Goal: Transaction & Acquisition: Purchase product/service

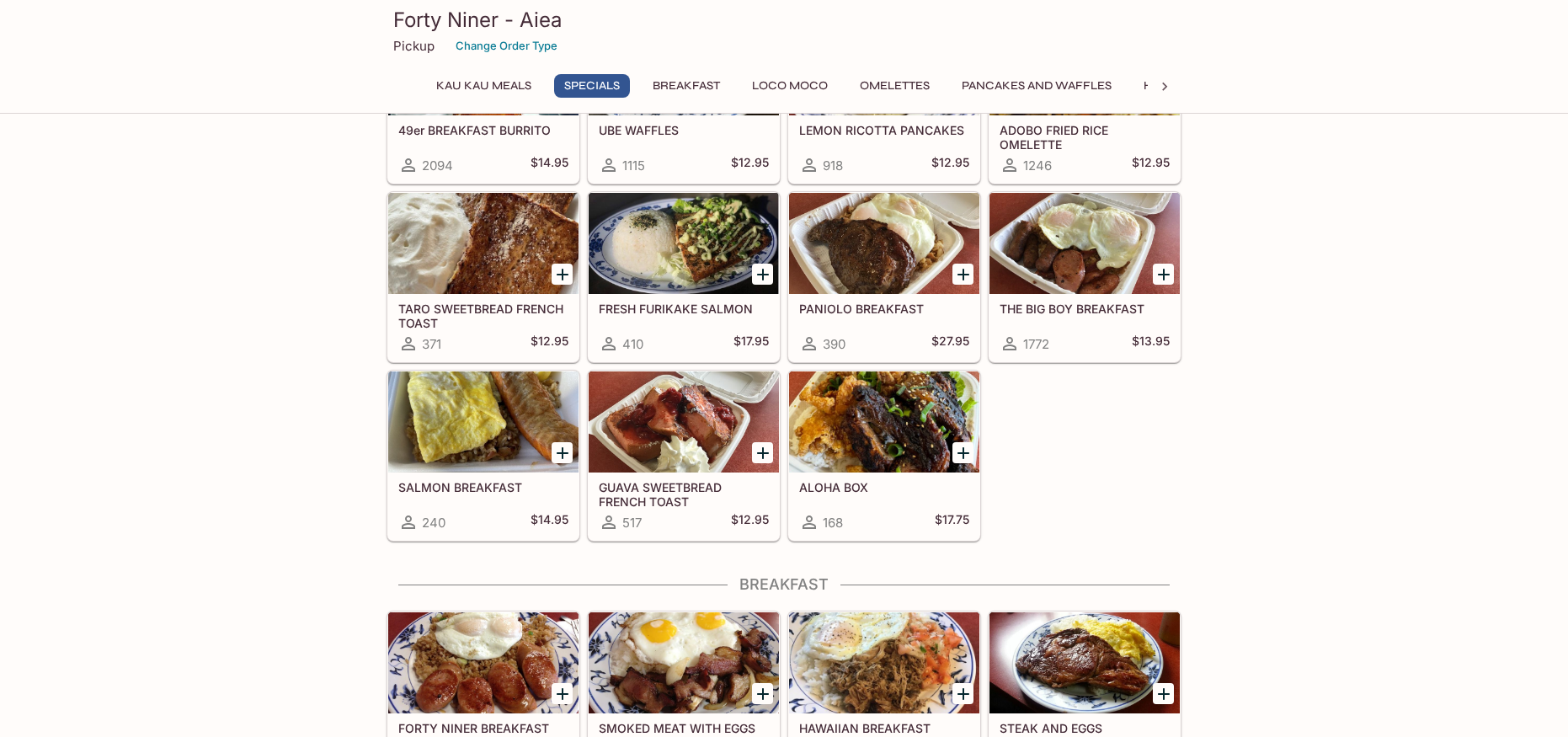
scroll to position [337, 0]
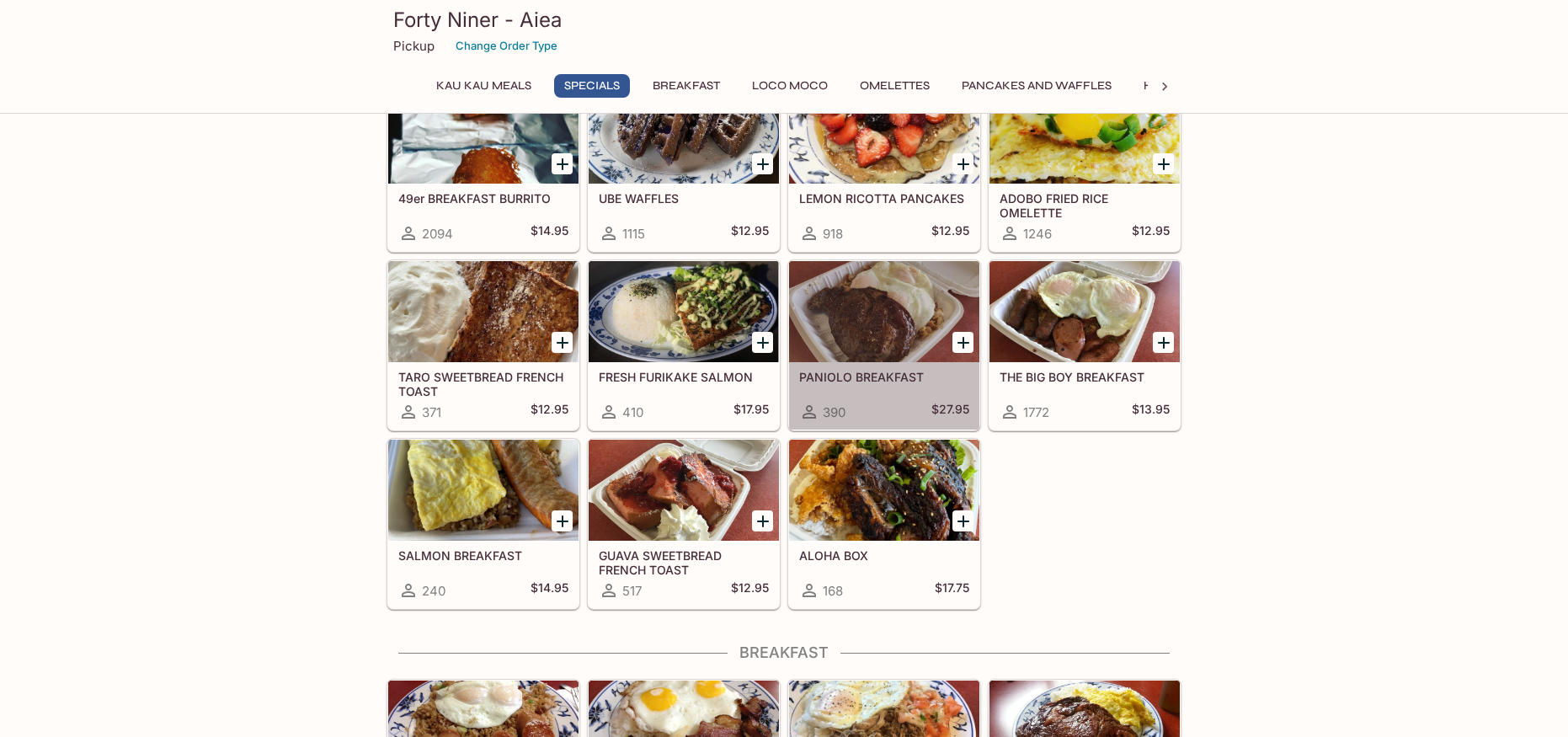
click at [902, 323] on div at bounding box center [884, 312] width 190 height 101
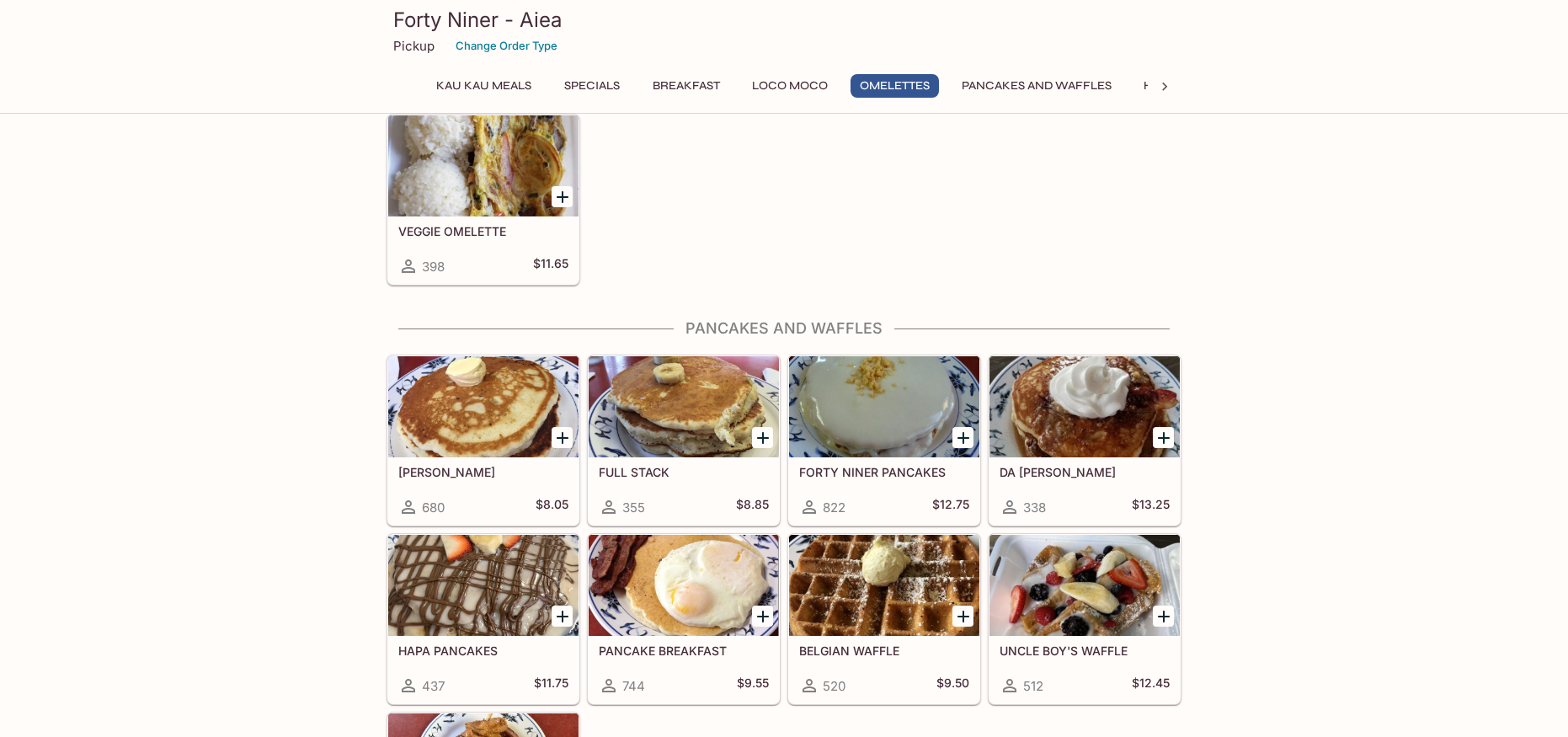
scroll to position [1769, 0]
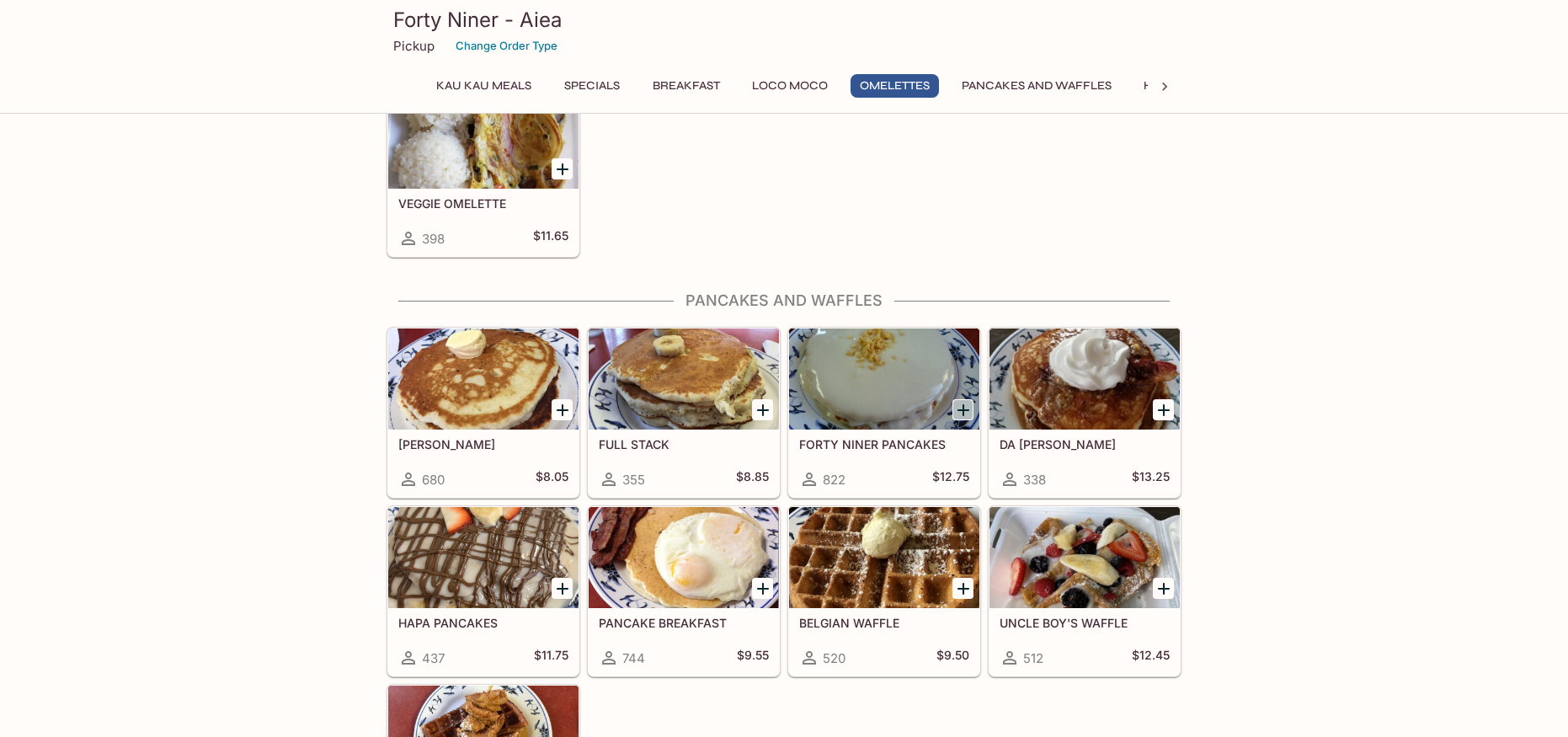
click at [963, 412] on icon "Add FORTY NINER PANCAKES" at bounding box center [963, 410] width 11 height 11
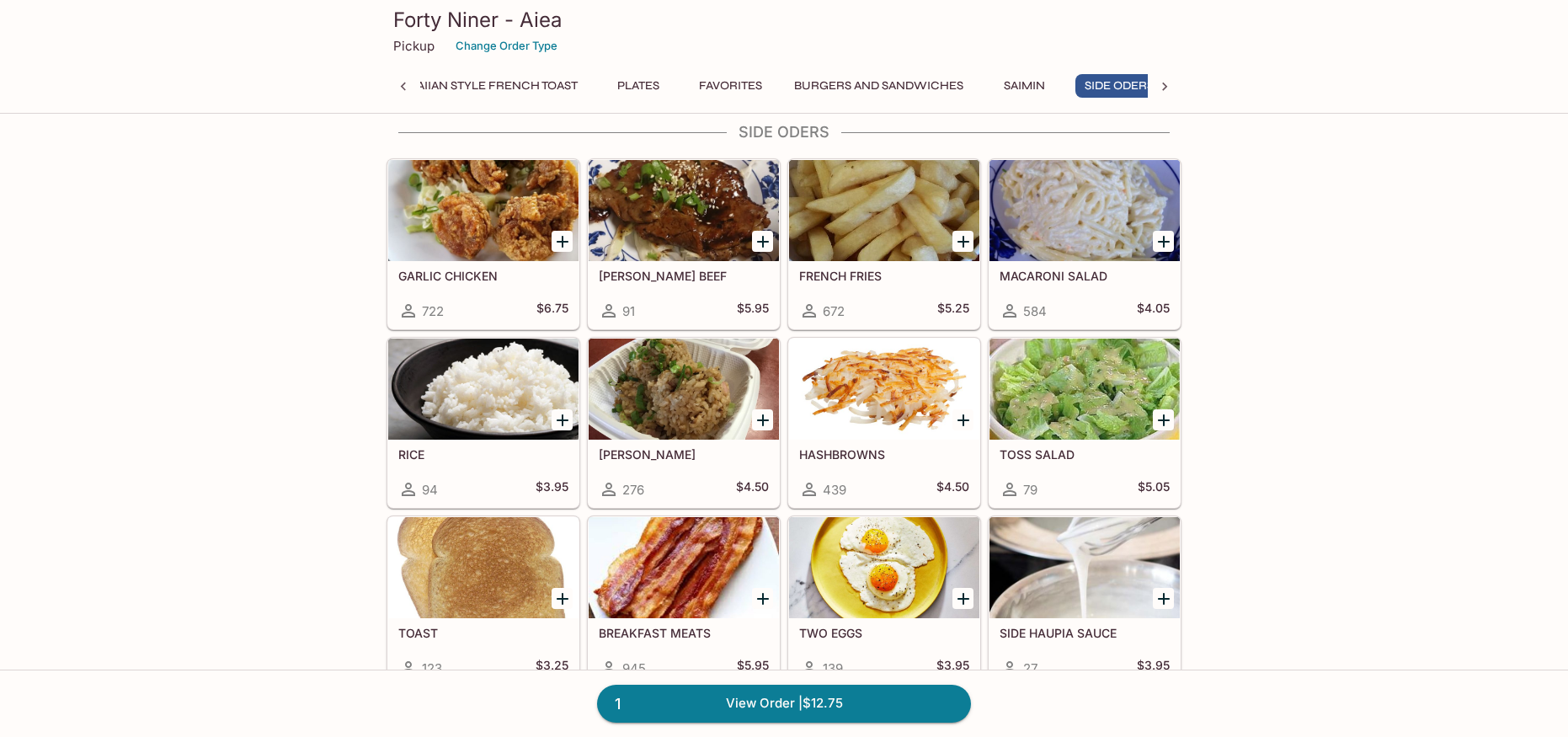
scroll to position [0, 781]
click at [707, 402] on div at bounding box center [683, 389] width 190 height 101
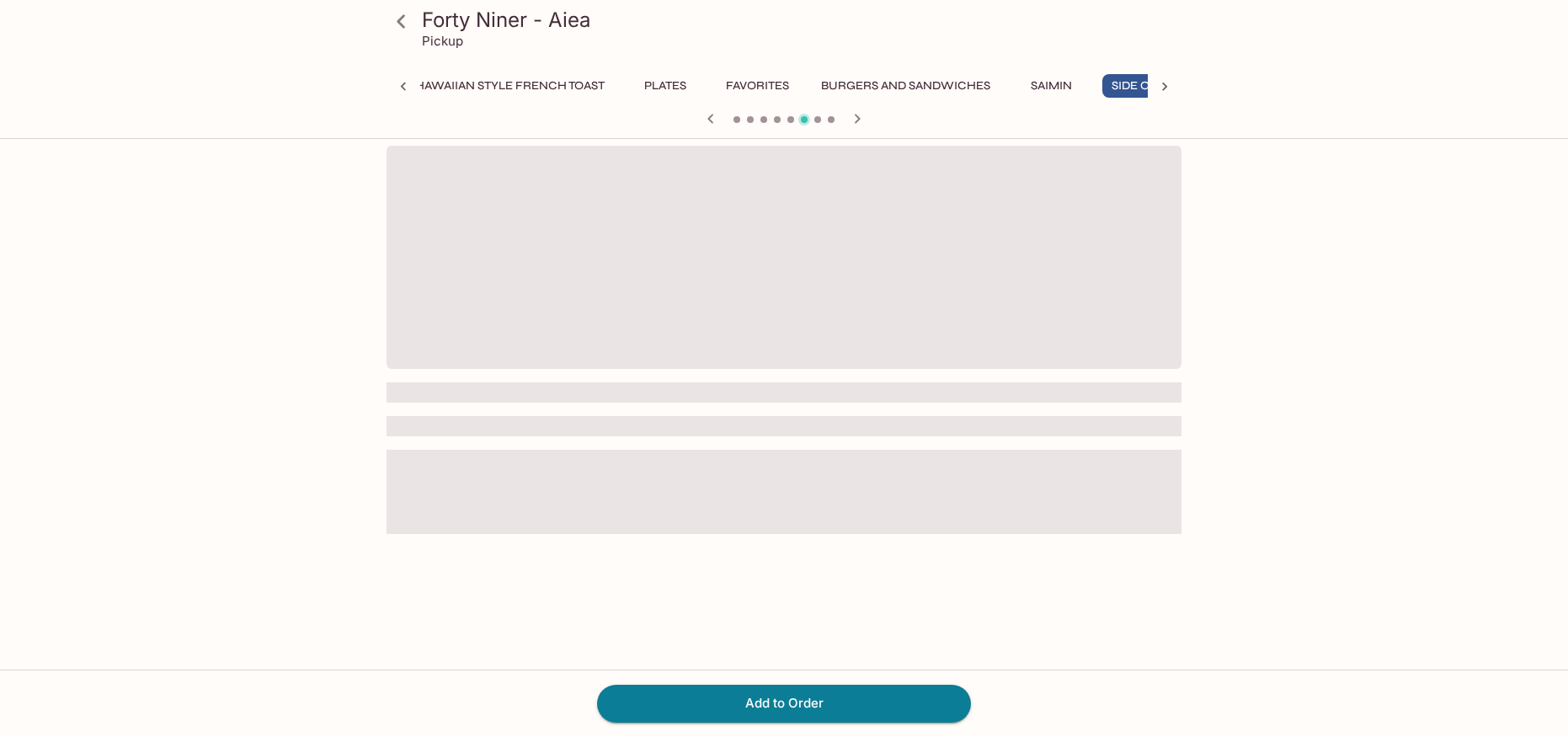
scroll to position [0, 781]
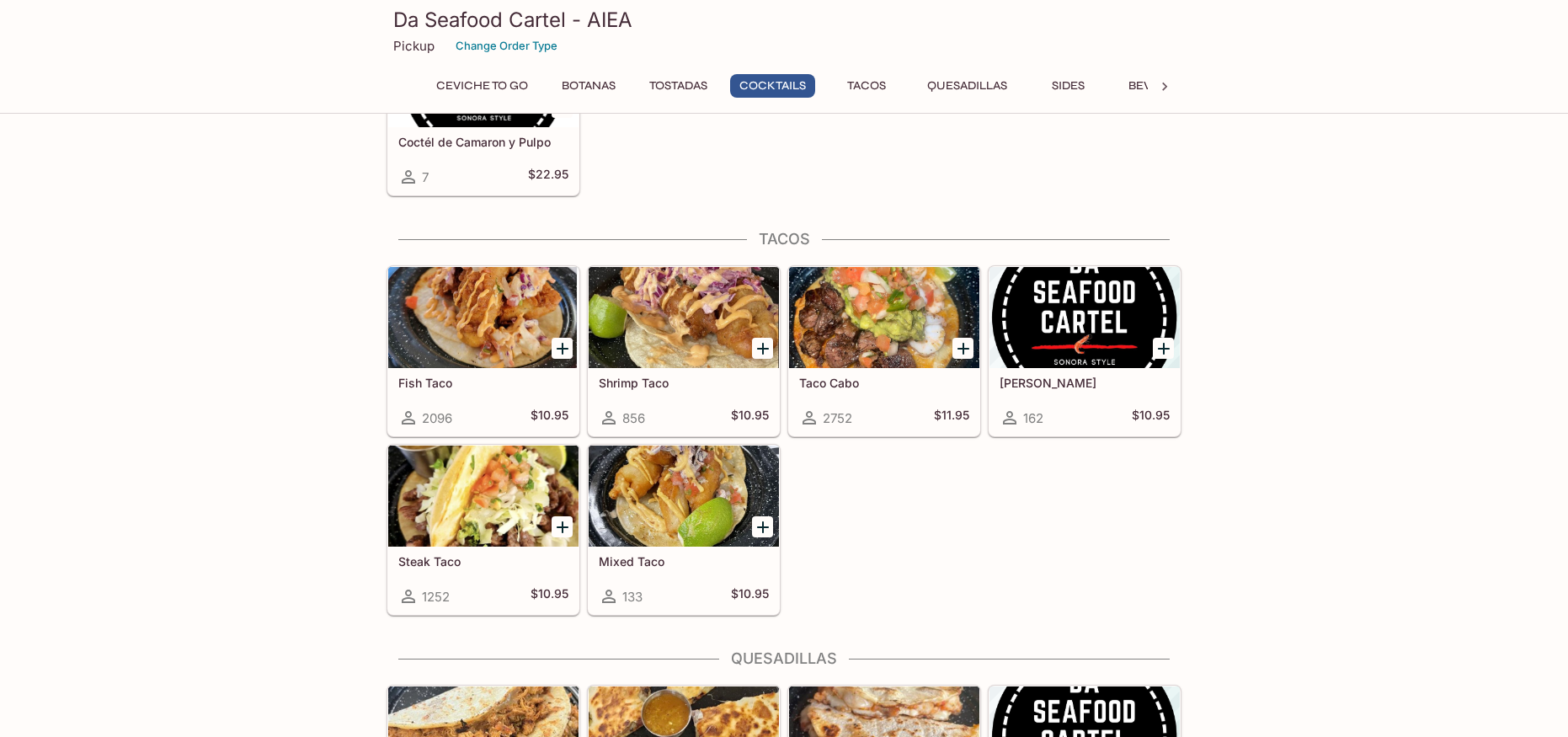
scroll to position [1589, 0]
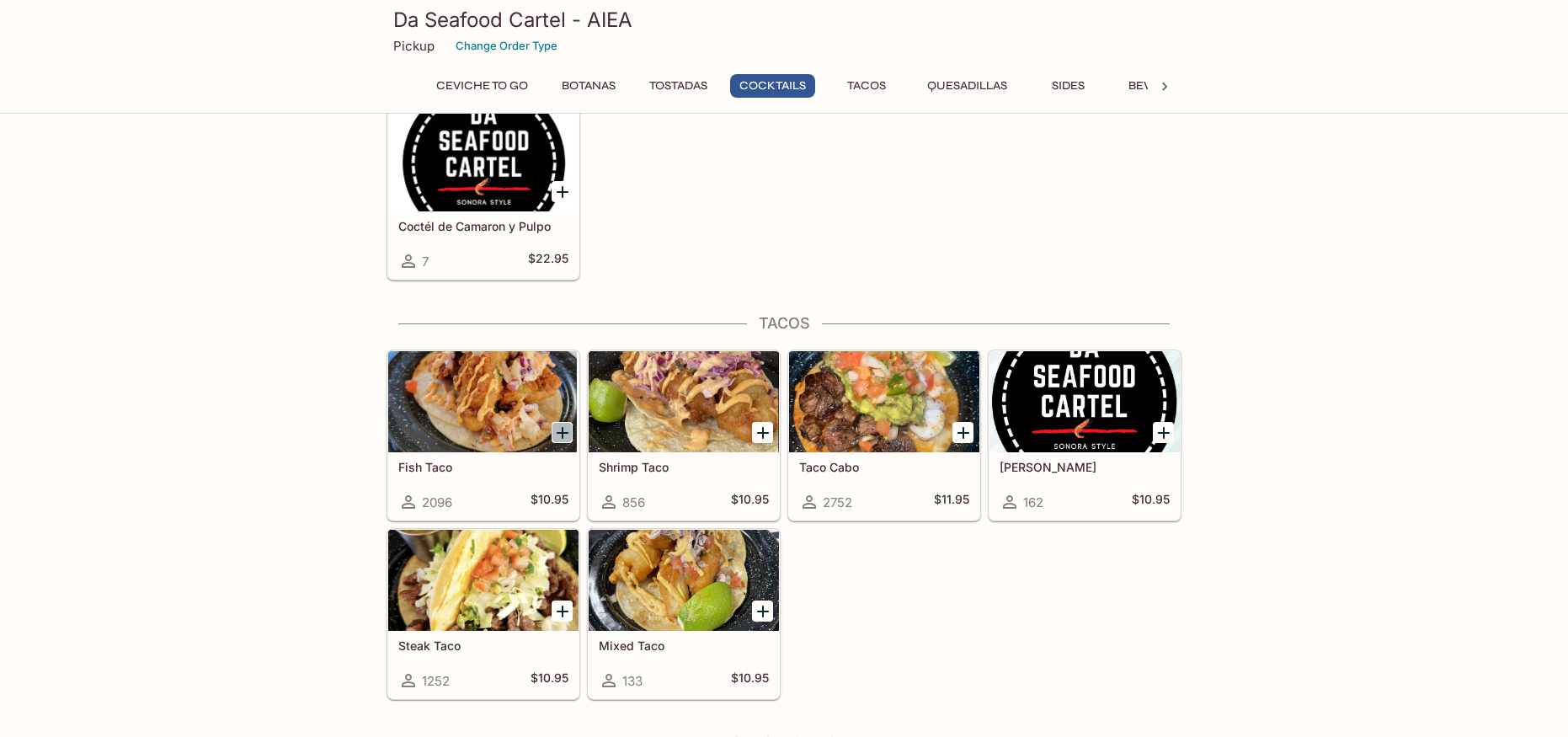
click at [566, 435] on icon "Add Fish Taco" at bounding box center [562, 433] width 20 height 20
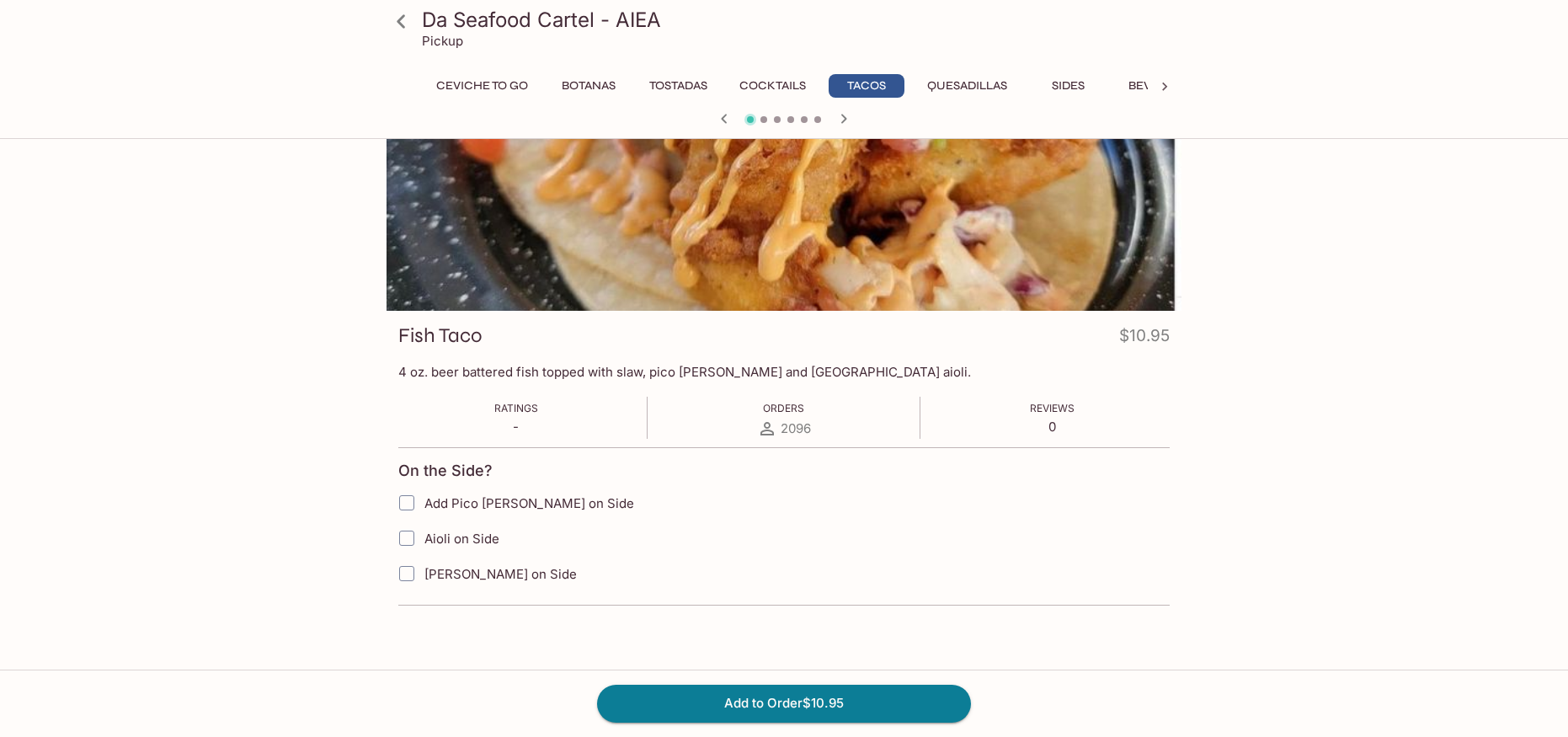
scroll to position [84, 0]
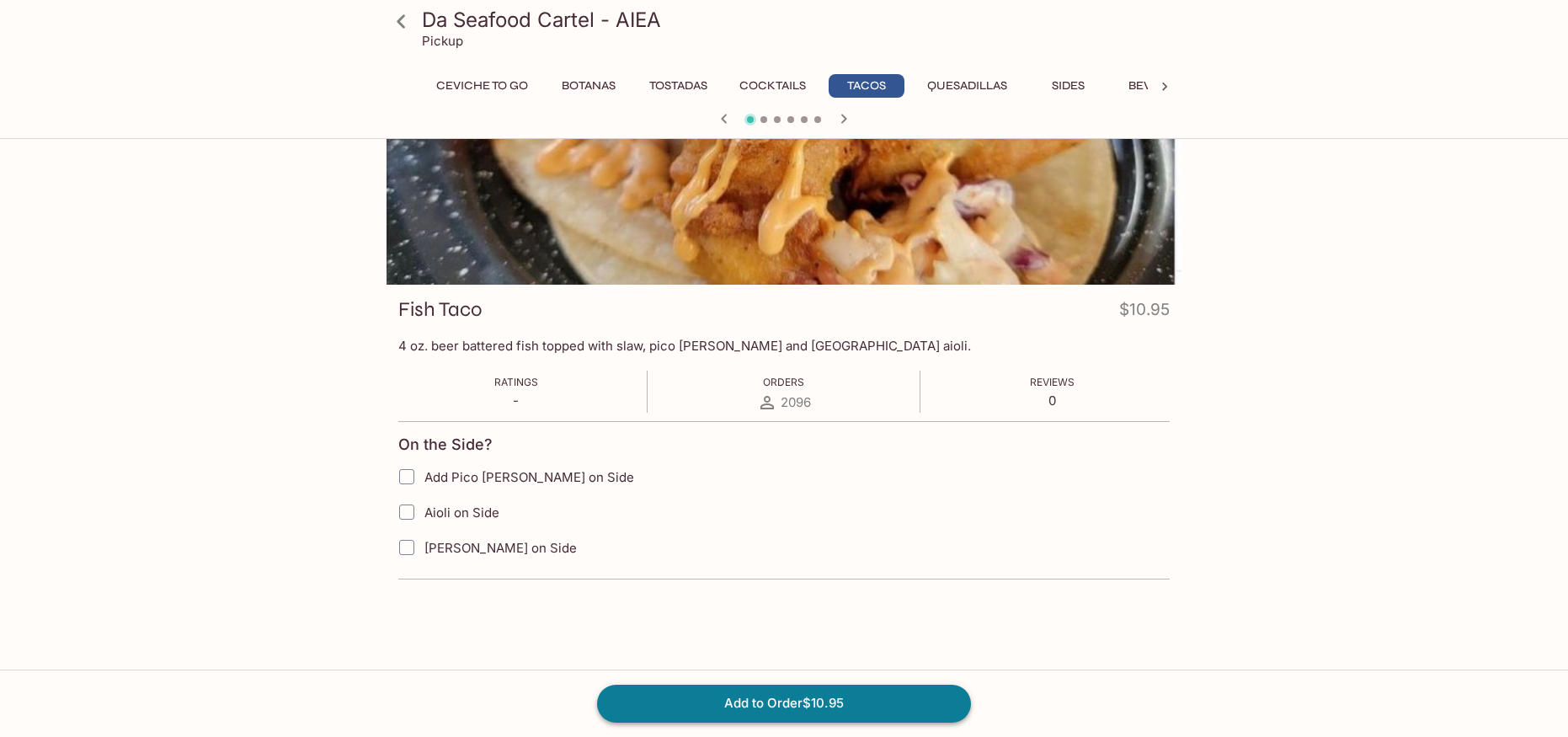
click at [836, 707] on button "Add to Order $10.95" at bounding box center [784, 704] width 374 height 37
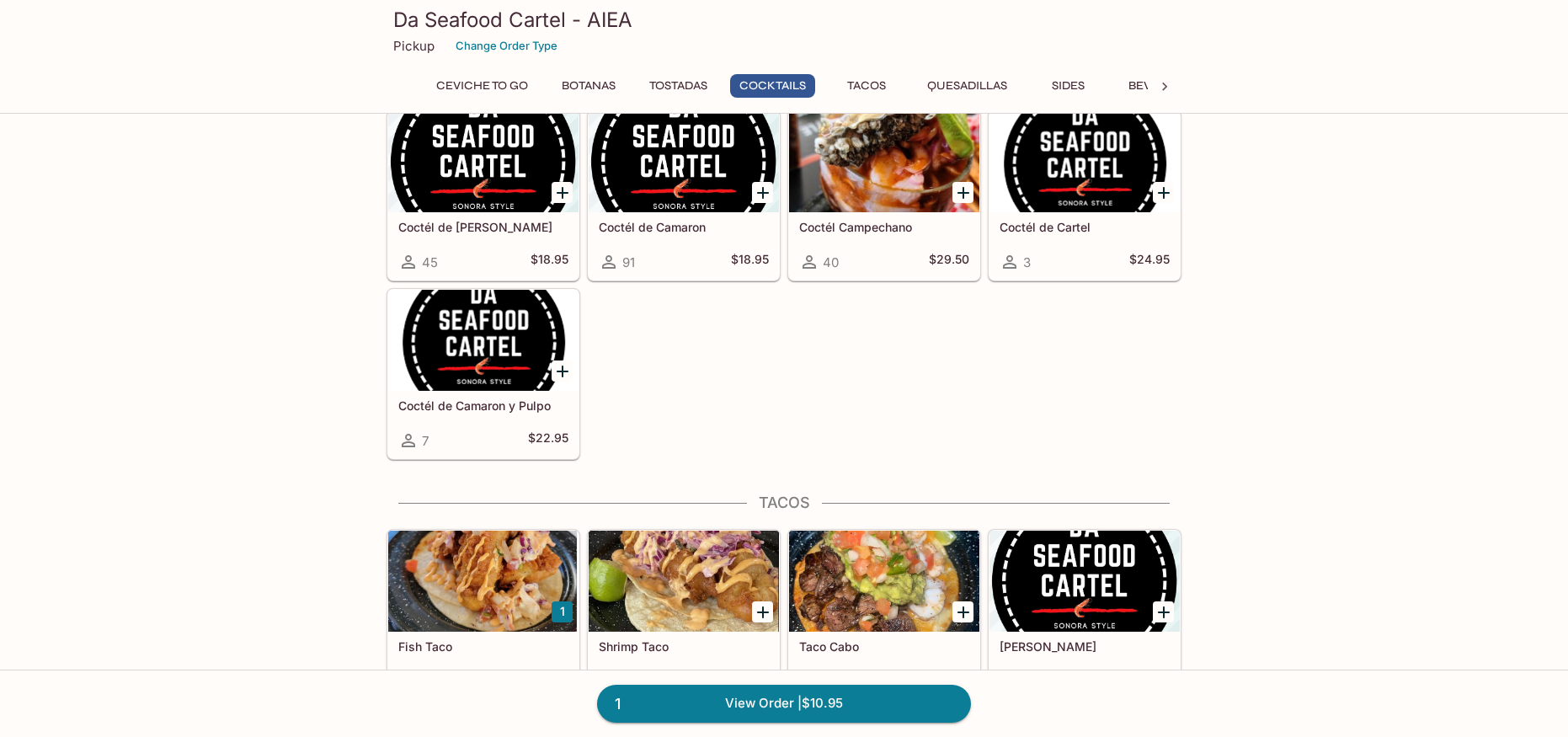
scroll to position [1433, 0]
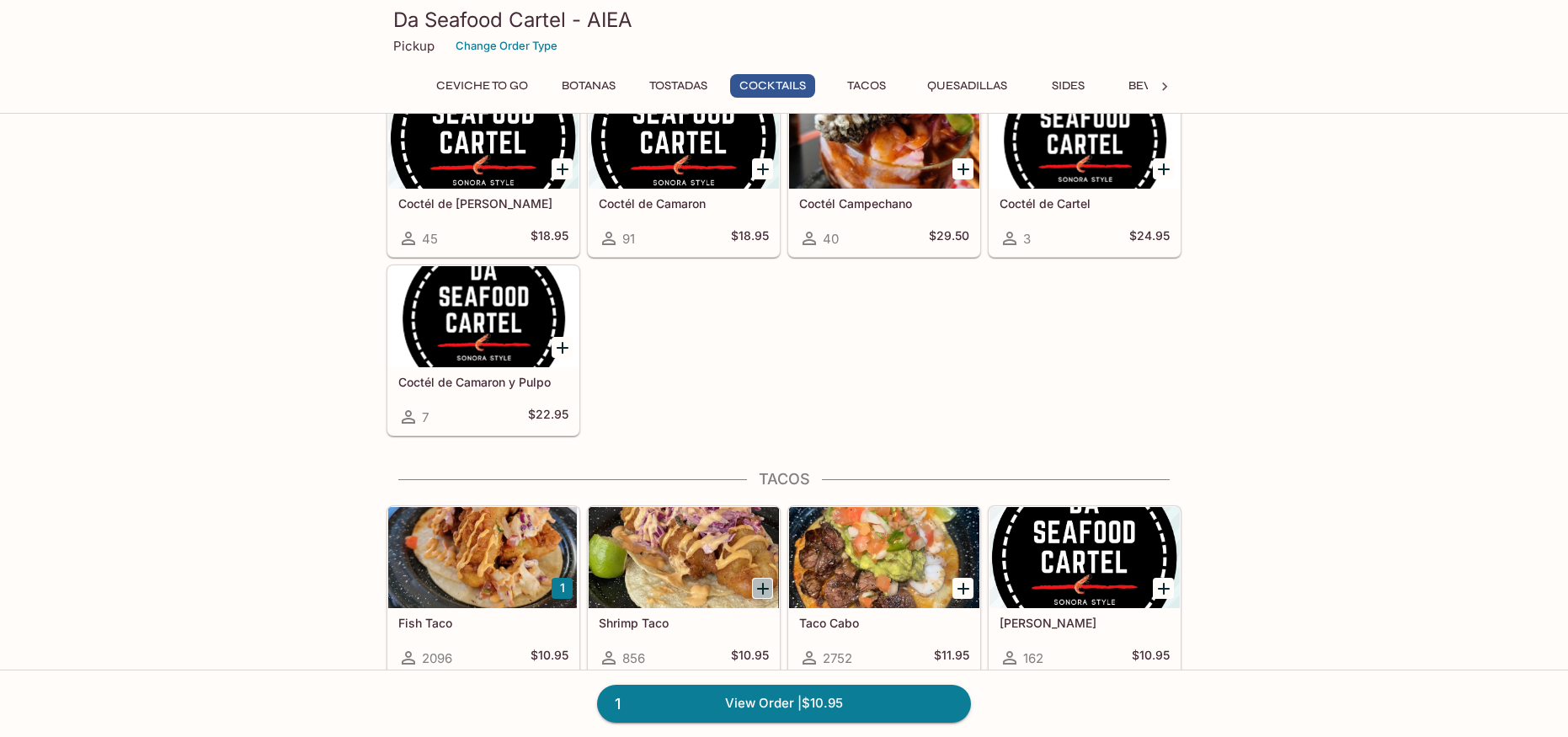
click at [763, 589] on icon "Add Shrimp Taco" at bounding box center [763, 589] width 11 height 11
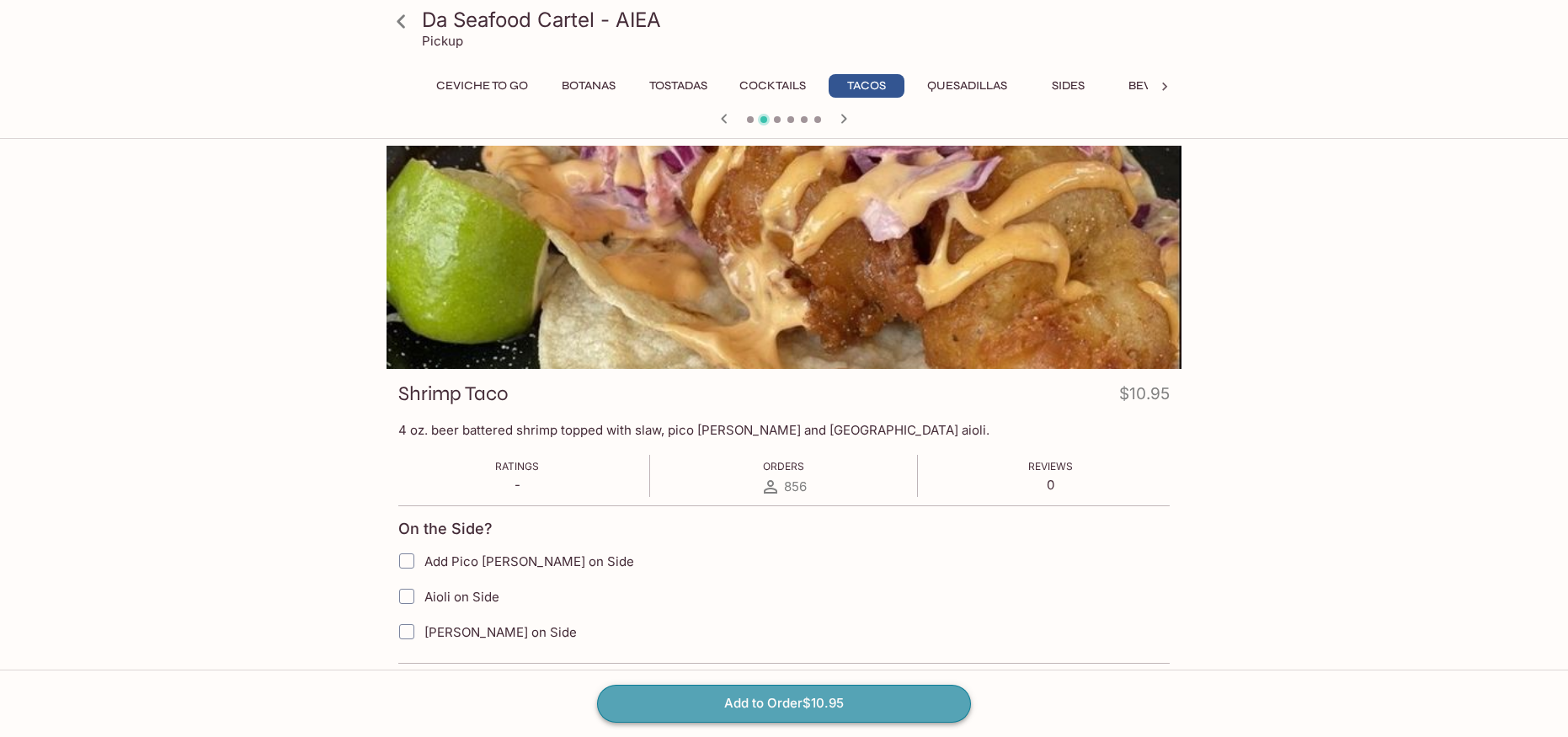
click at [719, 707] on button "Add to Order $10.95" at bounding box center [784, 704] width 374 height 37
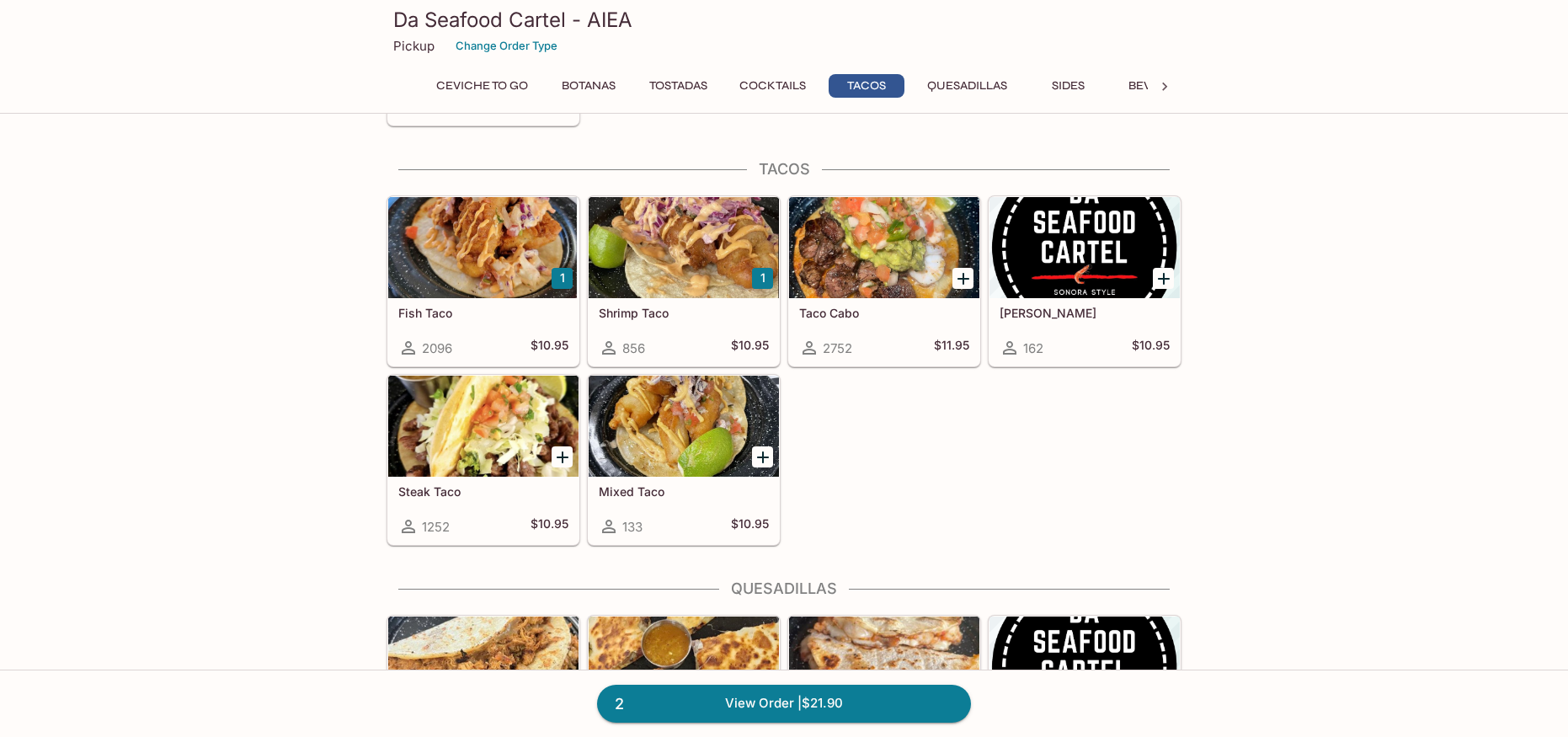
scroll to position [1769, 0]
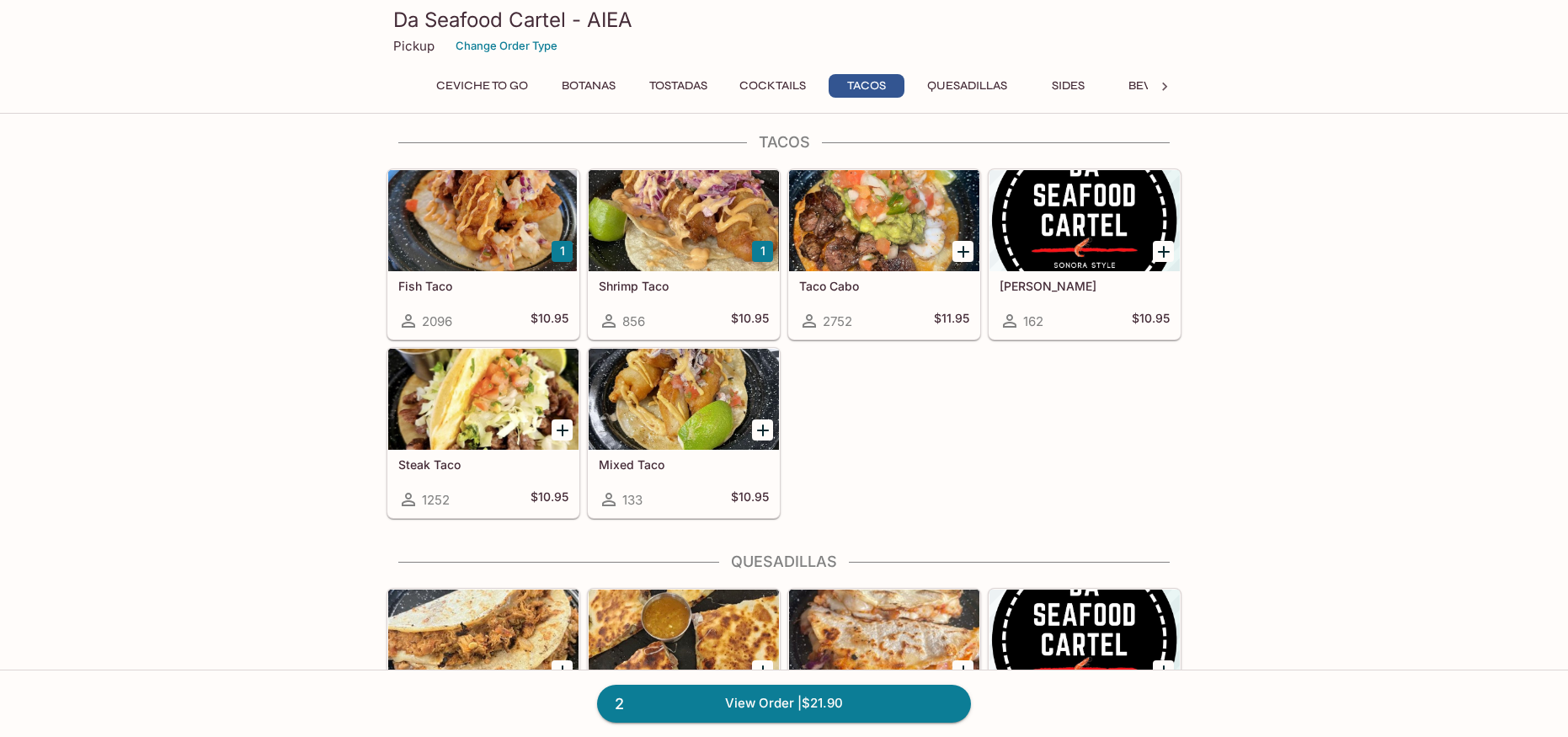
click at [767, 248] on button "1" at bounding box center [763, 251] width 21 height 21
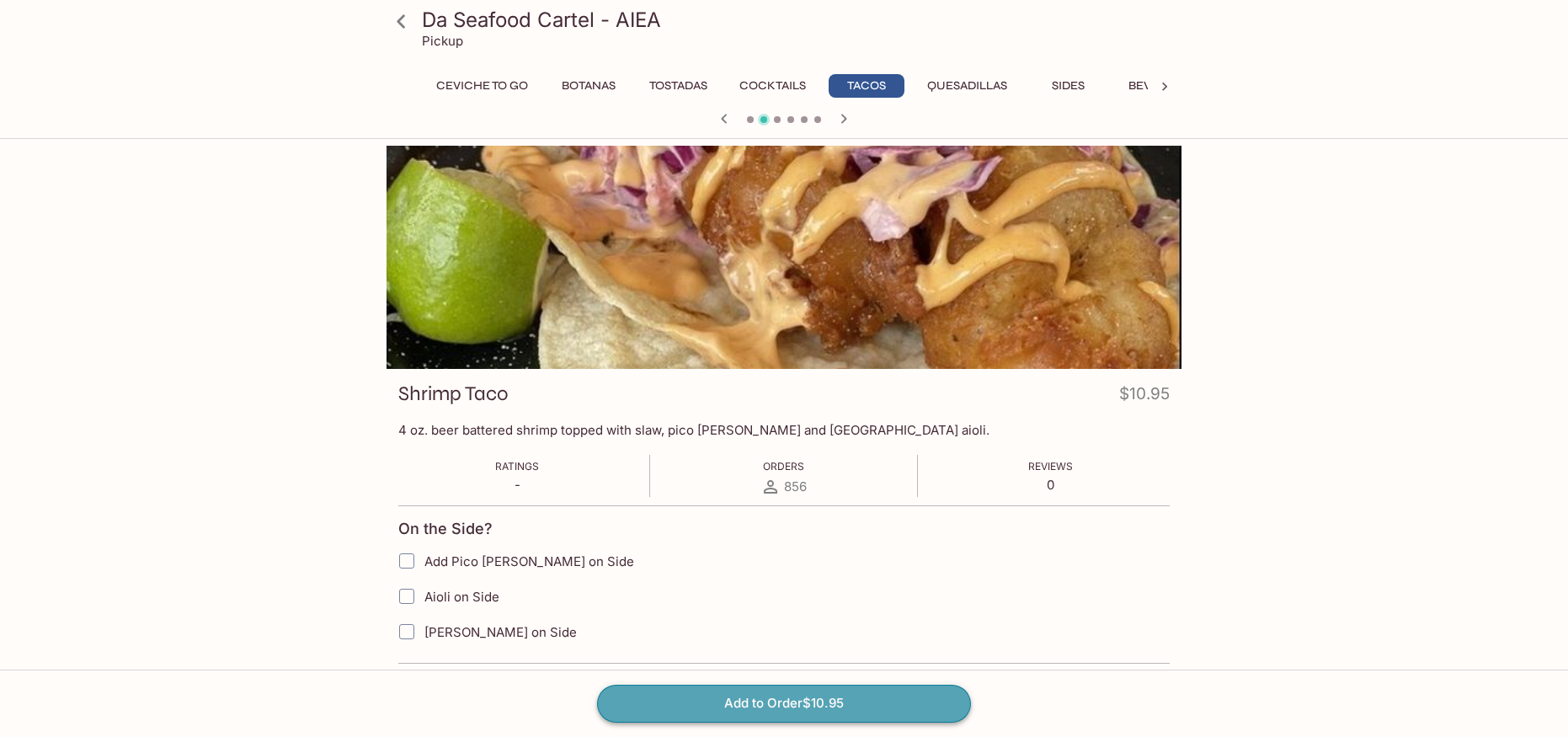
click at [818, 707] on button "Add to Order $10.95" at bounding box center [784, 704] width 374 height 37
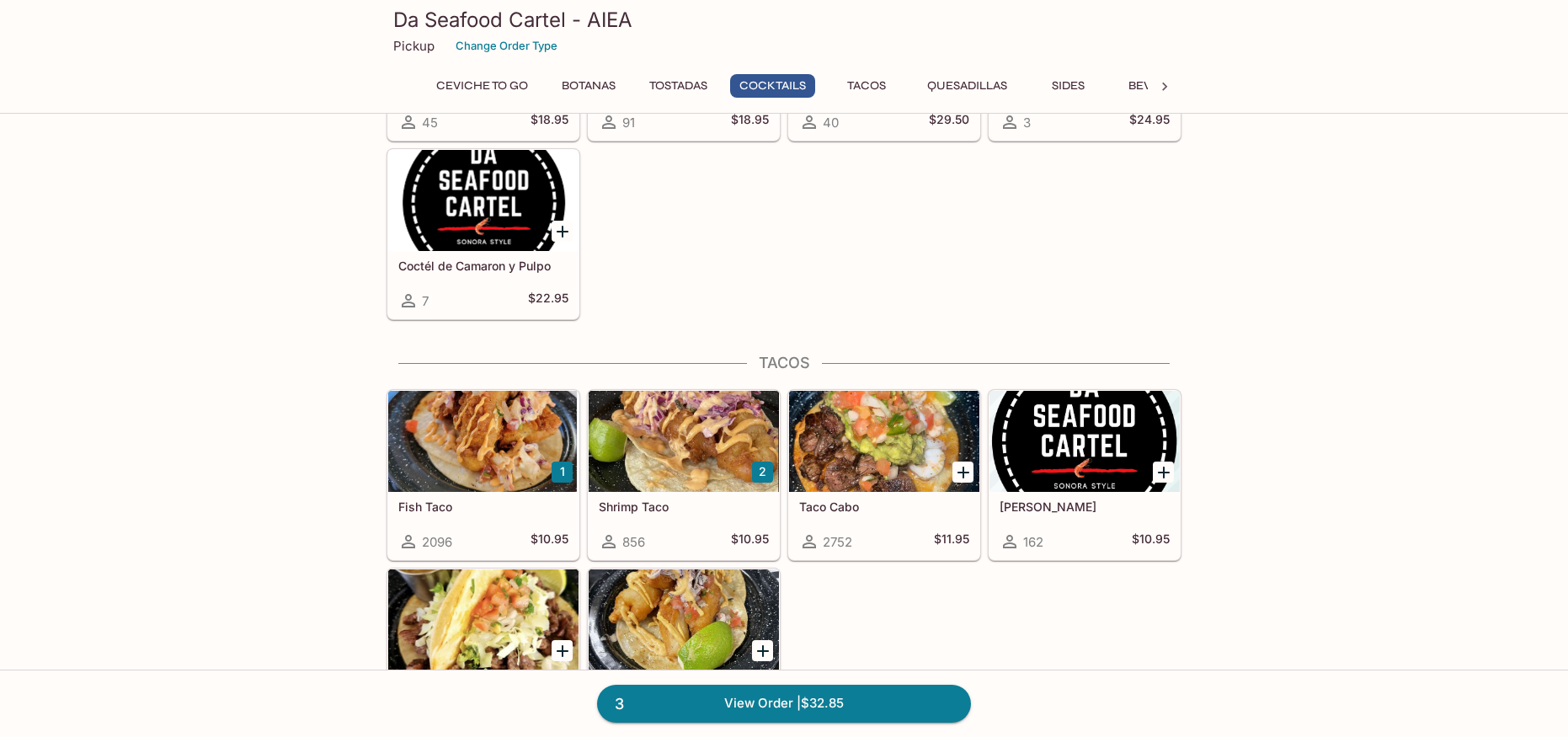
scroll to position [1769, 0]
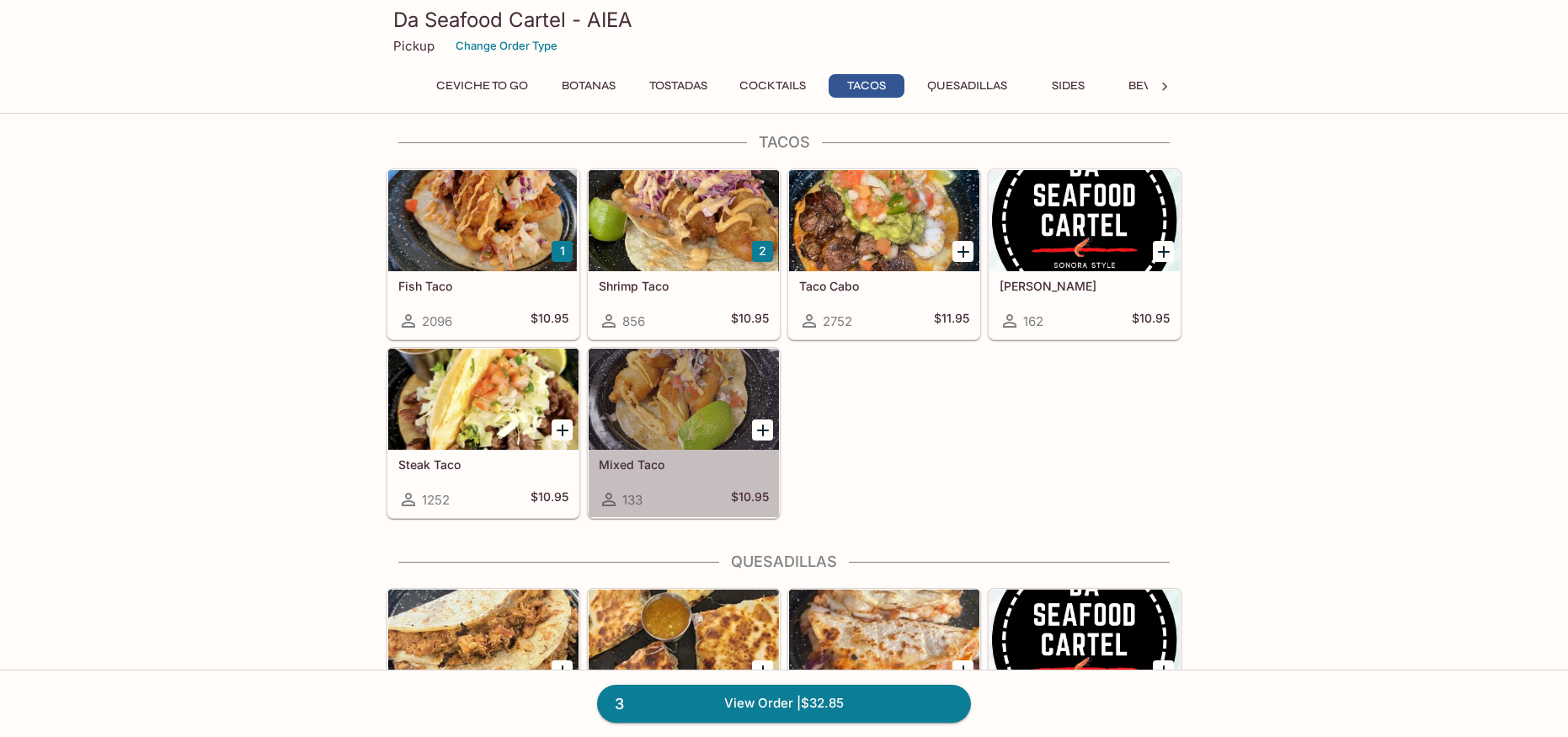
click at [706, 368] on div at bounding box center [683, 400] width 190 height 101
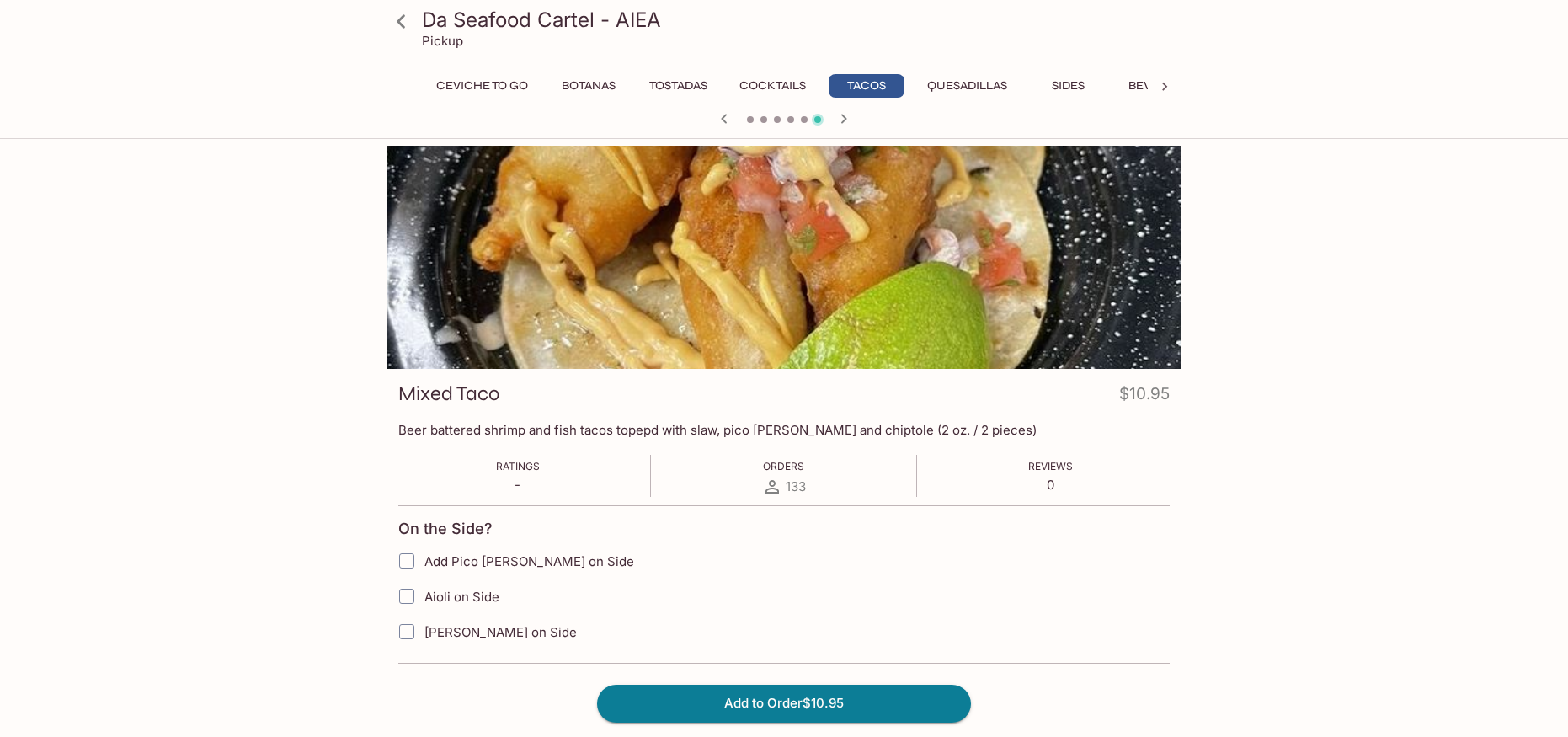
click at [875, 79] on button "Tacos" at bounding box center [866, 86] width 75 height 24
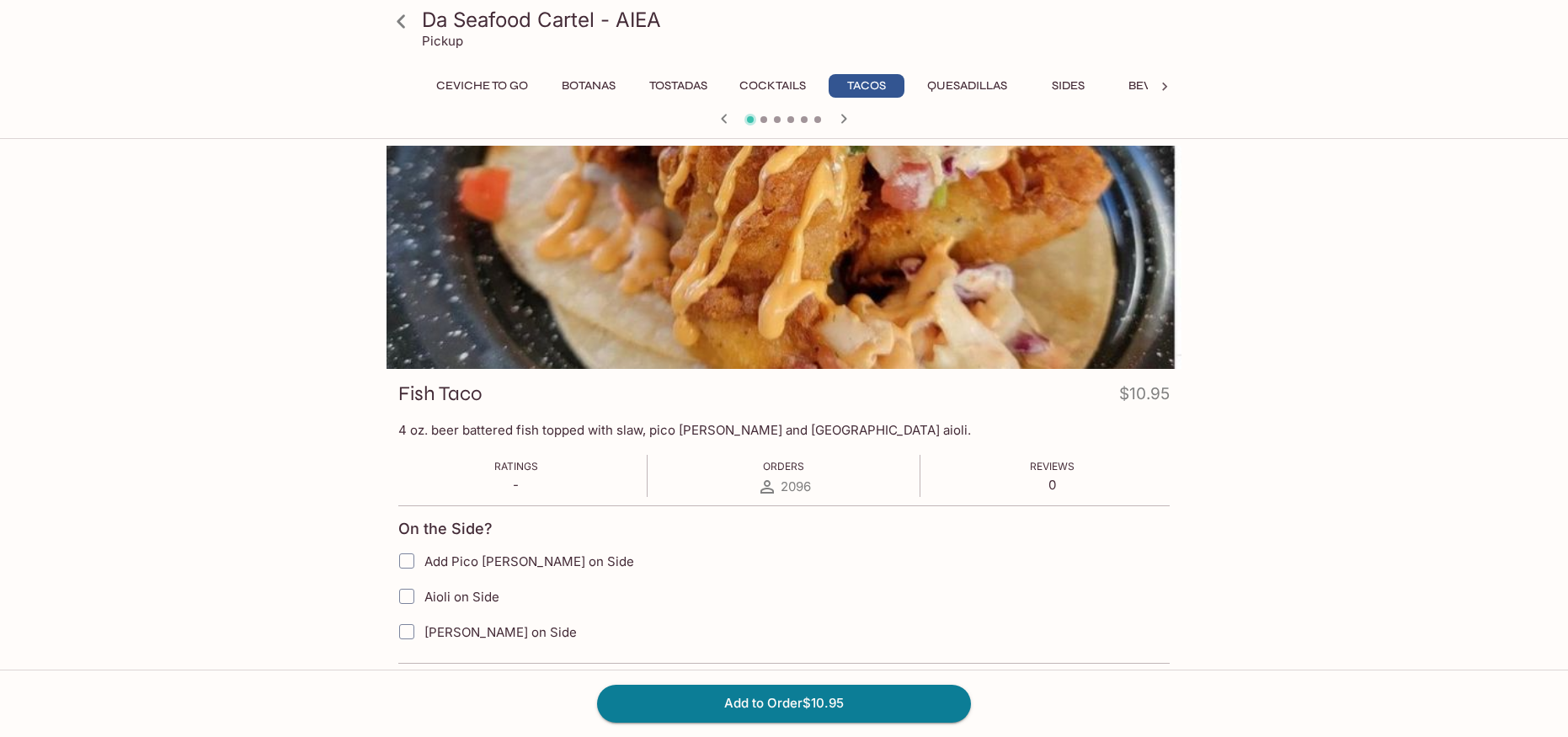
click at [868, 81] on button "Tacos" at bounding box center [866, 86] width 75 height 24
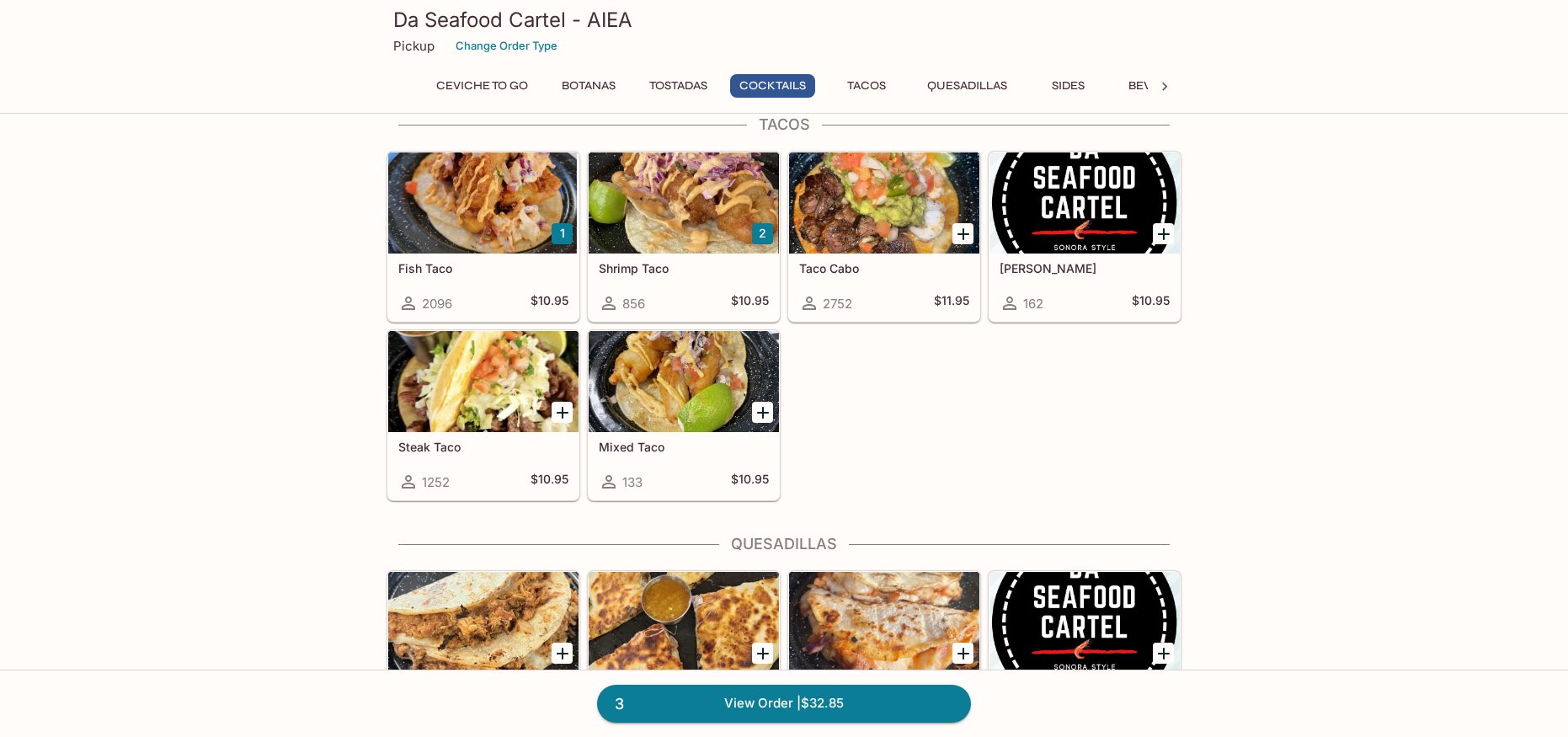
scroll to position [1826, 0]
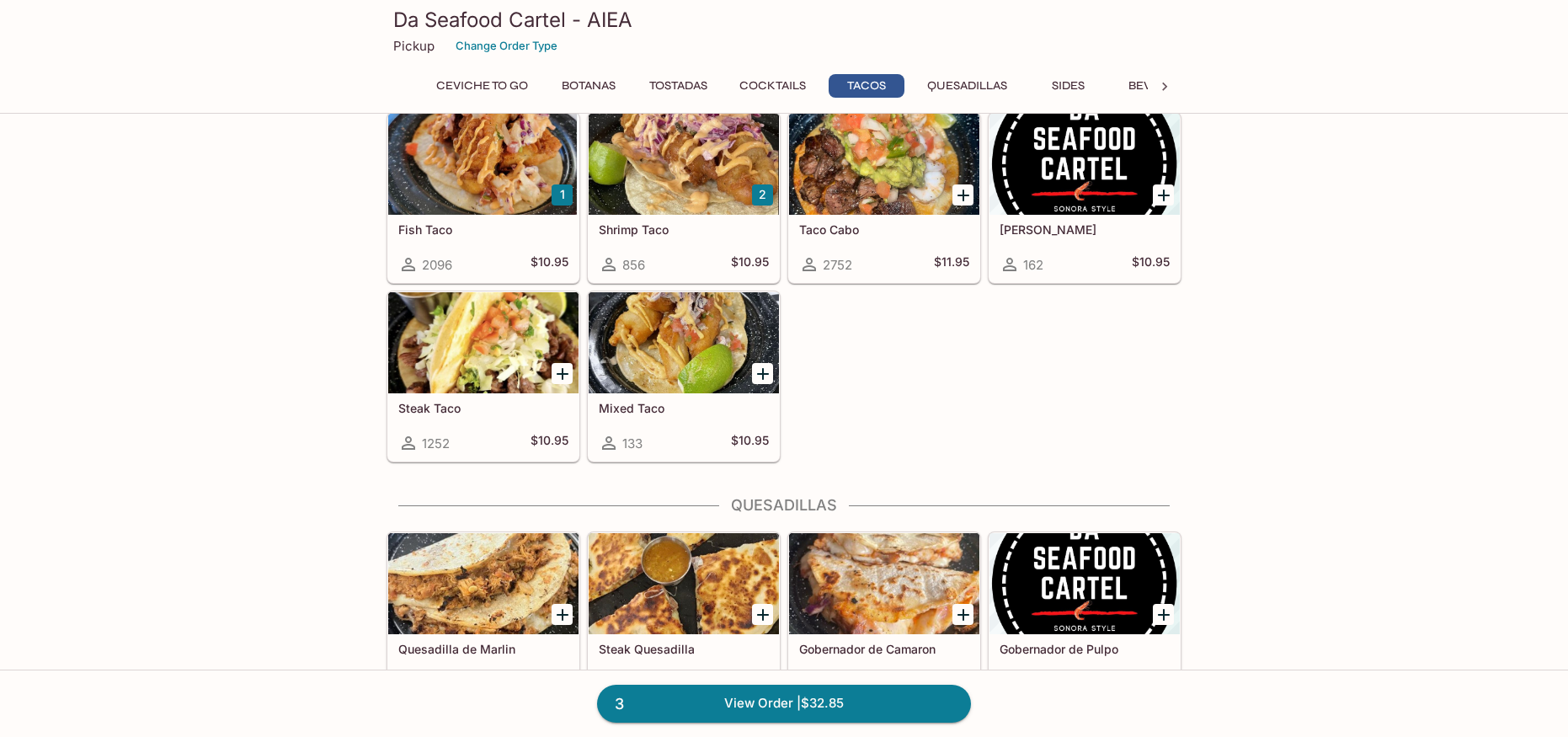
click at [765, 370] on icon "Add Mixed Taco" at bounding box center [763, 374] width 20 height 20
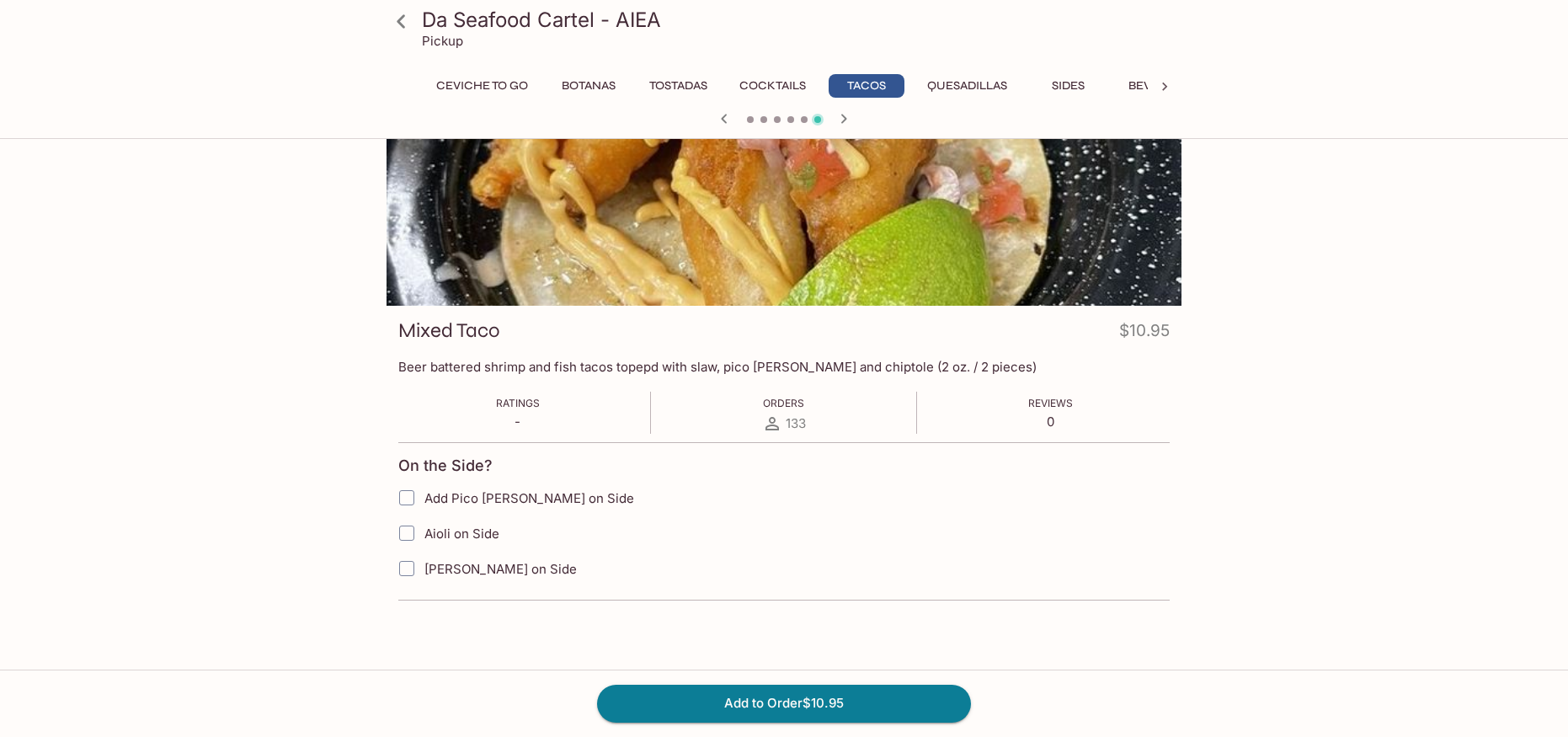
scroll to position [146, 0]
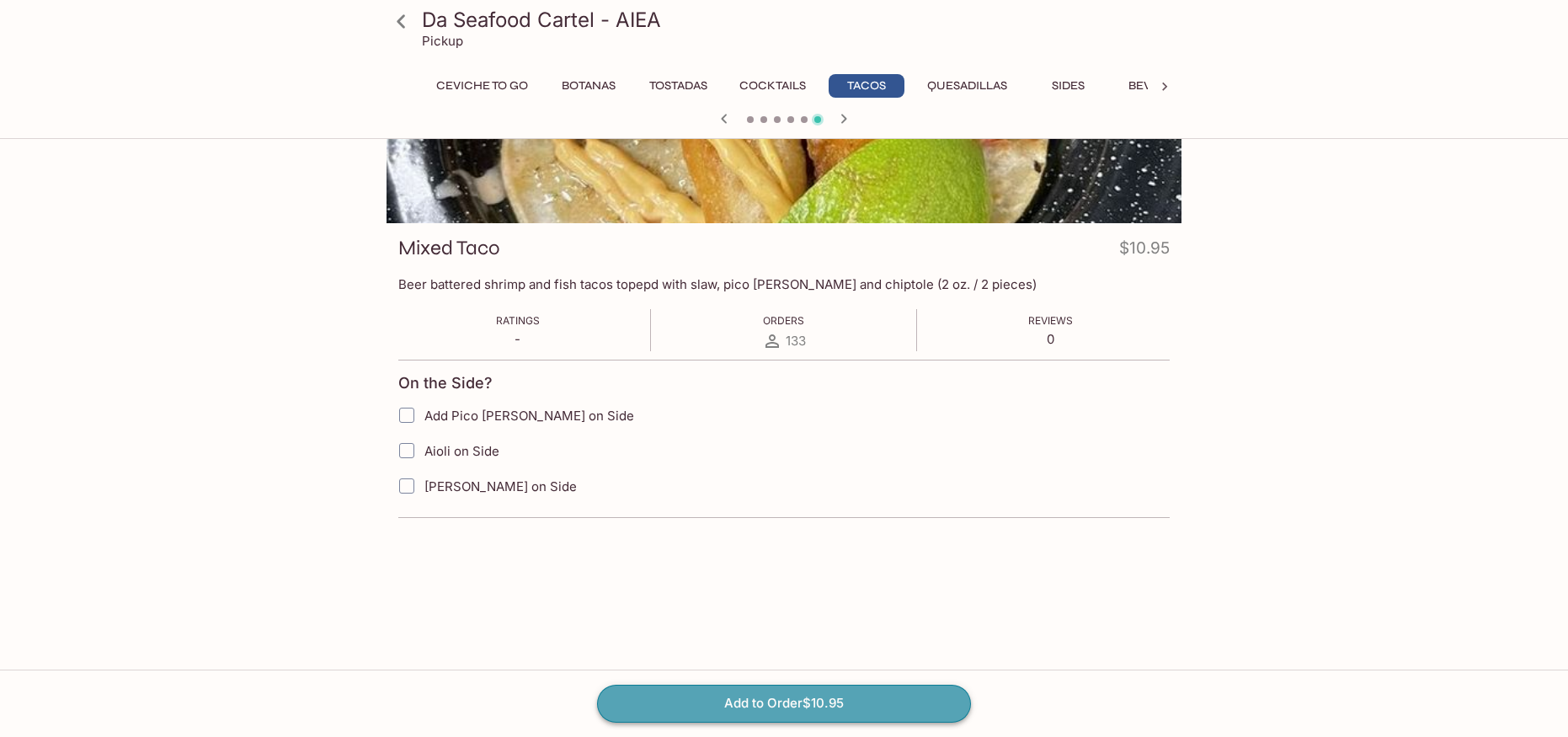
click at [878, 706] on button "Add to Order $10.95" at bounding box center [784, 704] width 374 height 37
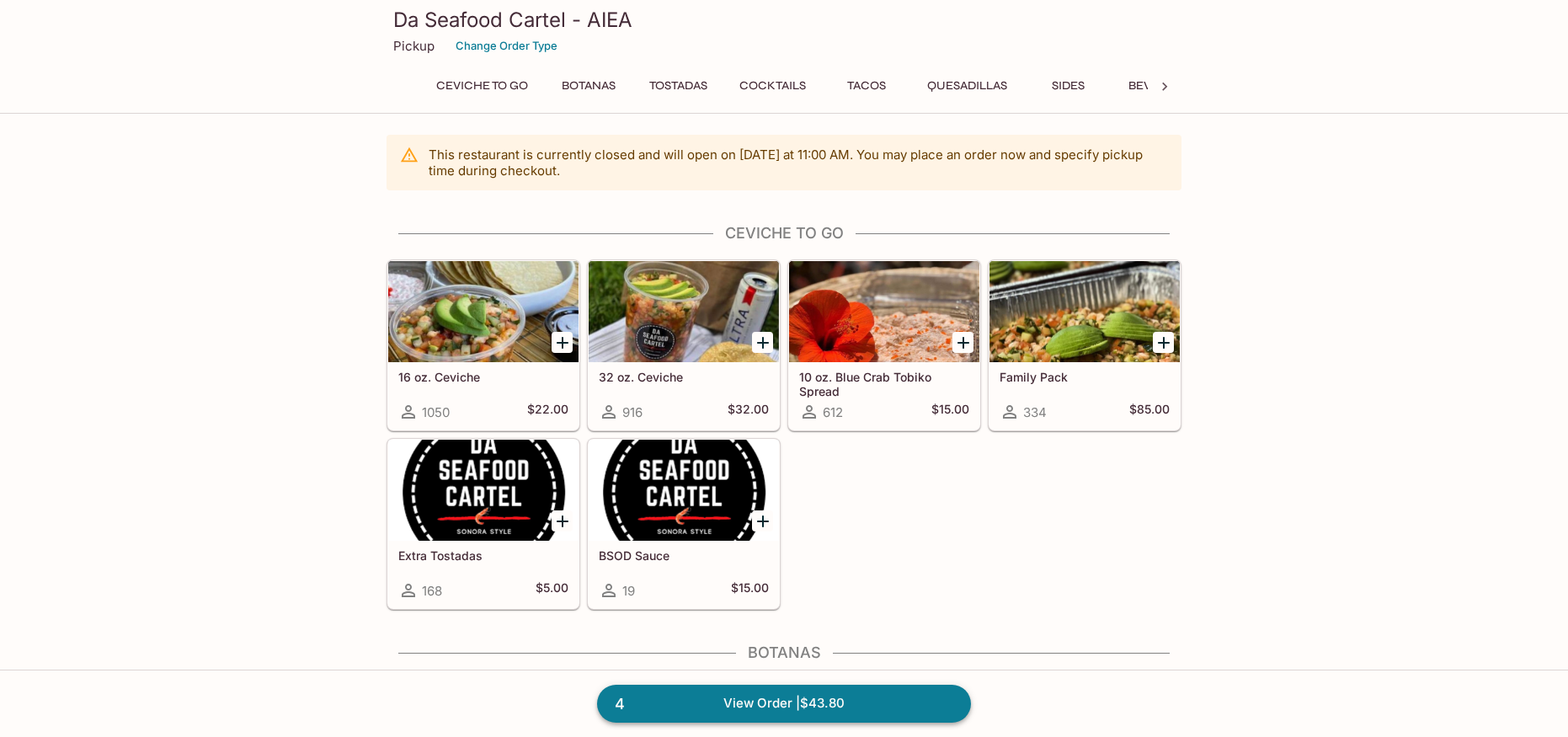
click at [792, 711] on link "4 View Order | $43.80" at bounding box center [784, 704] width 374 height 37
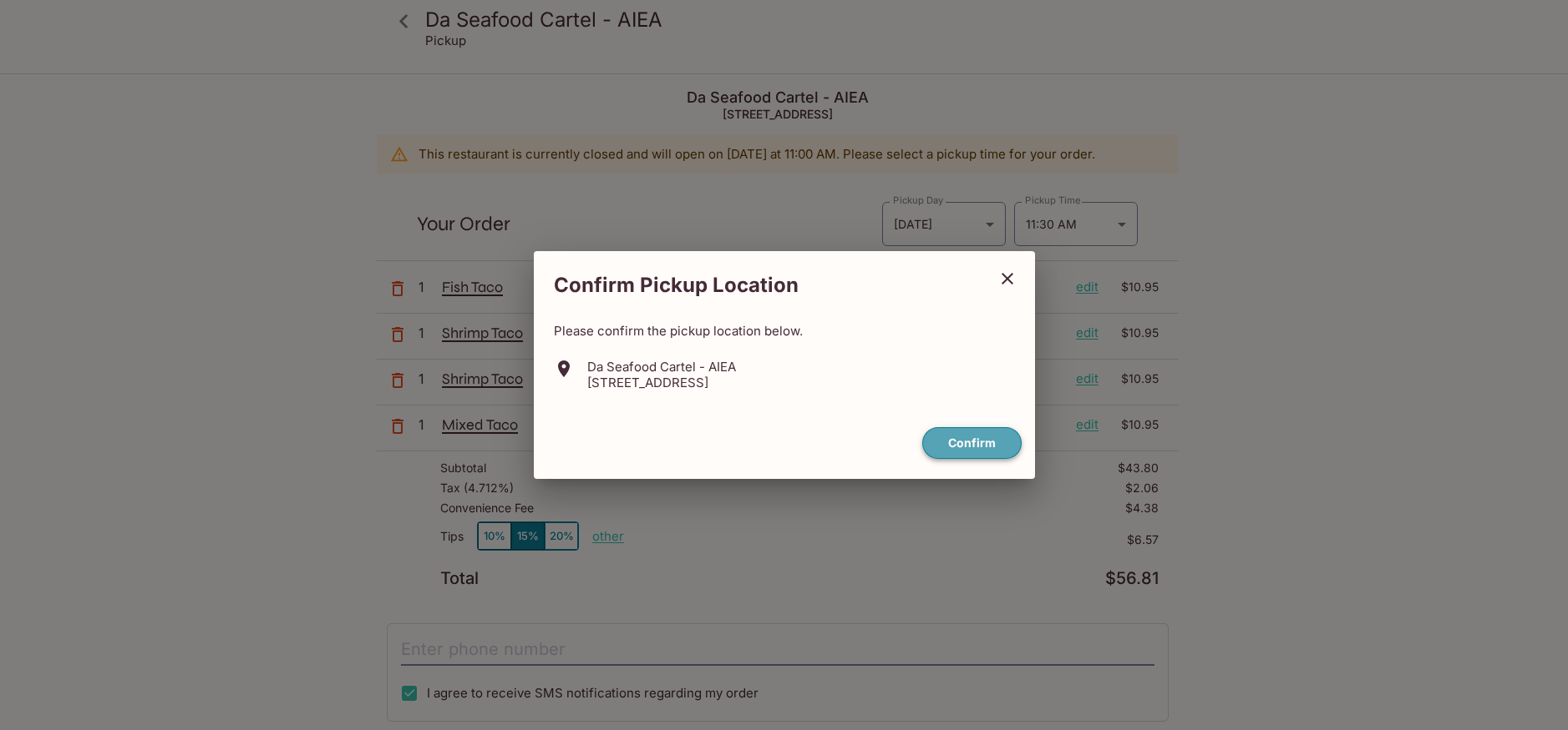
click at [987, 440] on button "Confirm" at bounding box center [971, 443] width 99 height 32
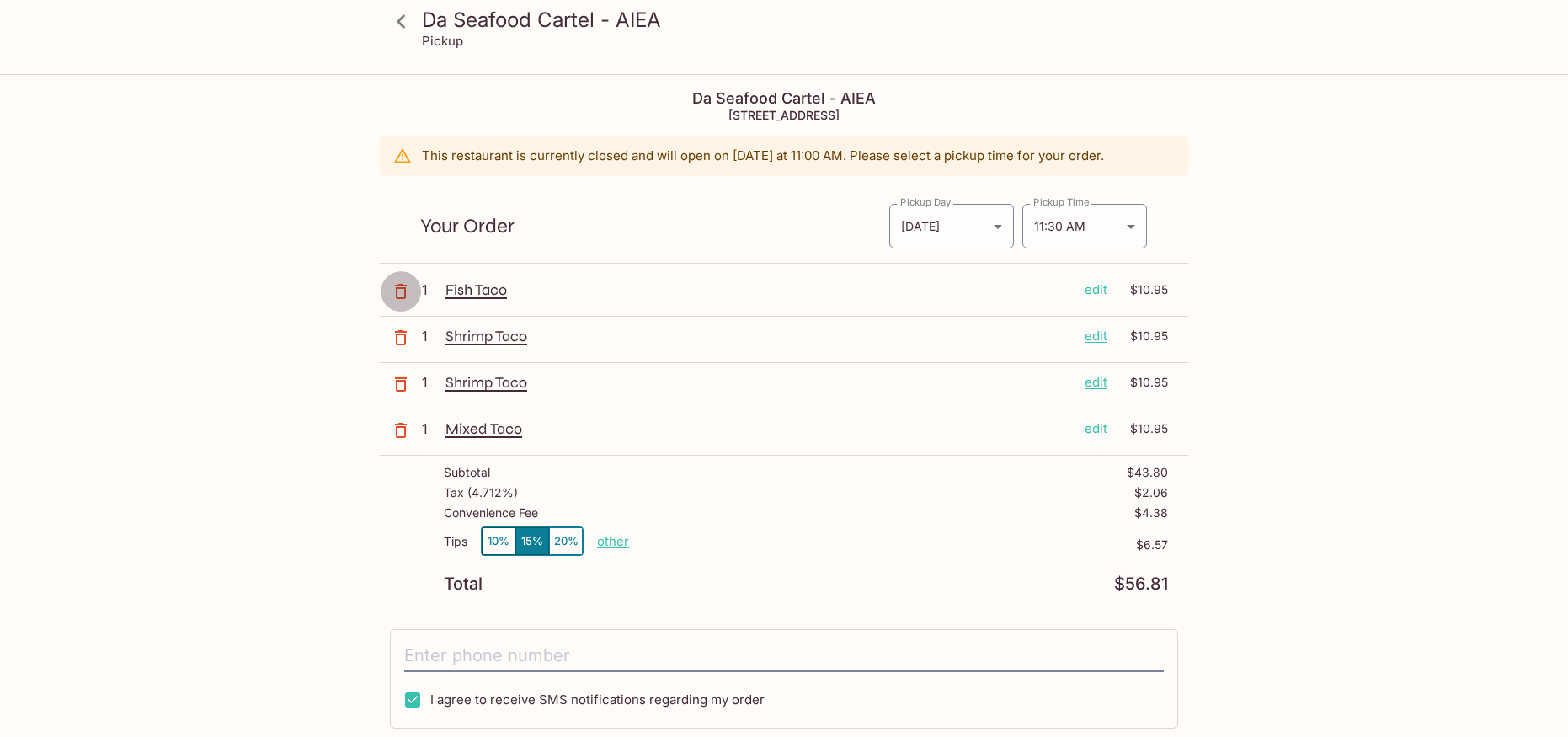
click at [398, 290] on icon "button" at bounding box center [400, 291] width 20 height 20
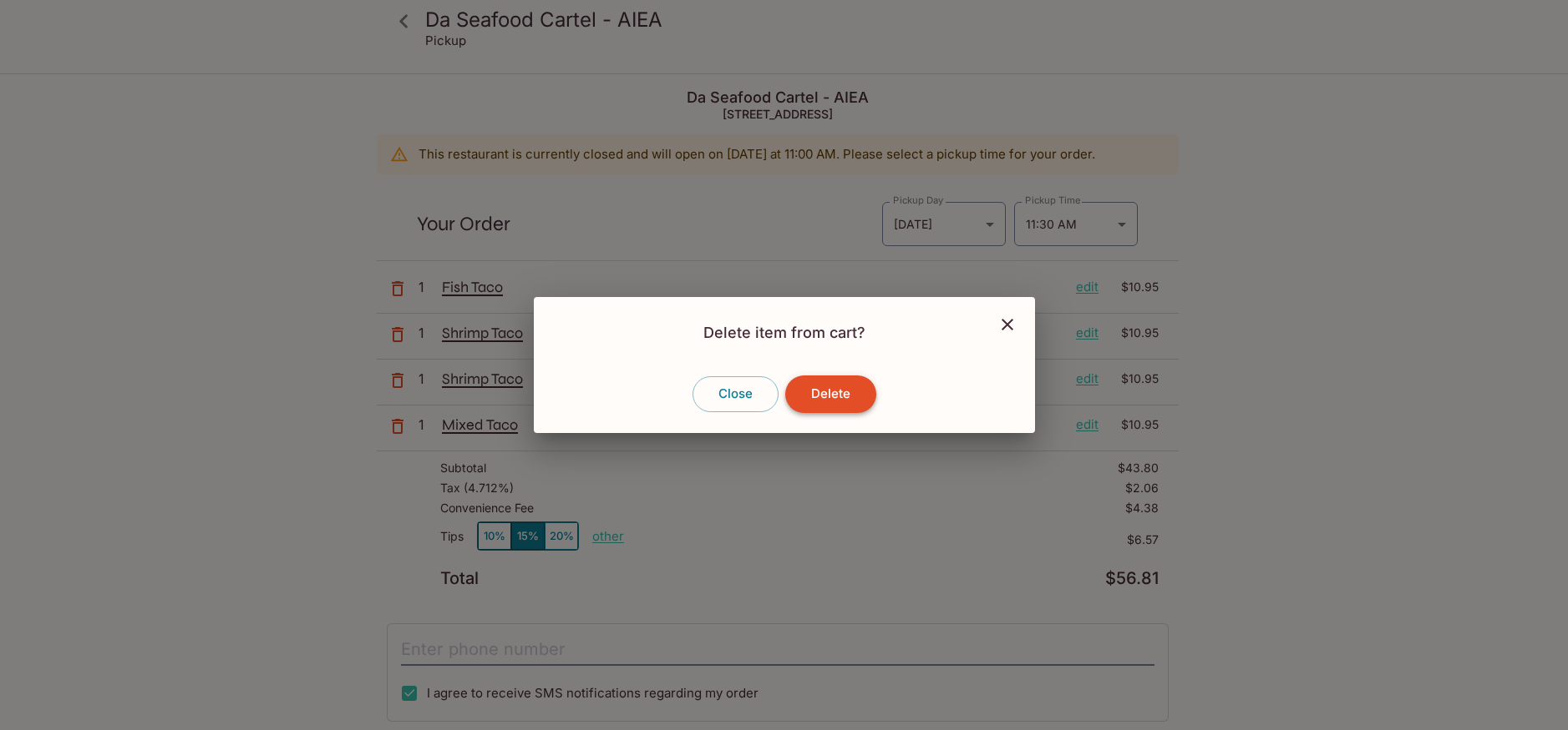
click at [821, 395] on button "Delete" at bounding box center [831, 394] width 91 height 37
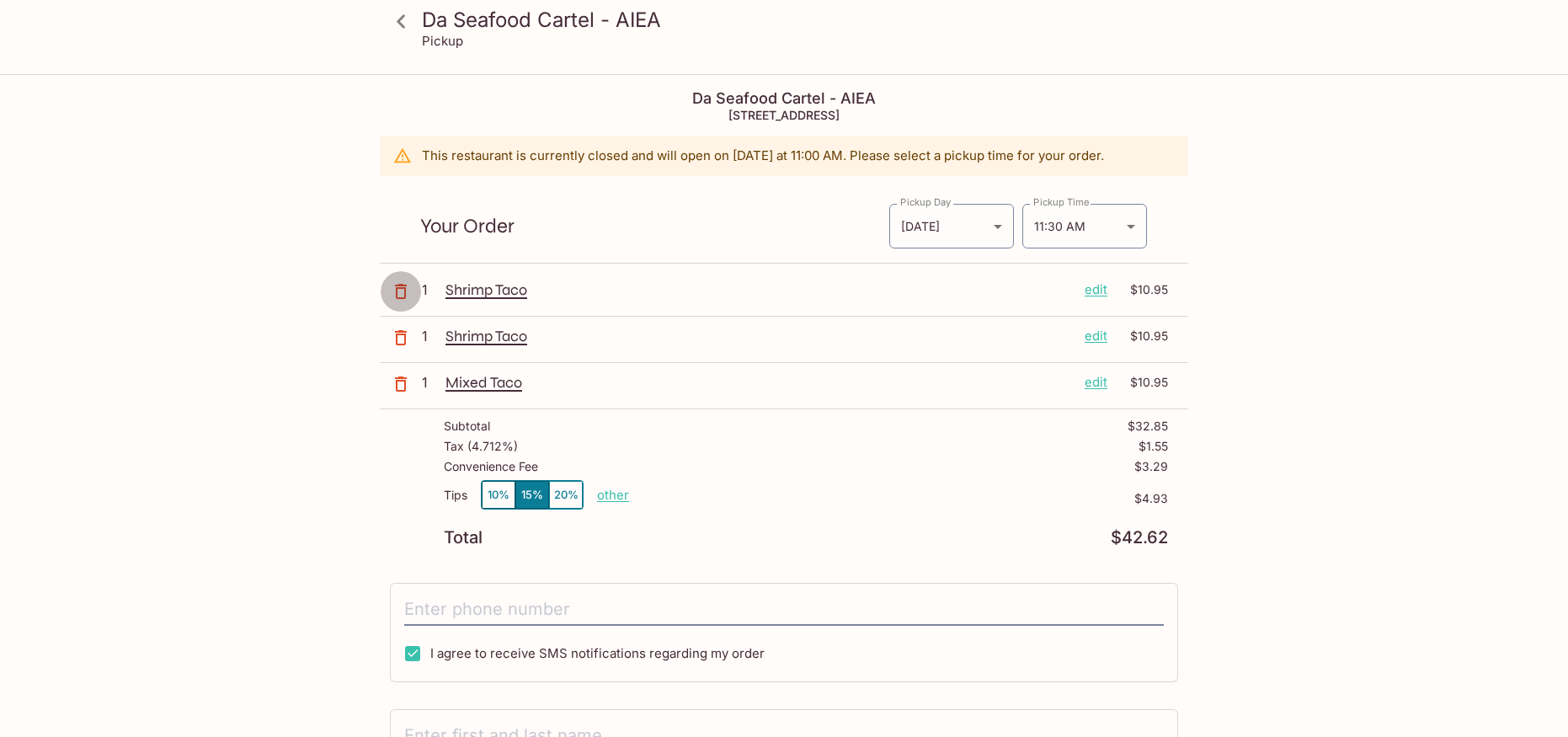
click at [402, 290] on icon "button" at bounding box center [400, 291] width 20 height 20
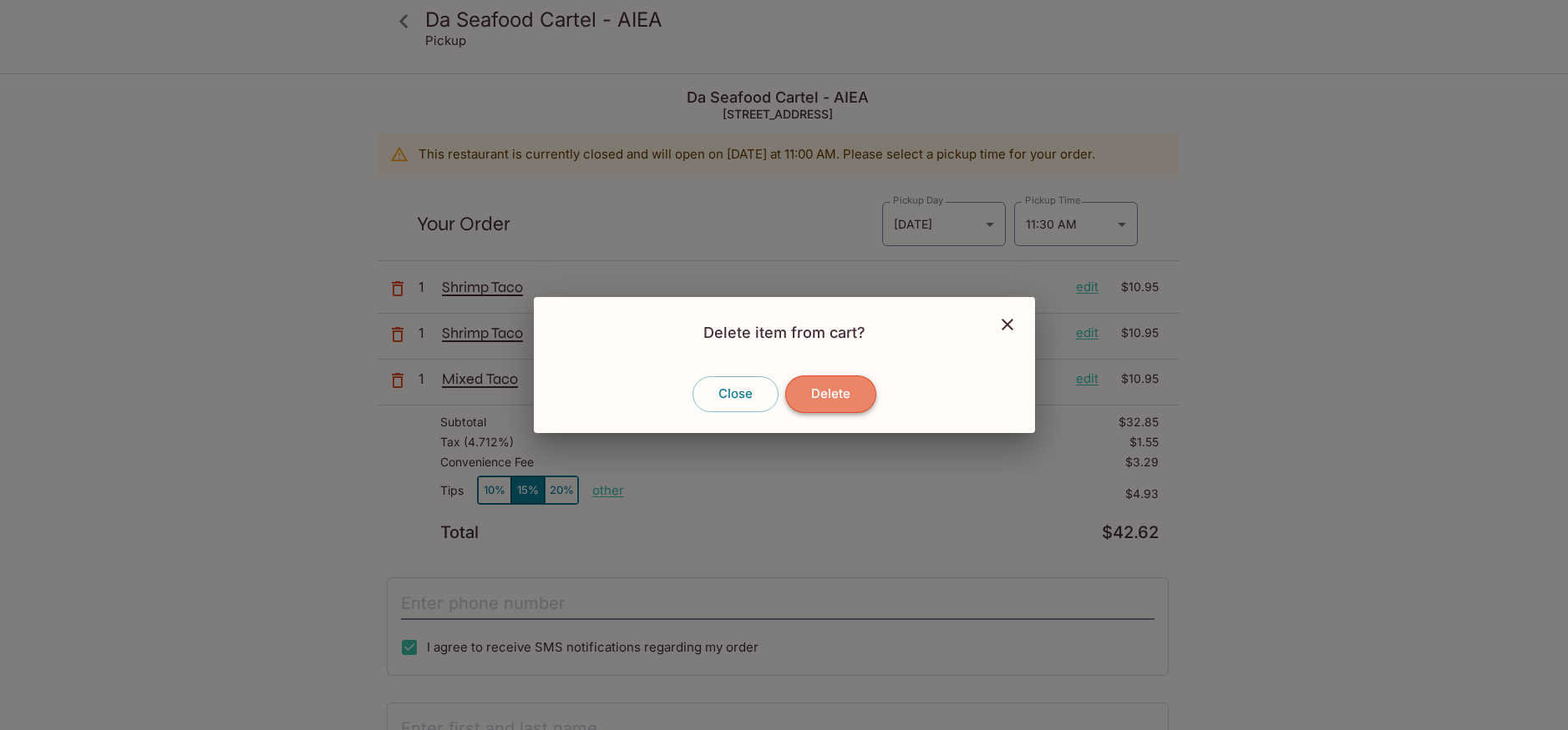
click at [828, 401] on button "Delete" at bounding box center [831, 394] width 91 height 37
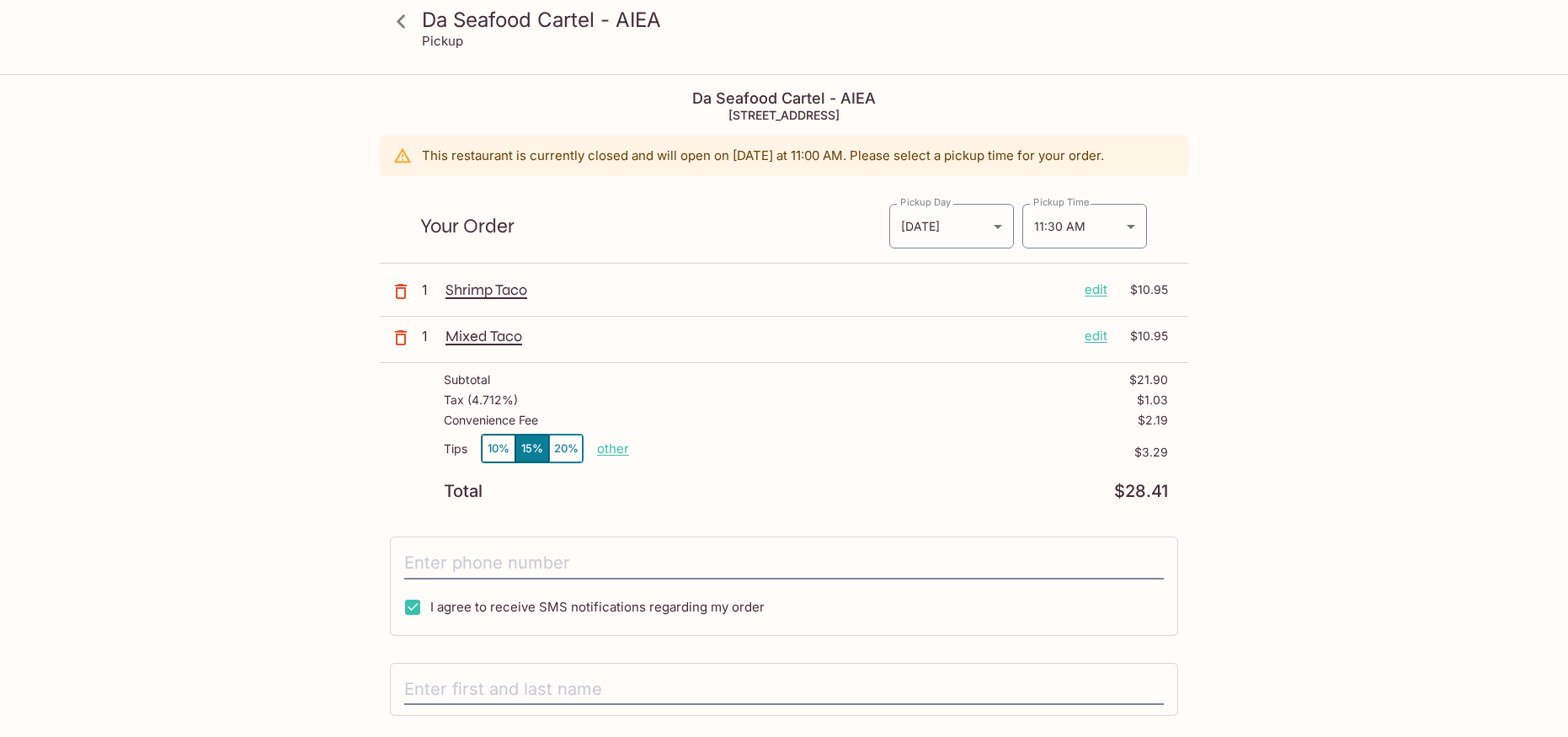
click at [1100, 337] on p "edit" at bounding box center [1096, 336] width 23 height 18
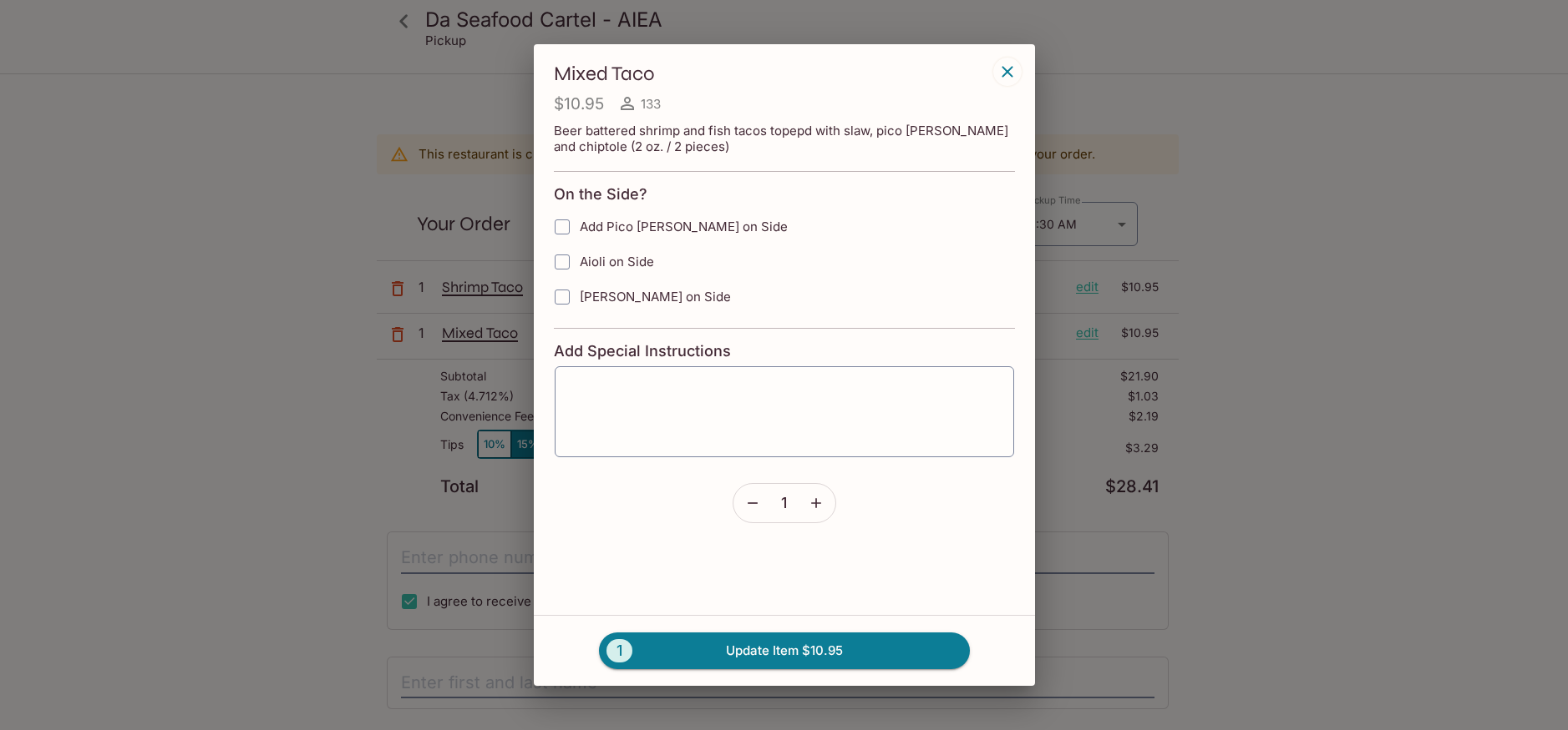
click at [811, 509] on icon "button" at bounding box center [816, 504] width 17 height 17
click at [828, 652] on button "2 Update Item $21.90" at bounding box center [784, 650] width 370 height 37
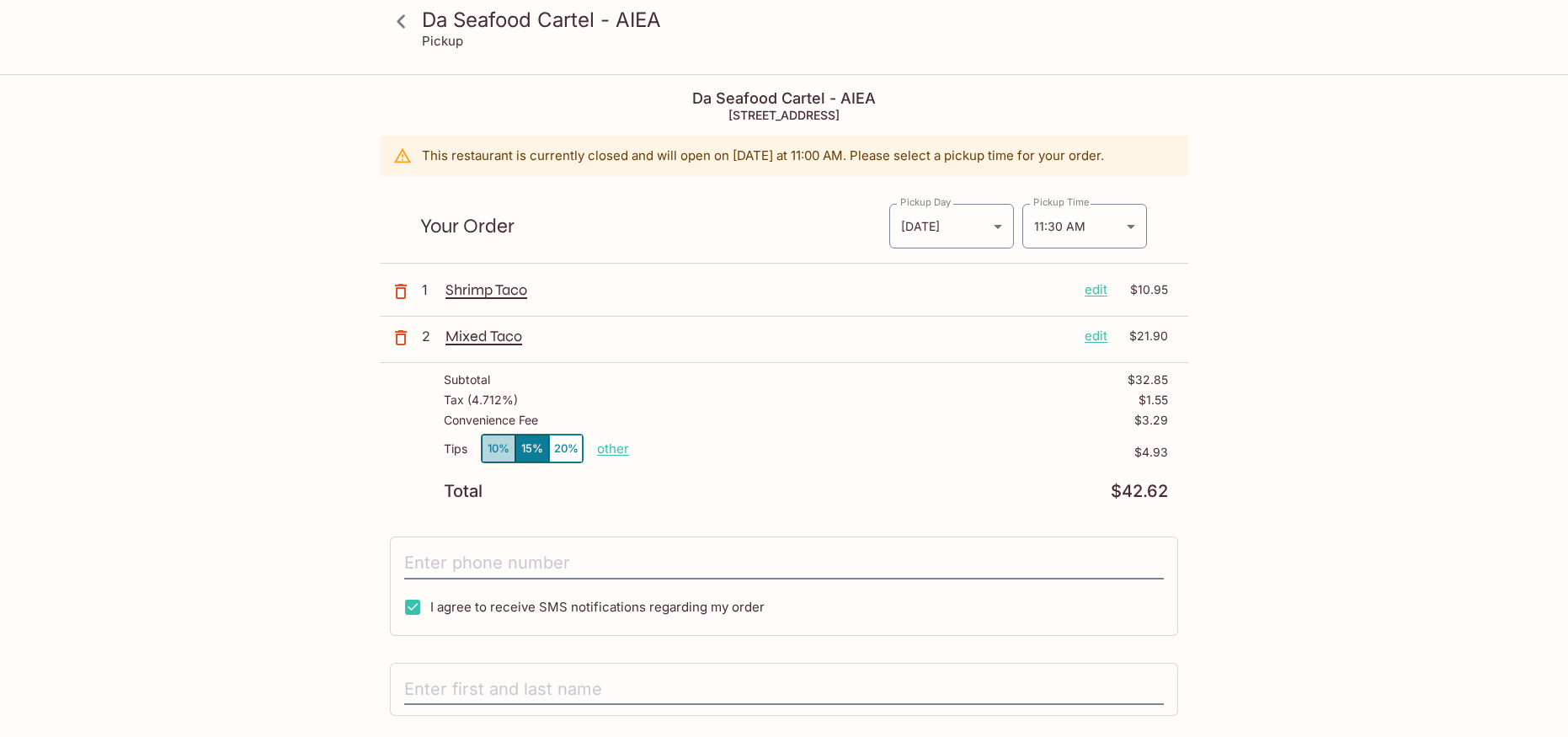
click at [489, 450] on button "10%" at bounding box center [498, 448] width 33 height 28
click at [406, 29] on icon at bounding box center [401, 21] width 30 height 30
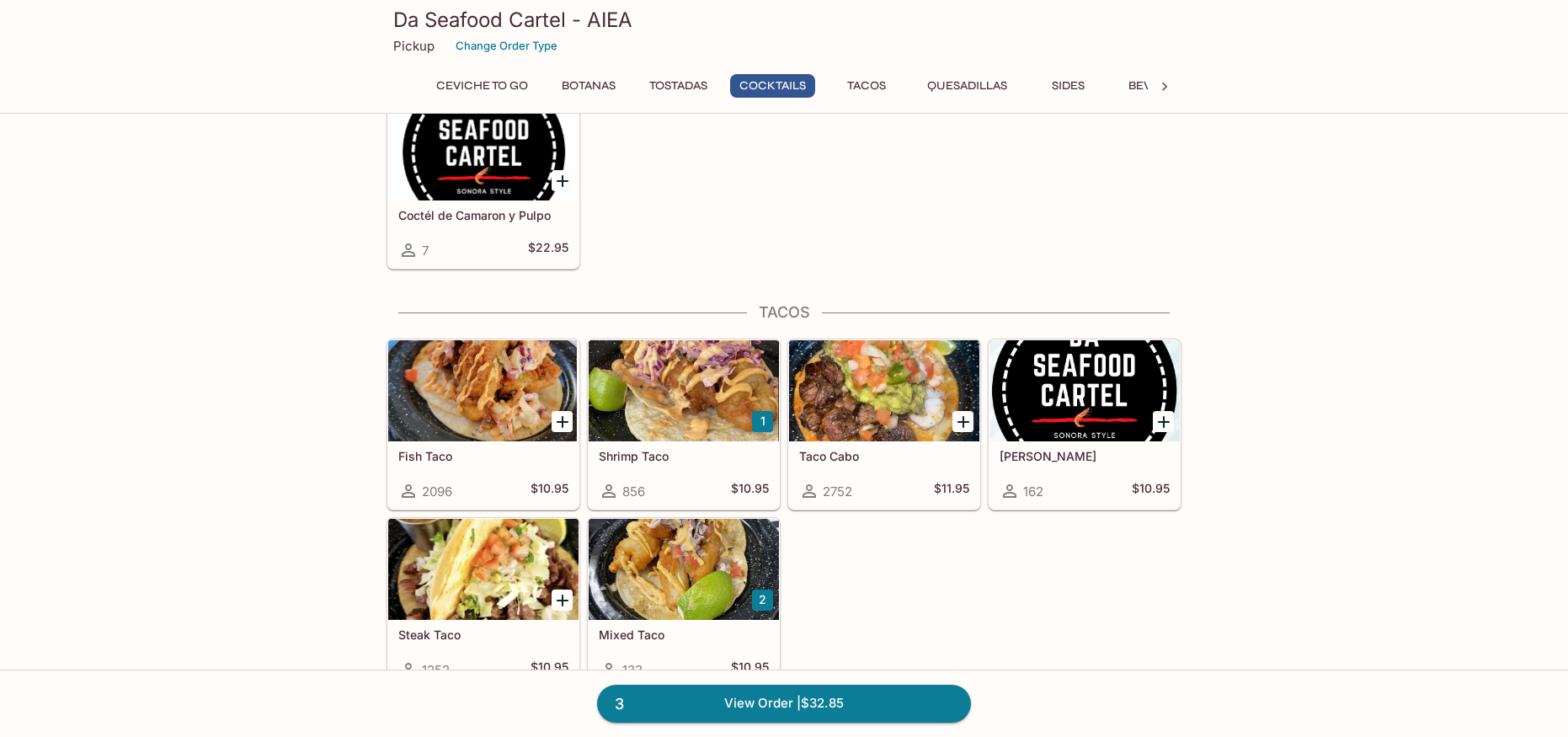
scroll to position [1601, 0]
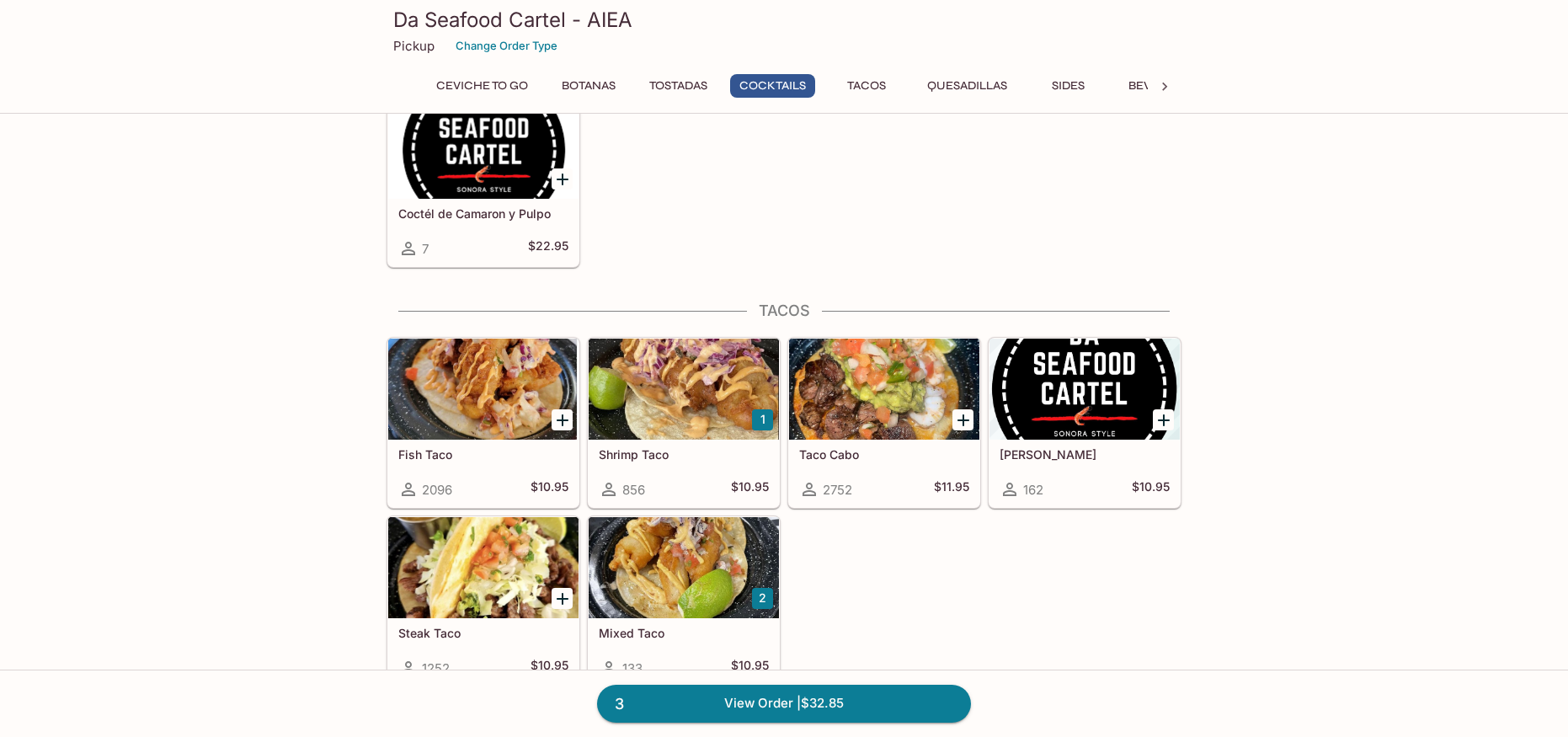
click at [1091, 402] on div at bounding box center [1085, 389] width 190 height 101
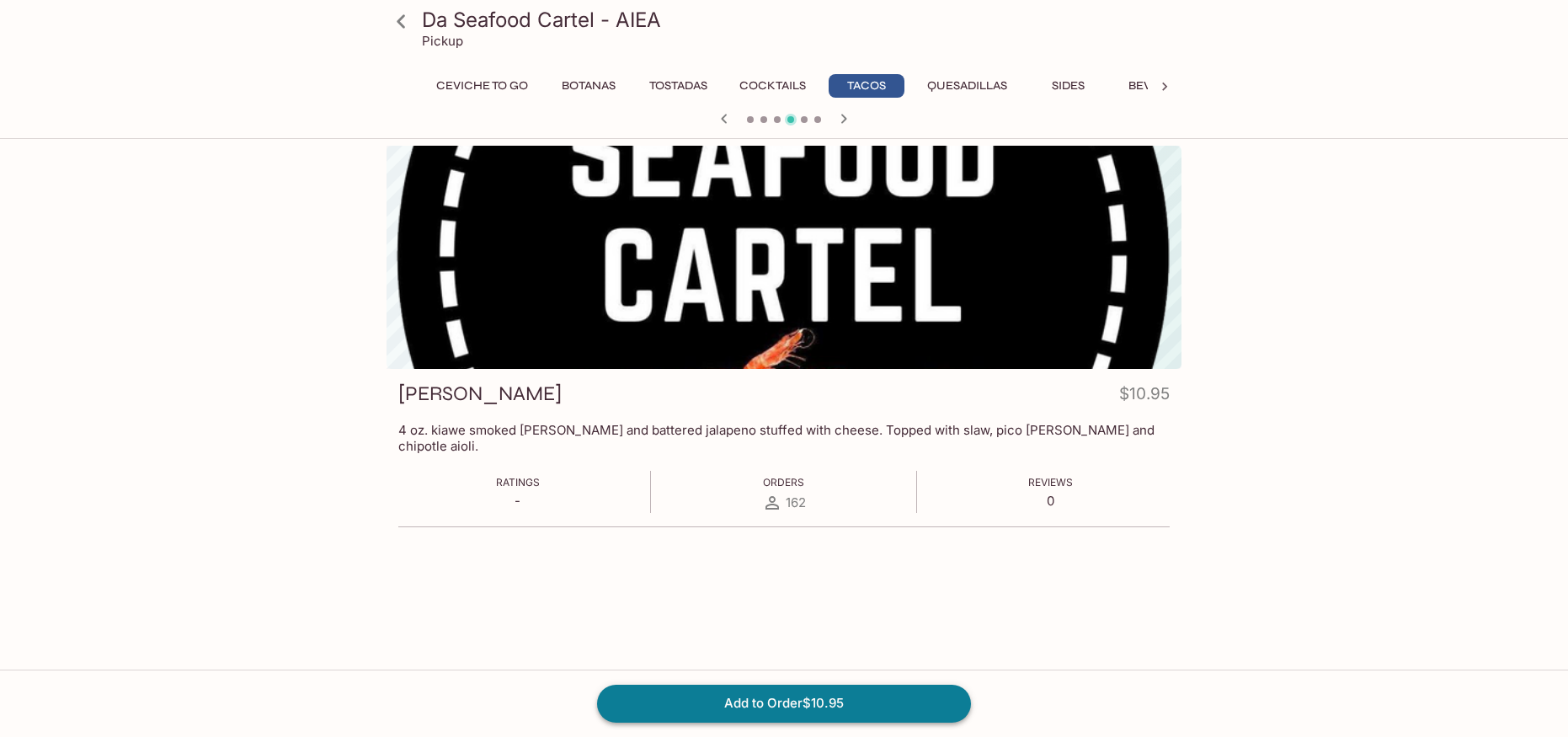
click at [821, 698] on button "Add to Order $10.95" at bounding box center [784, 704] width 374 height 37
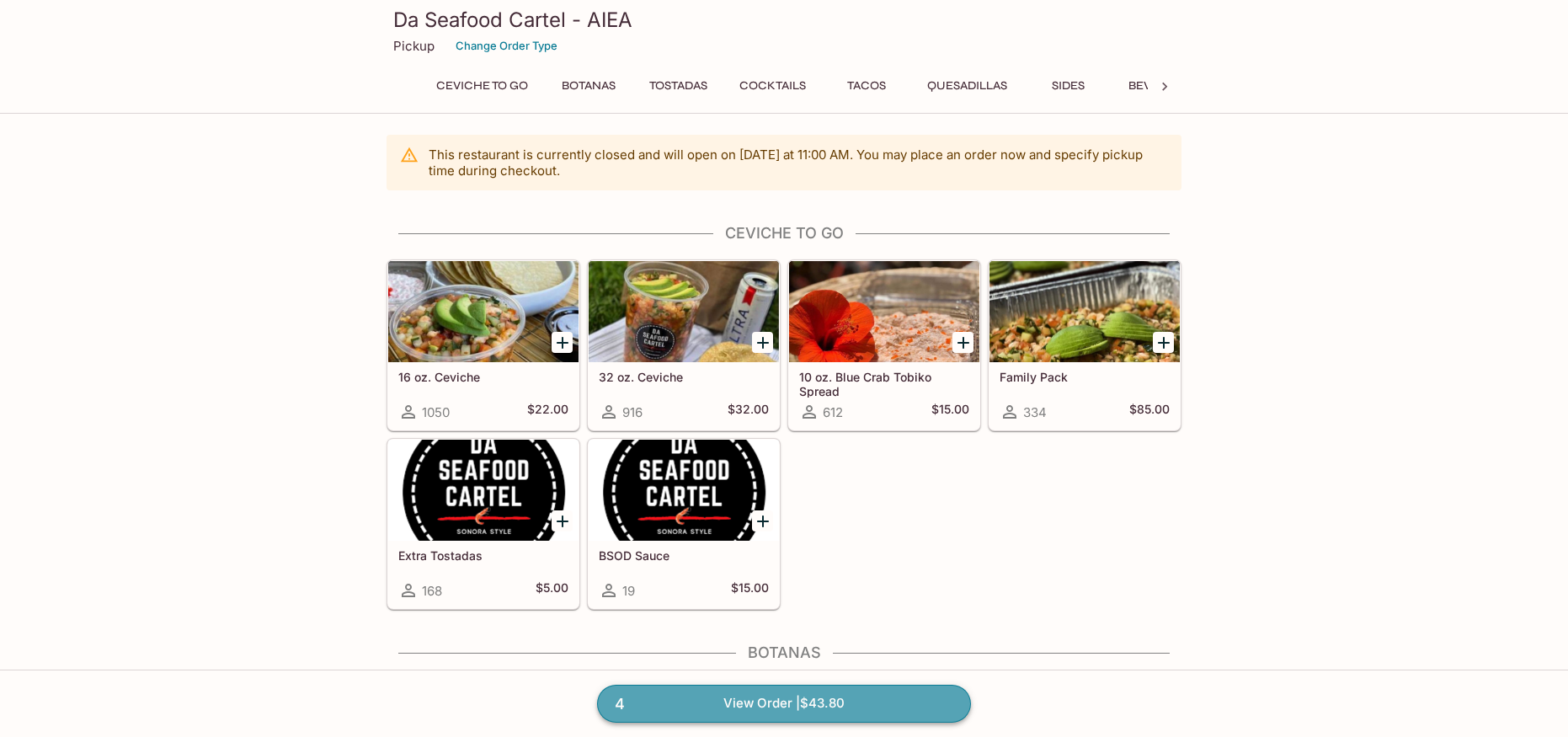
click at [843, 714] on link "4 View Order | $43.80" at bounding box center [784, 704] width 374 height 37
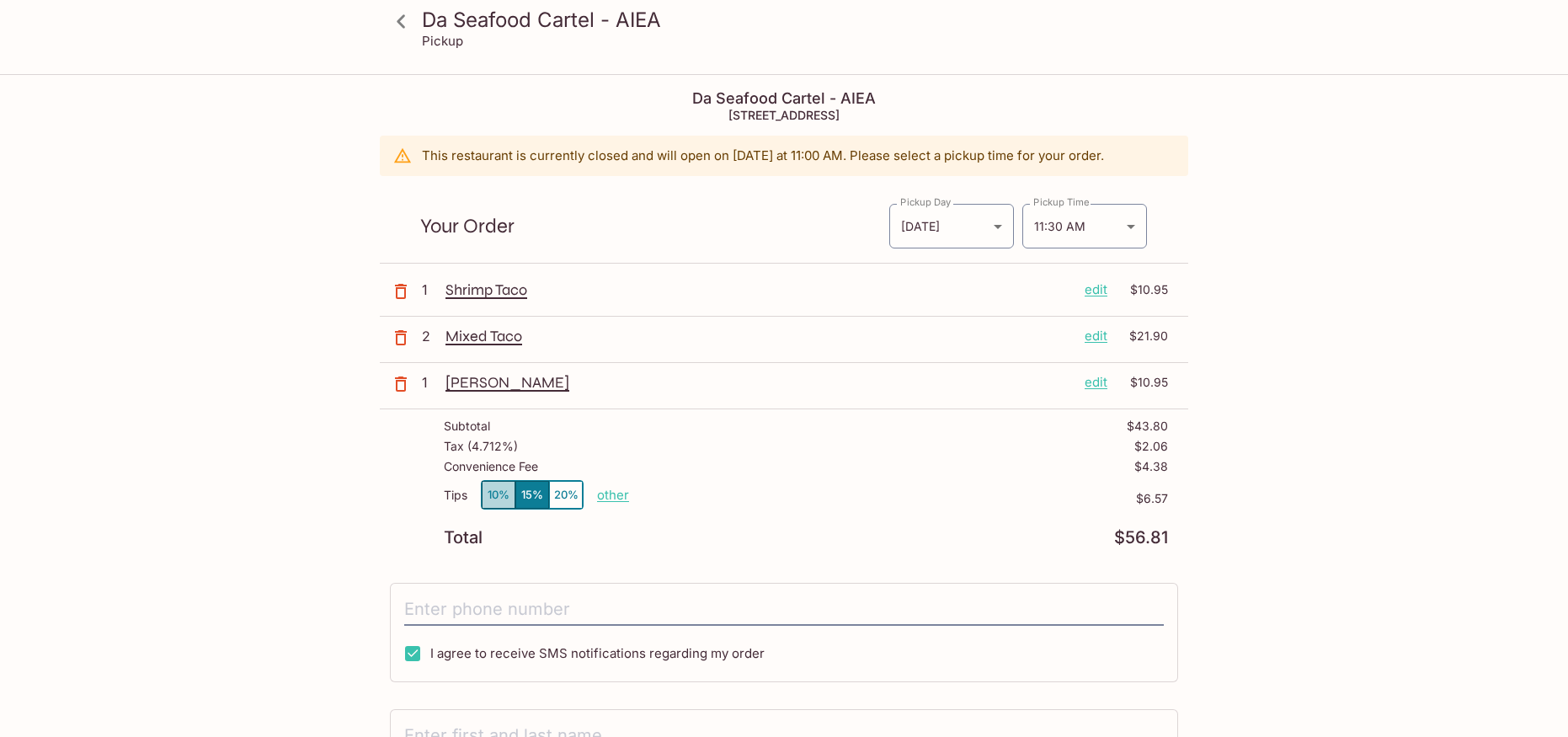
click at [496, 492] on button "10%" at bounding box center [498, 494] width 33 height 28
click at [403, 21] on icon at bounding box center [401, 21] width 30 height 30
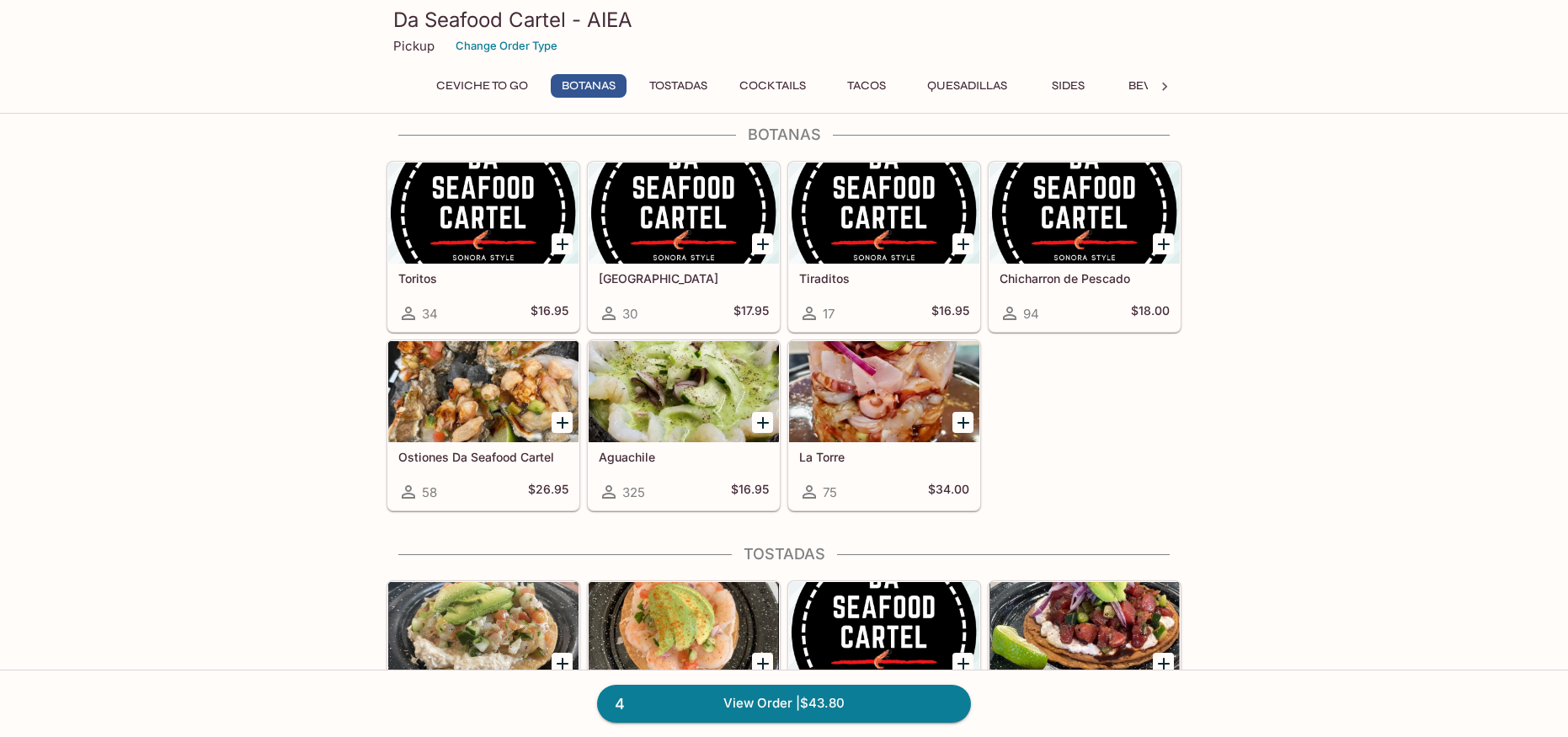
scroll to position [843, 0]
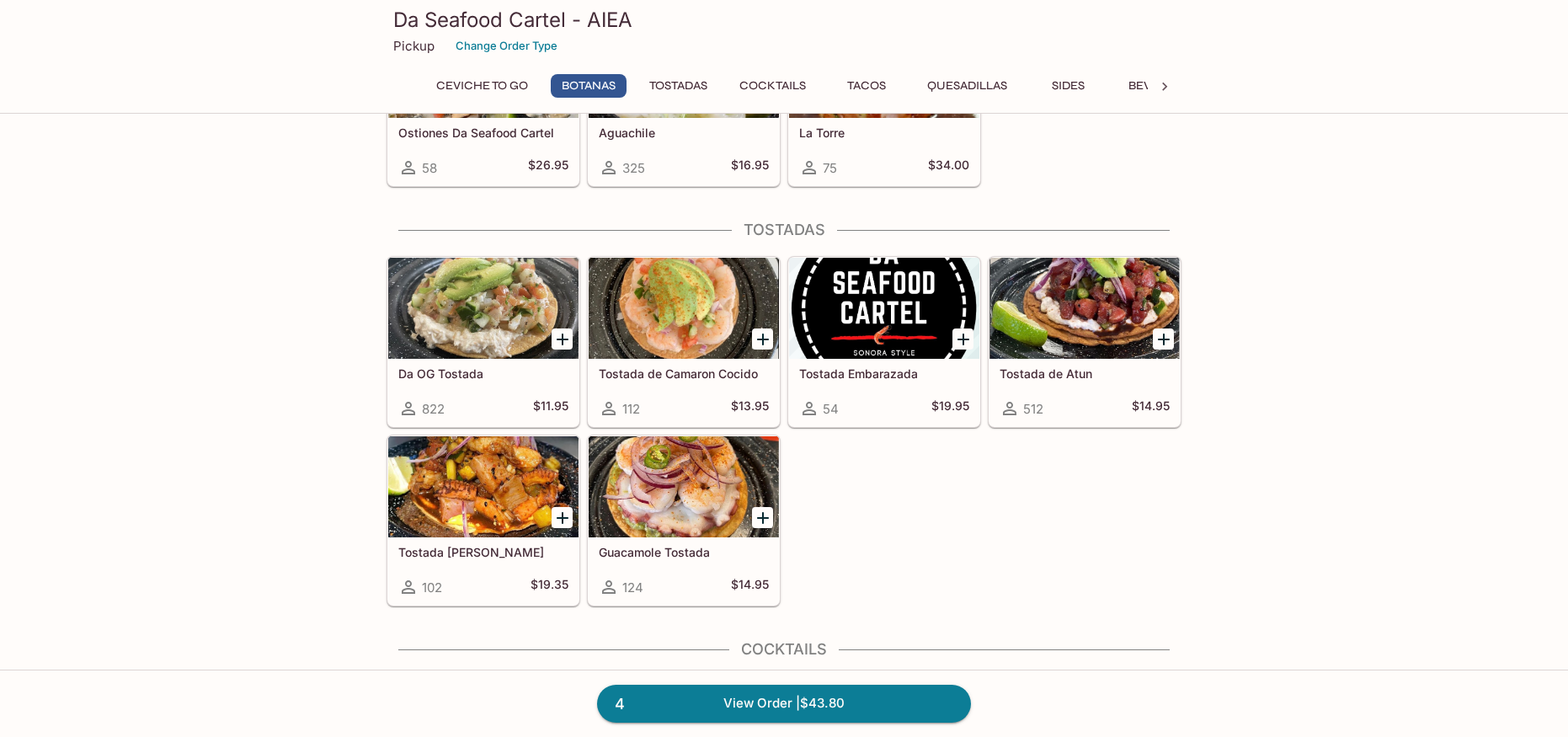
click at [1116, 341] on div at bounding box center [1085, 309] width 190 height 101
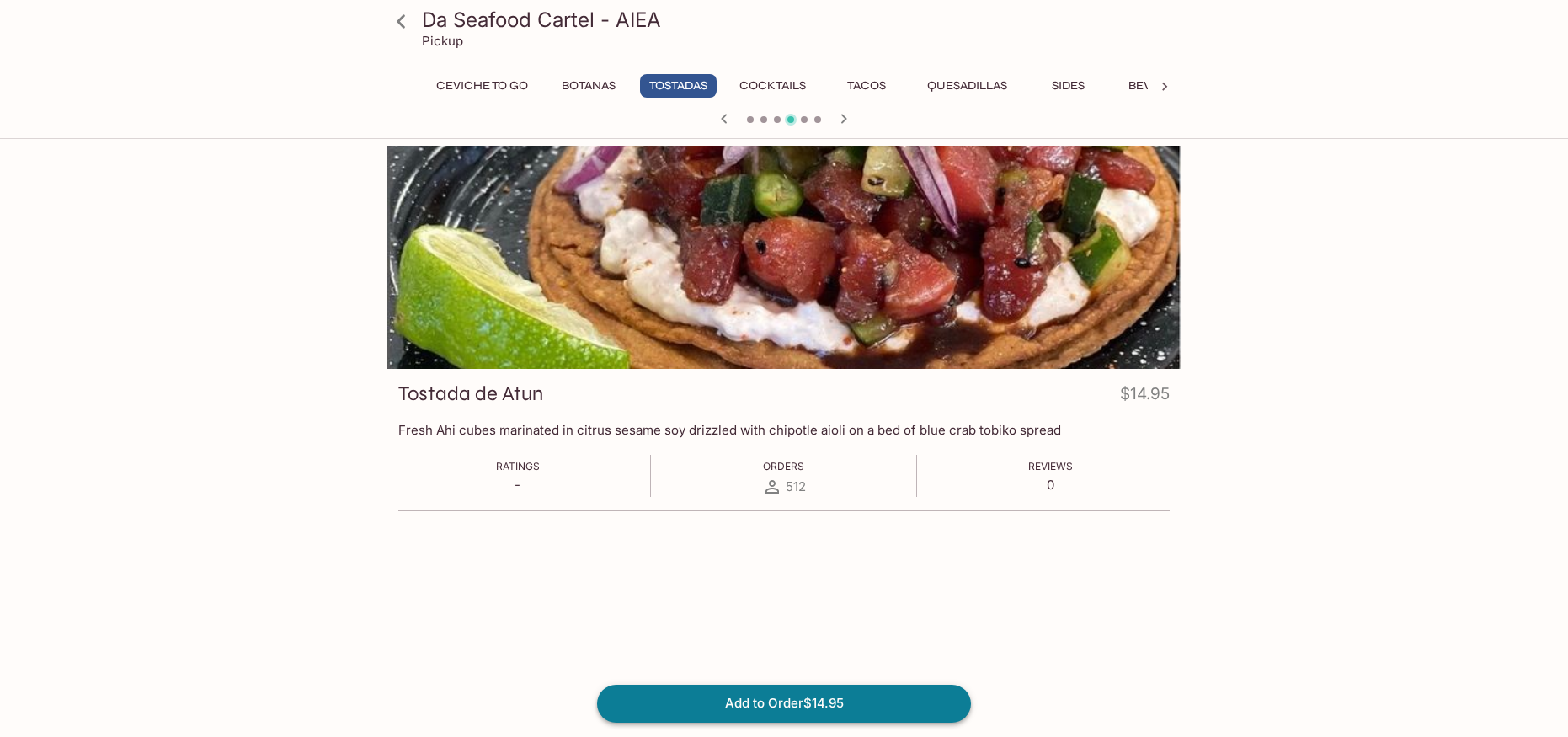
click at [789, 695] on button "Add to Order $14.95" at bounding box center [784, 704] width 374 height 37
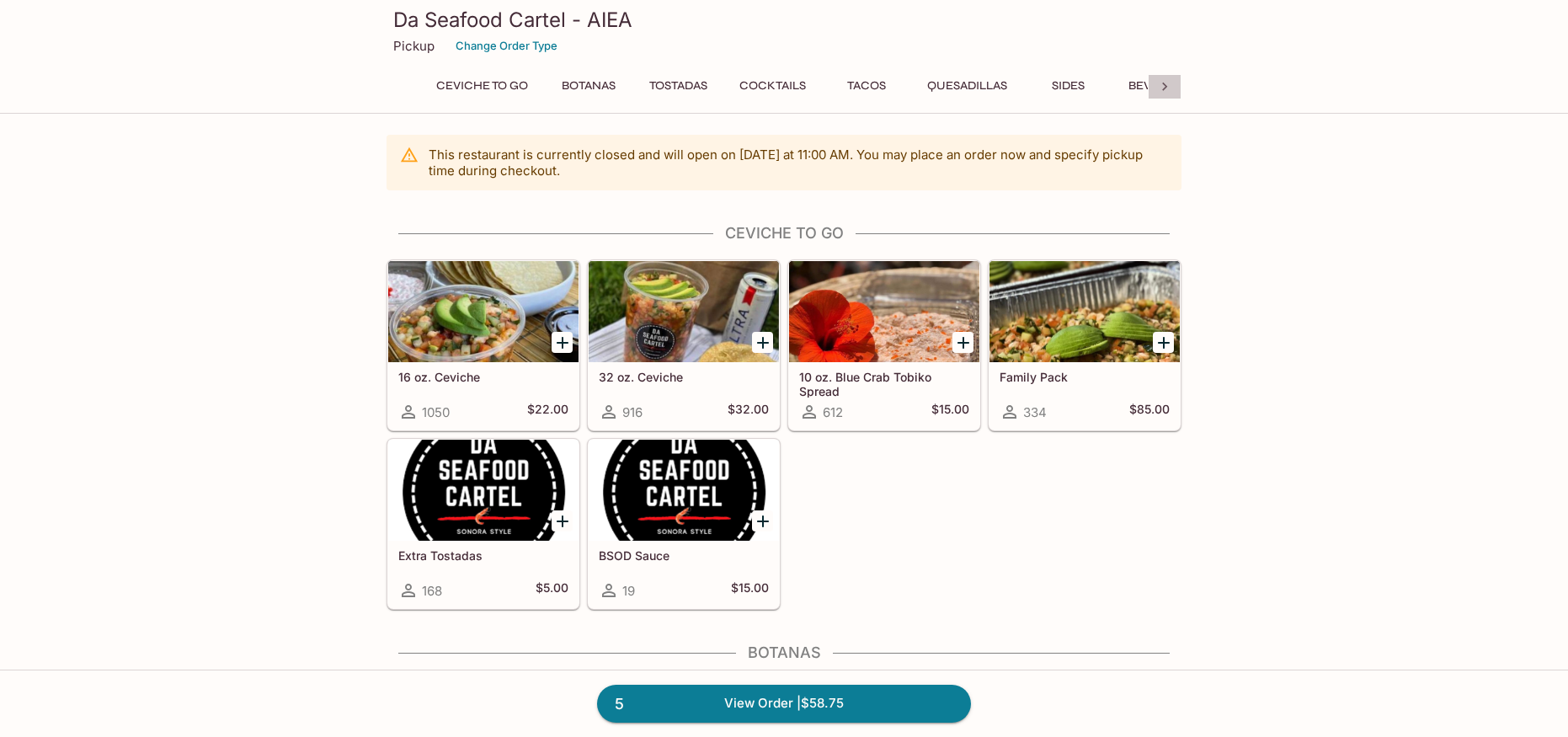
click at [1173, 87] on div at bounding box center [1164, 87] width 33 height 25
click at [1000, 89] on button "Beverages" at bounding box center [1011, 86] width 89 height 24
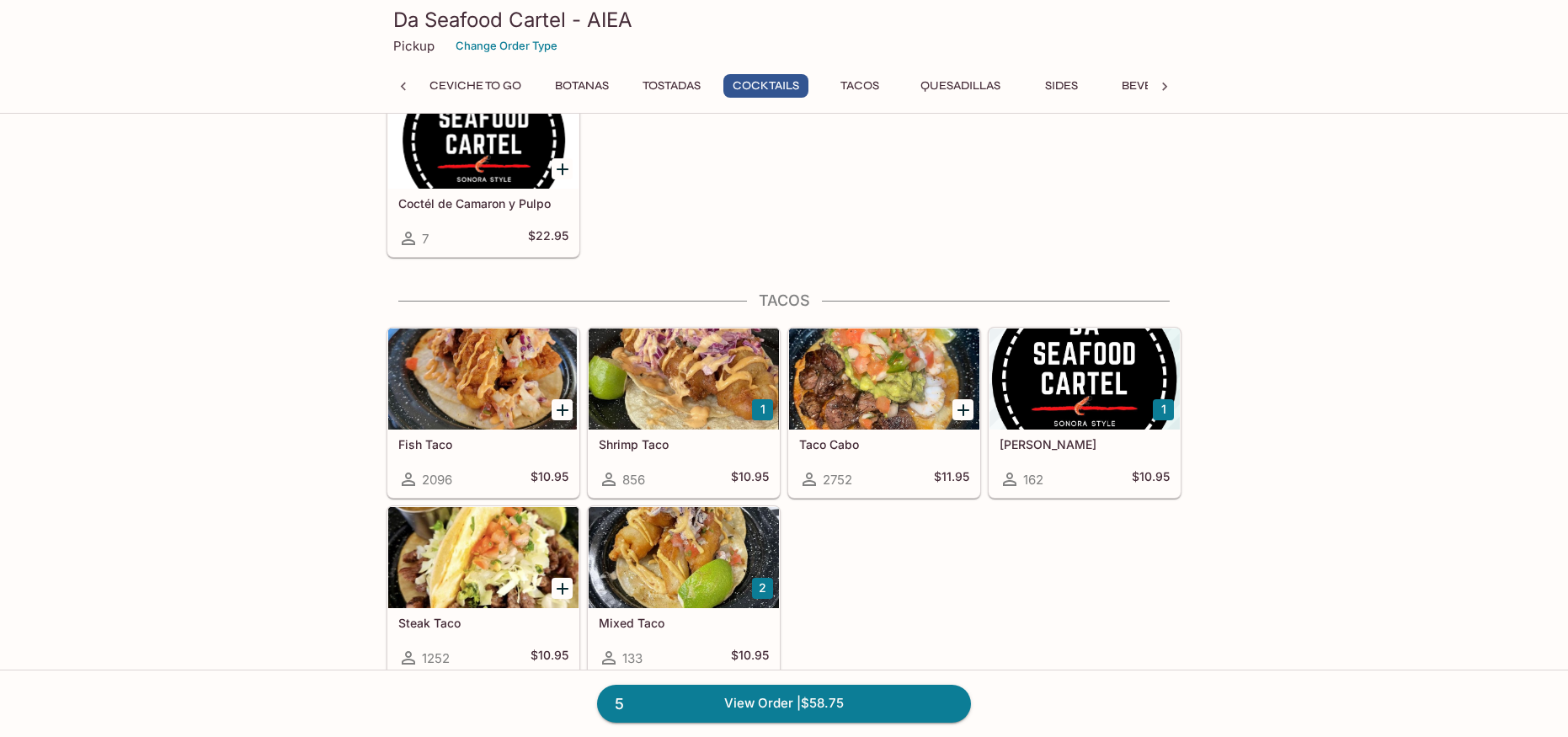
scroll to position [1673, 0]
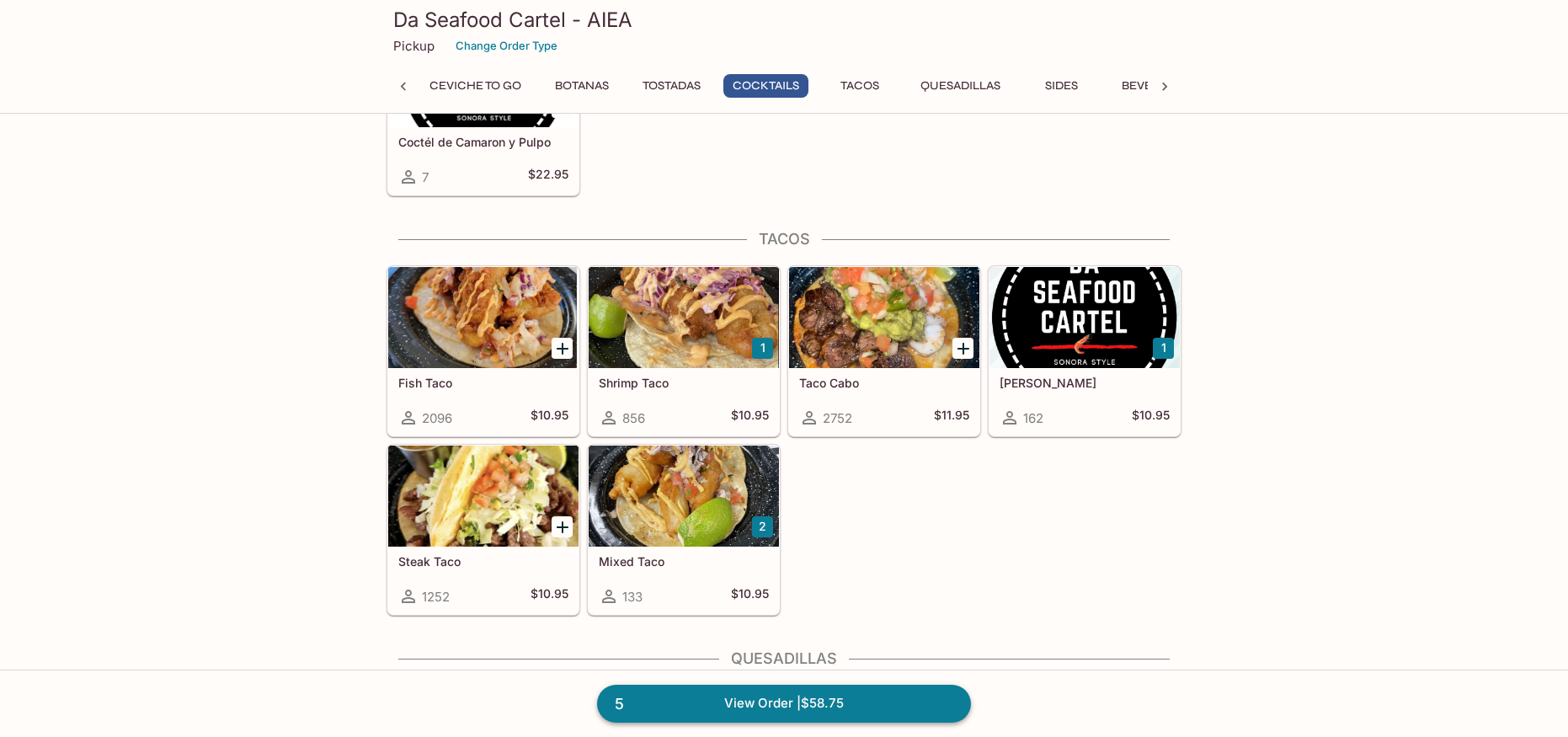
click at [805, 704] on link "5 View Order | $58.75" at bounding box center [784, 704] width 374 height 37
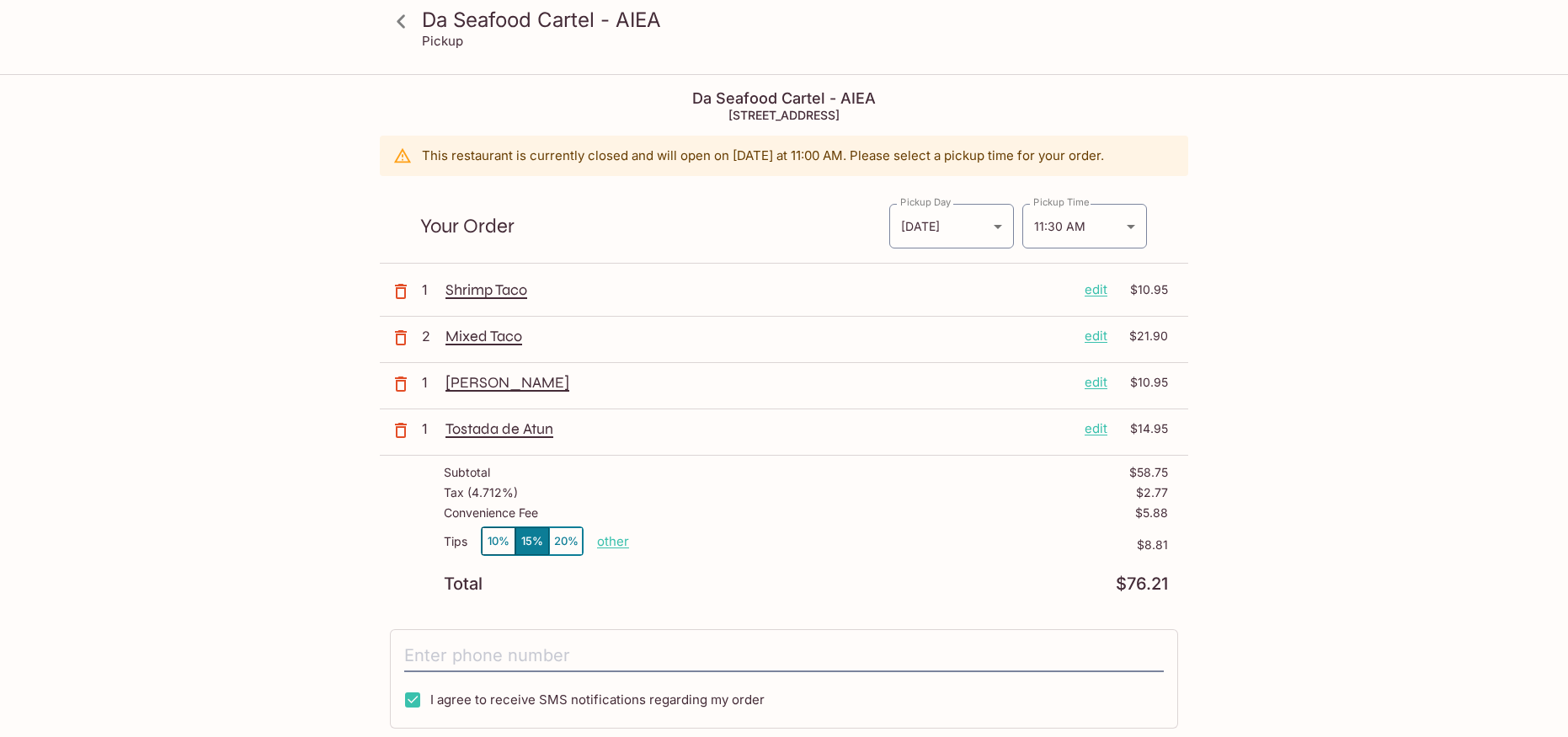
click at [1100, 336] on p "edit" at bounding box center [1096, 336] width 23 height 18
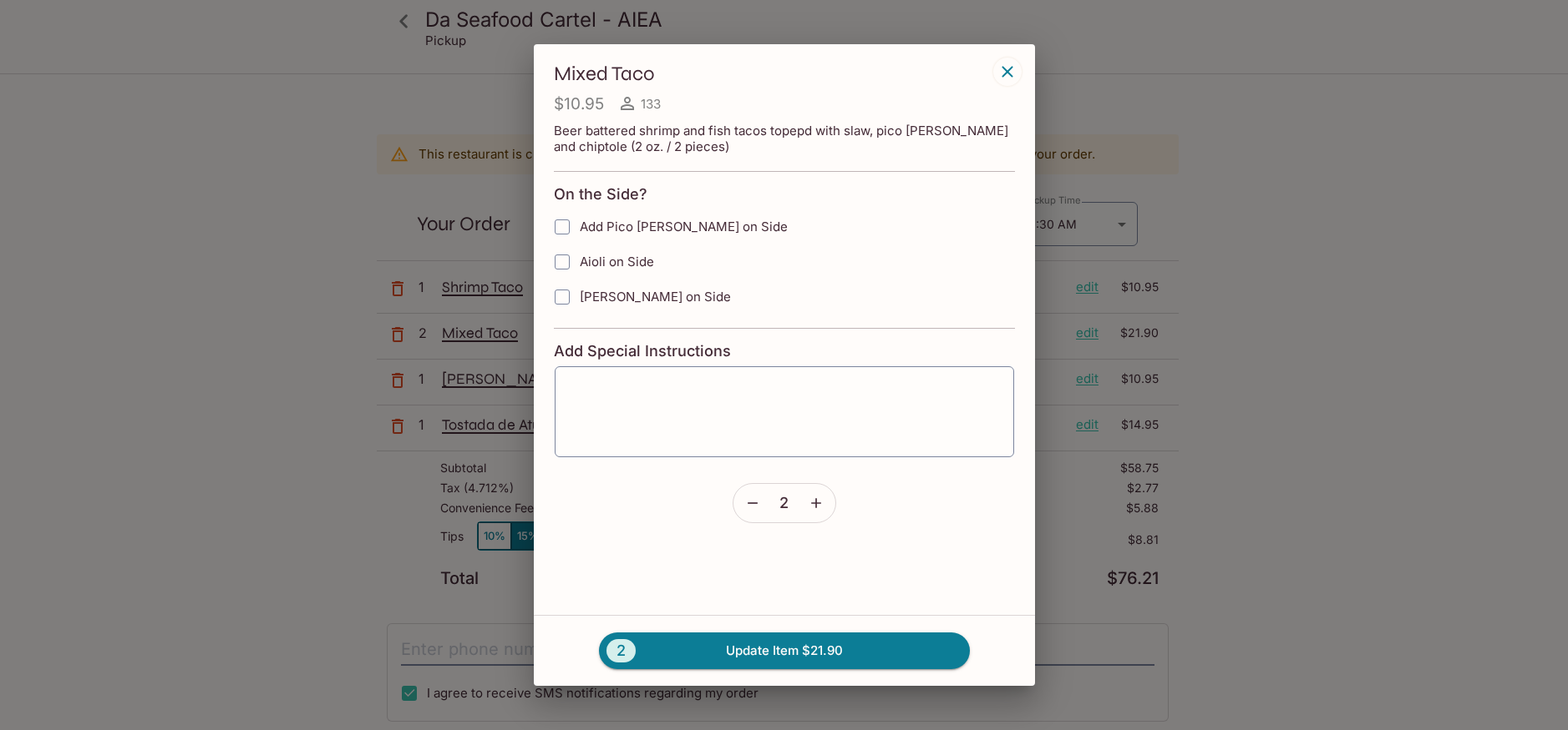
click at [751, 503] on icon "button" at bounding box center [752, 504] width 17 height 17
click at [793, 651] on button "1 Update Item $10.95" at bounding box center [784, 650] width 370 height 37
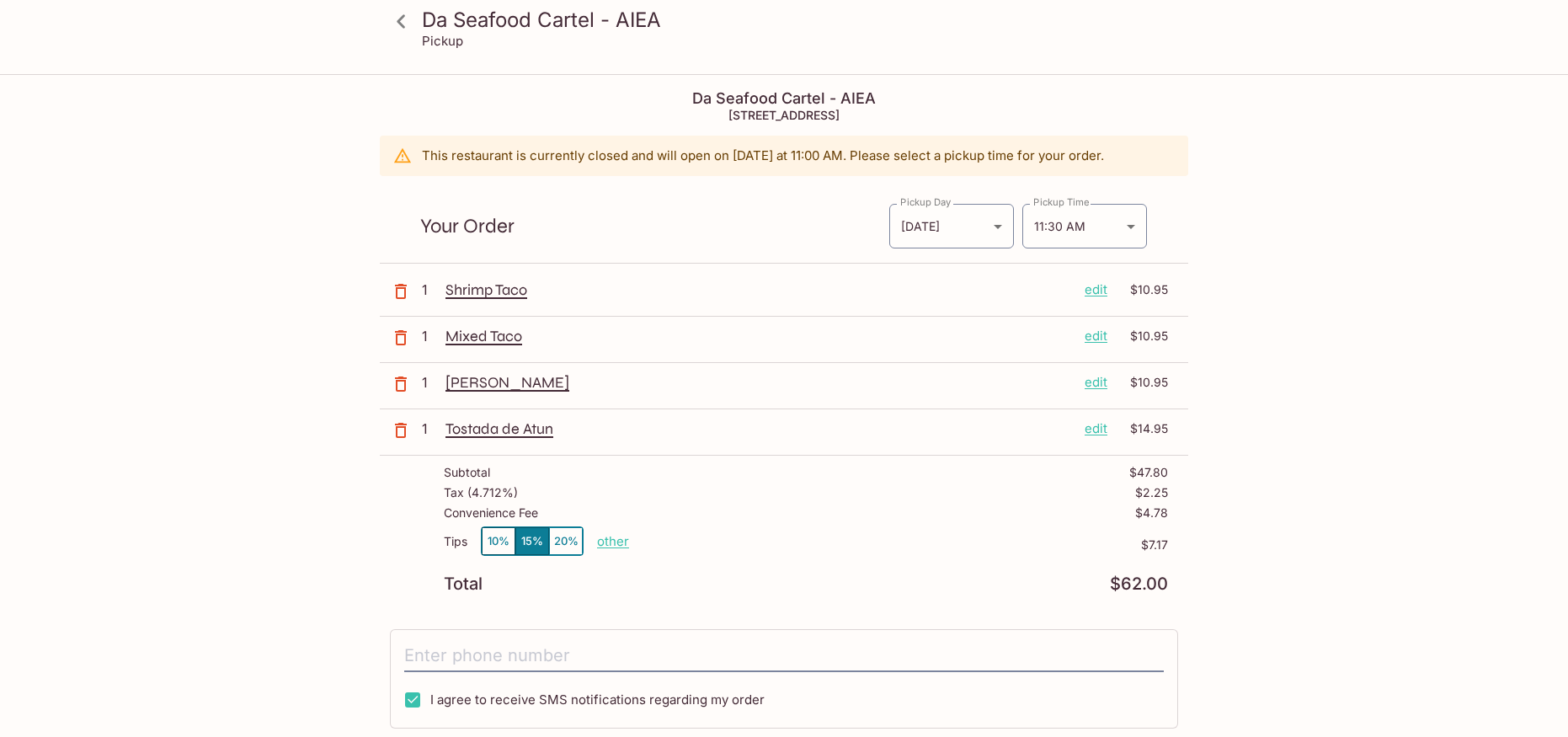
click at [402, 27] on icon at bounding box center [400, 21] width 9 height 13
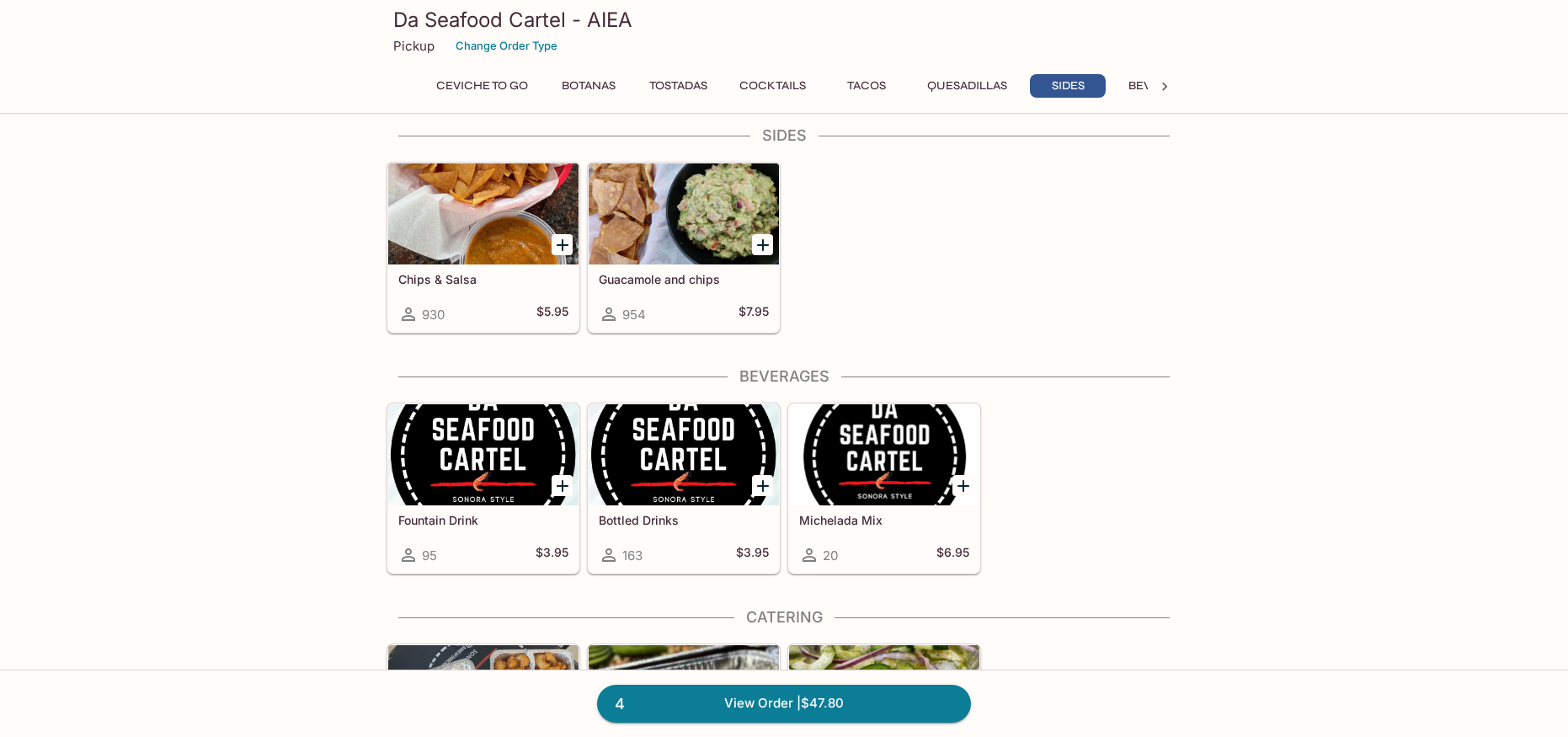
scroll to position [2443, 0]
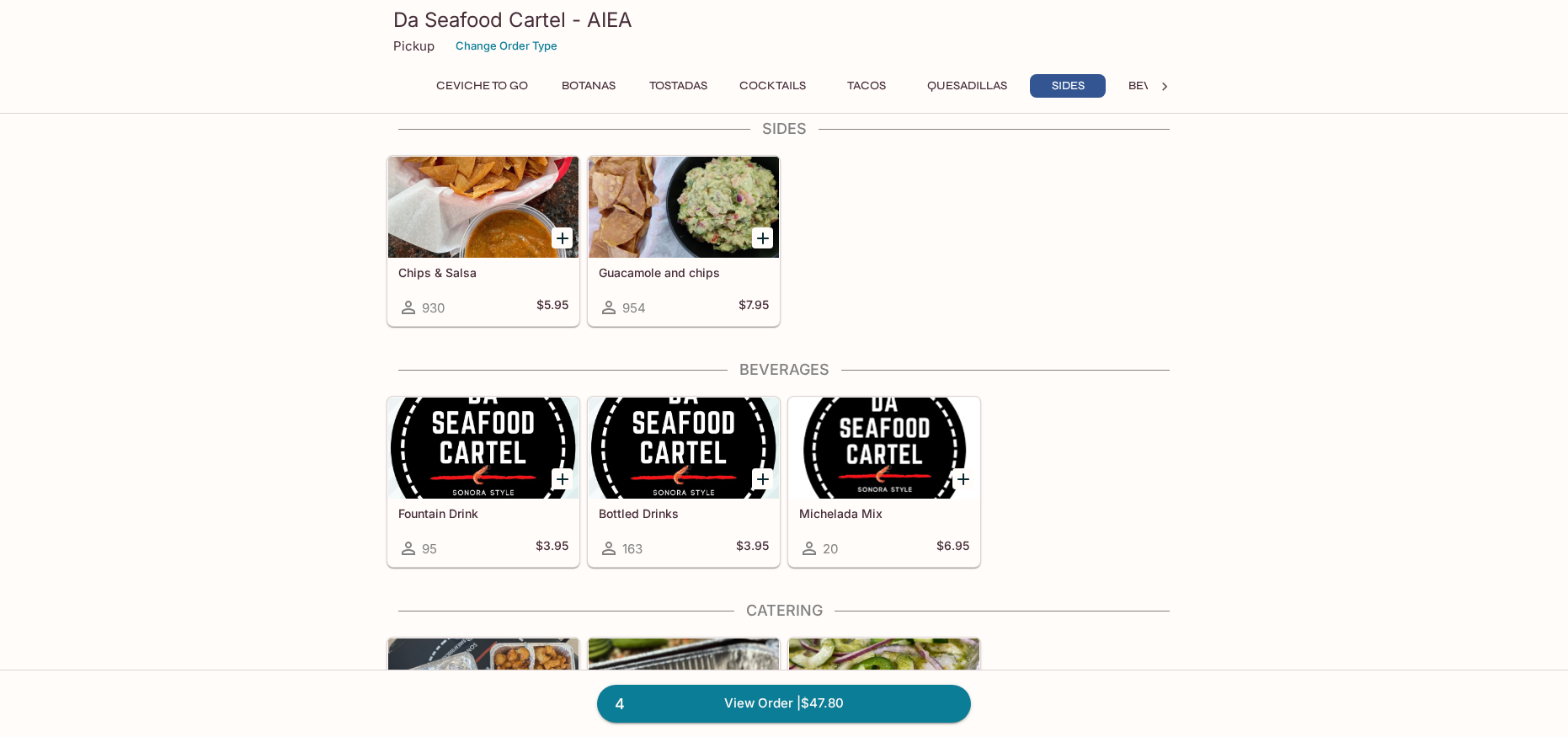
click at [424, 471] on div at bounding box center [483, 448] width 190 height 101
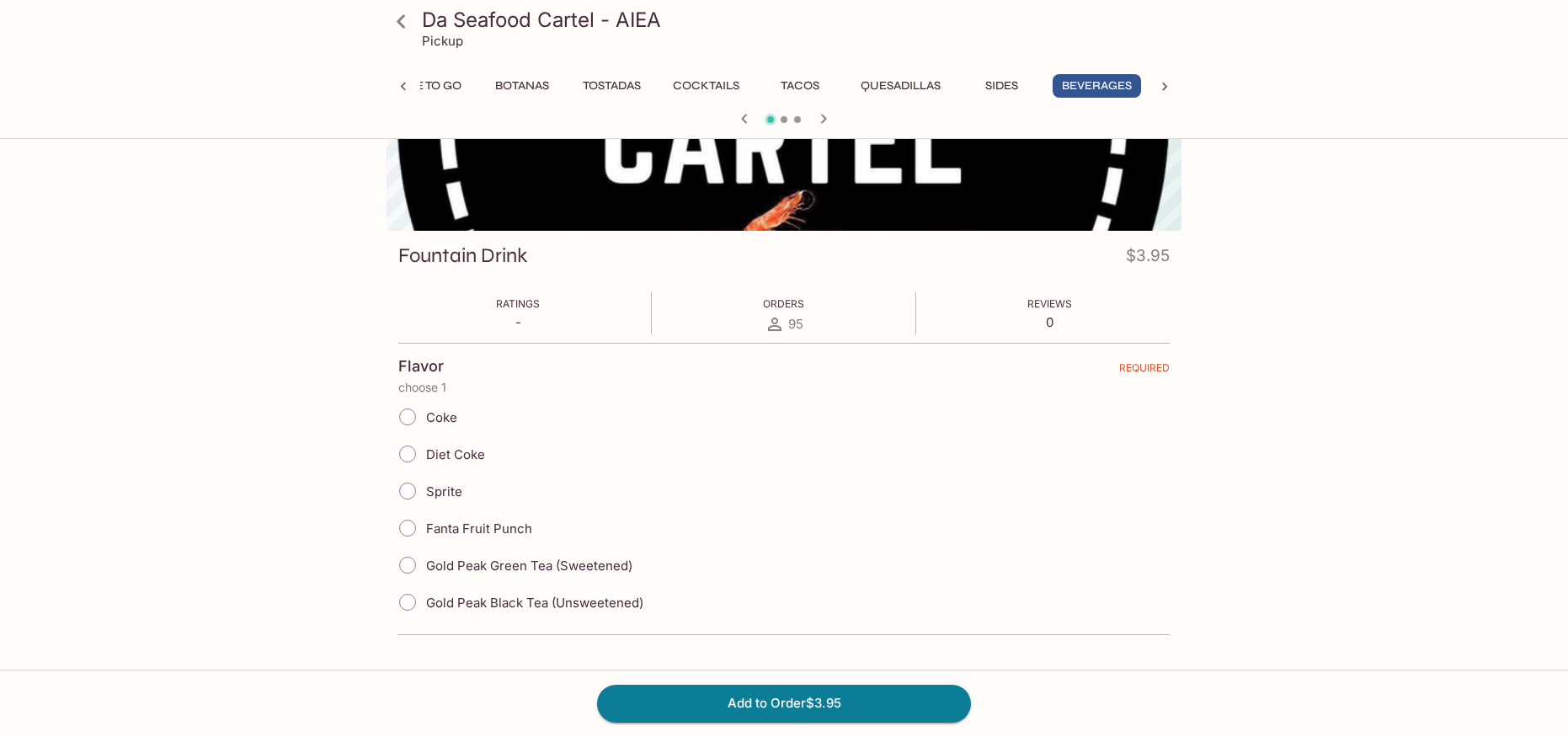
scroll to position [146, 0]
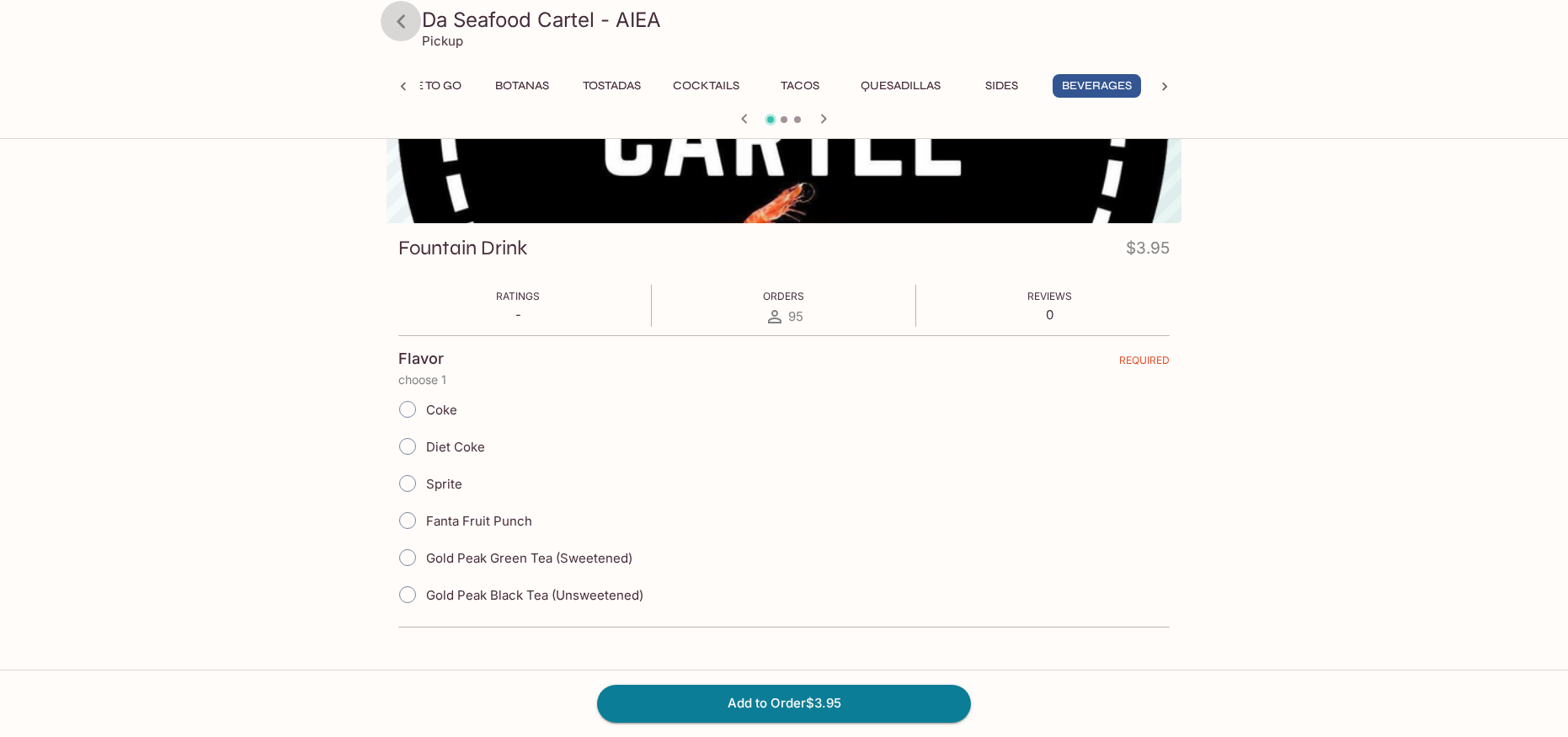
click at [408, 16] on icon at bounding box center [401, 21] width 30 height 30
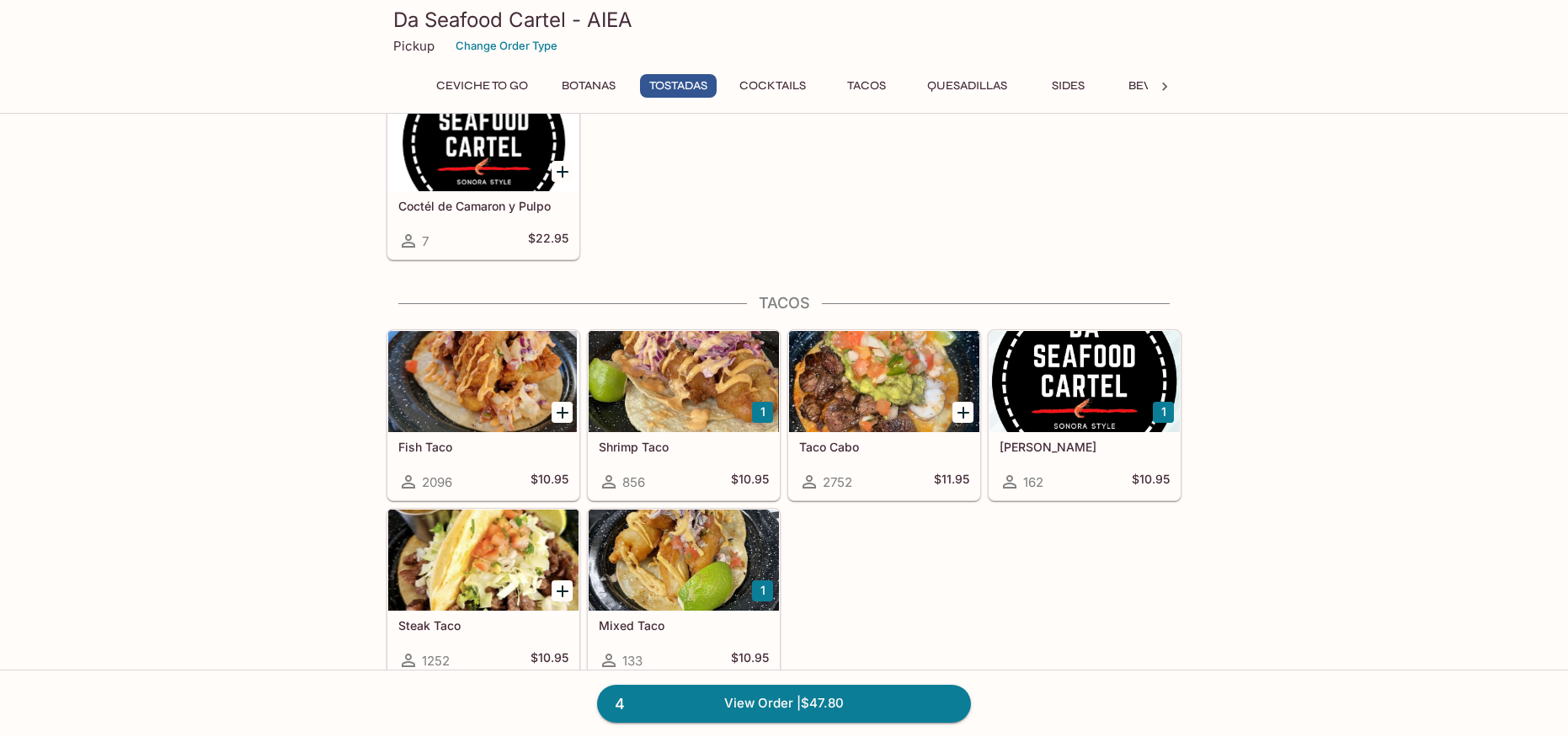
scroll to position [1335, 0]
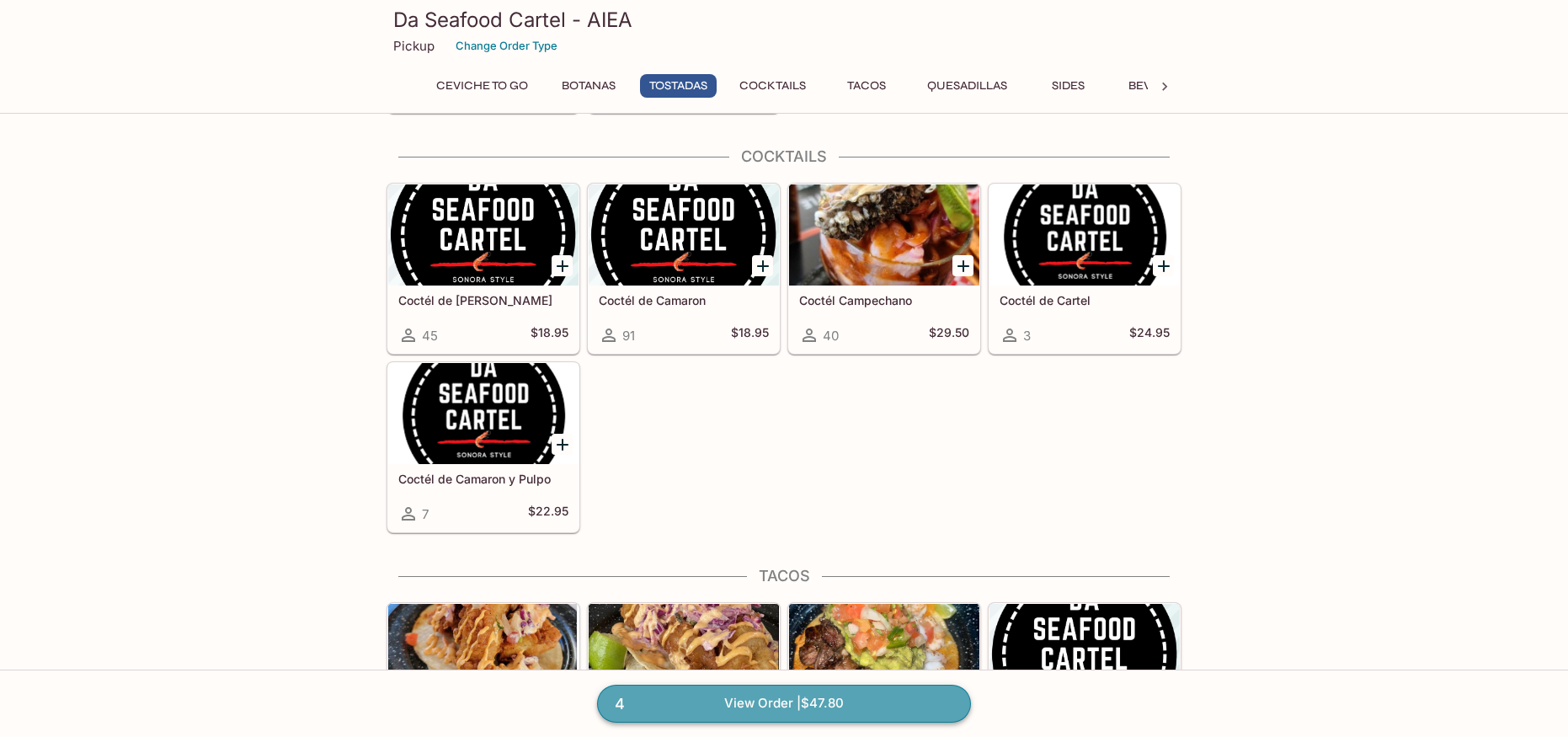
click at [826, 705] on link "4 View Order | $47.80" at bounding box center [784, 704] width 374 height 37
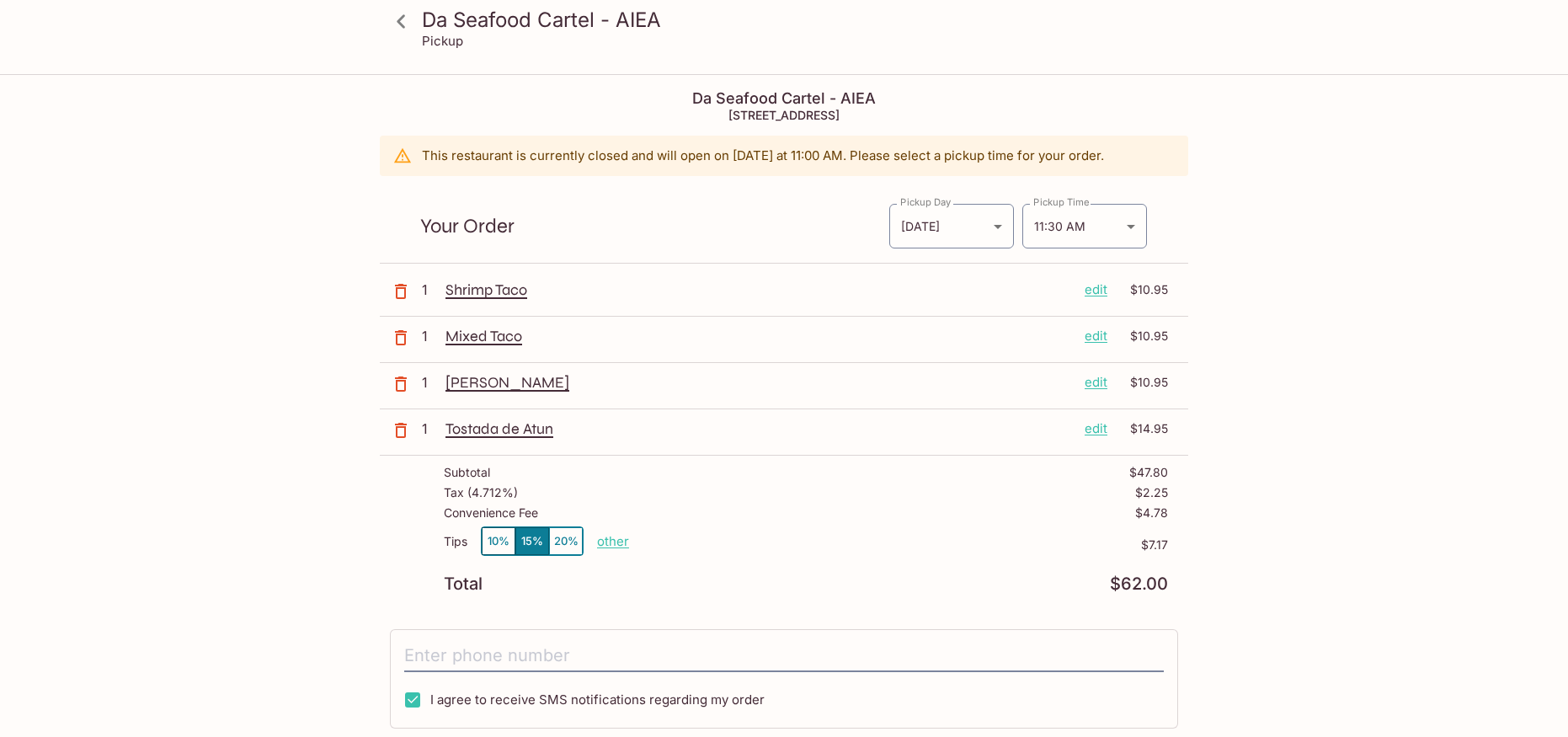
click at [480, 547] on div "Tips 10% 15% 20% other" at bounding box center [537, 545] width 185 height 36
click at [498, 541] on button "10%" at bounding box center [498, 541] width 33 height 28
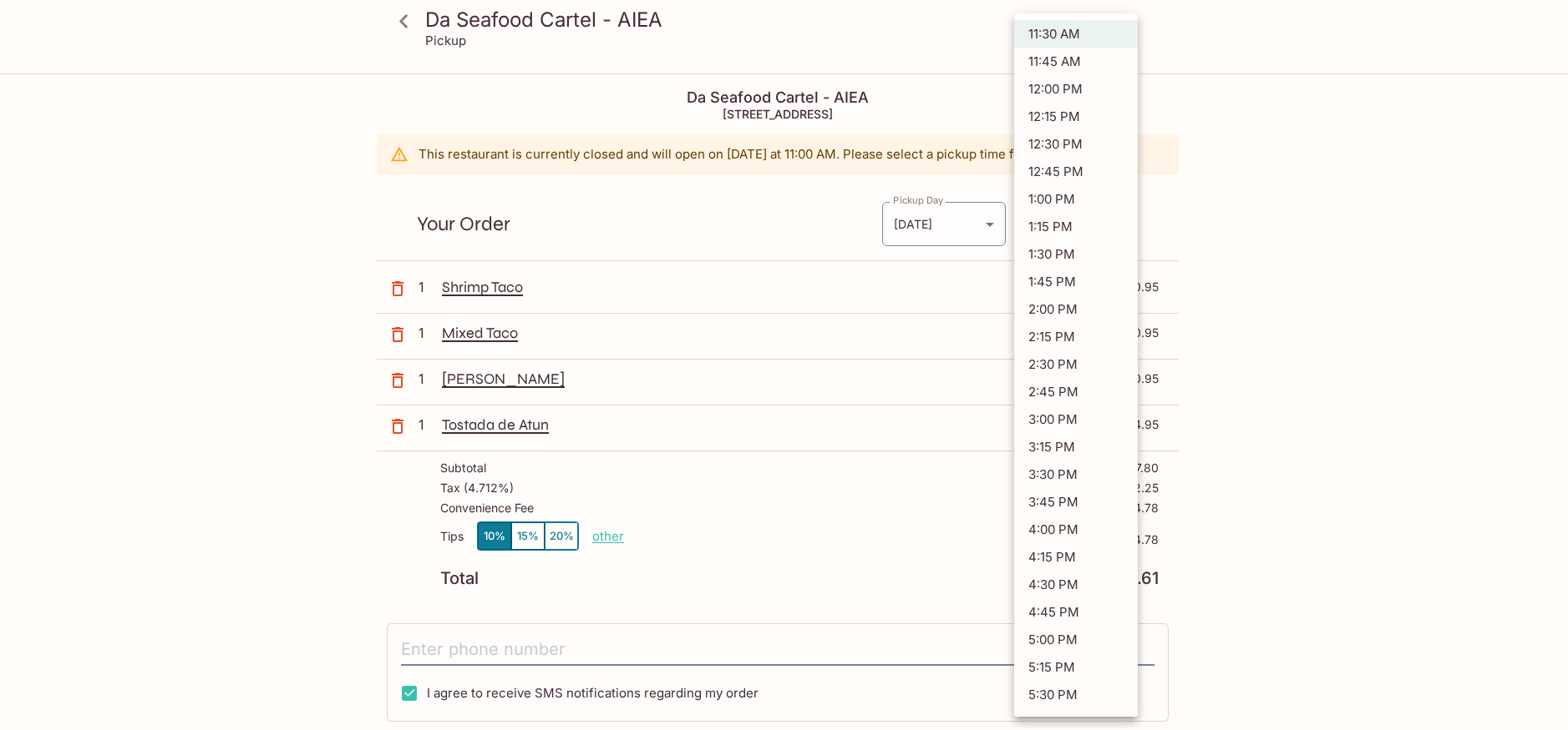
click at [1096, 236] on body "Da Seafood Cartel - AIEA Pickup Da Seafood Cartel - AIEA 98-[STREET_ADDRESS] Th…" at bounding box center [784, 439] width 1568 height 730
click at [1106, 27] on li "11:30 AM" at bounding box center [1075, 33] width 123 height 27
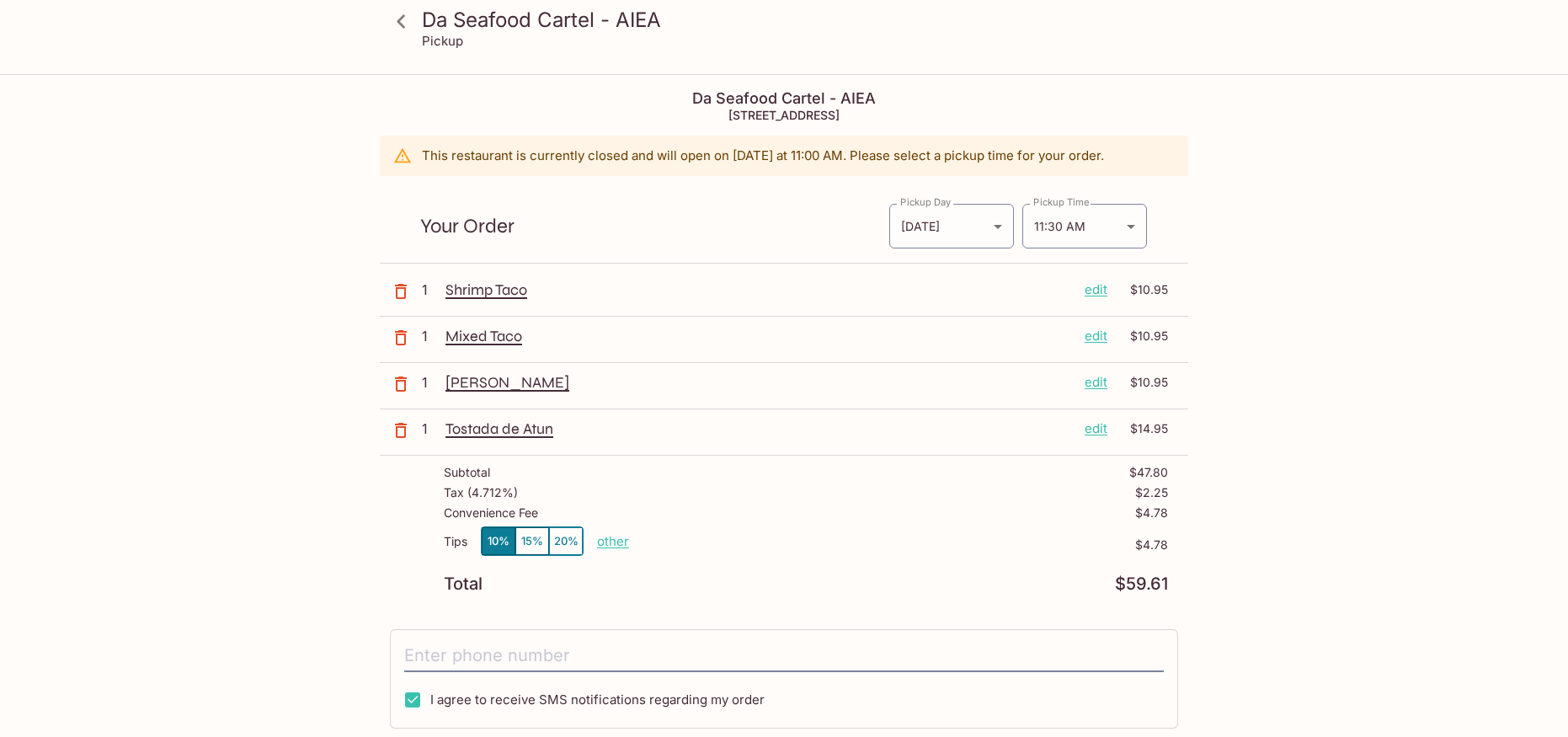
click at [1398, 314] on div "Da Seafood Cartel - AIEA Pickup Da Seafood Cartel - AIEA 98-[STREET_ADDRESS] Th…" at bounding box center [784, 444] width 1568 height 737
click at [1094, 228] on body "Da Seafood Cartel - AIEA Pickup Da Seafood Cartel - AIEA 98-[STREET_ADDRESS] Th…" at bounding box center [784, 444] width 1568 height 737
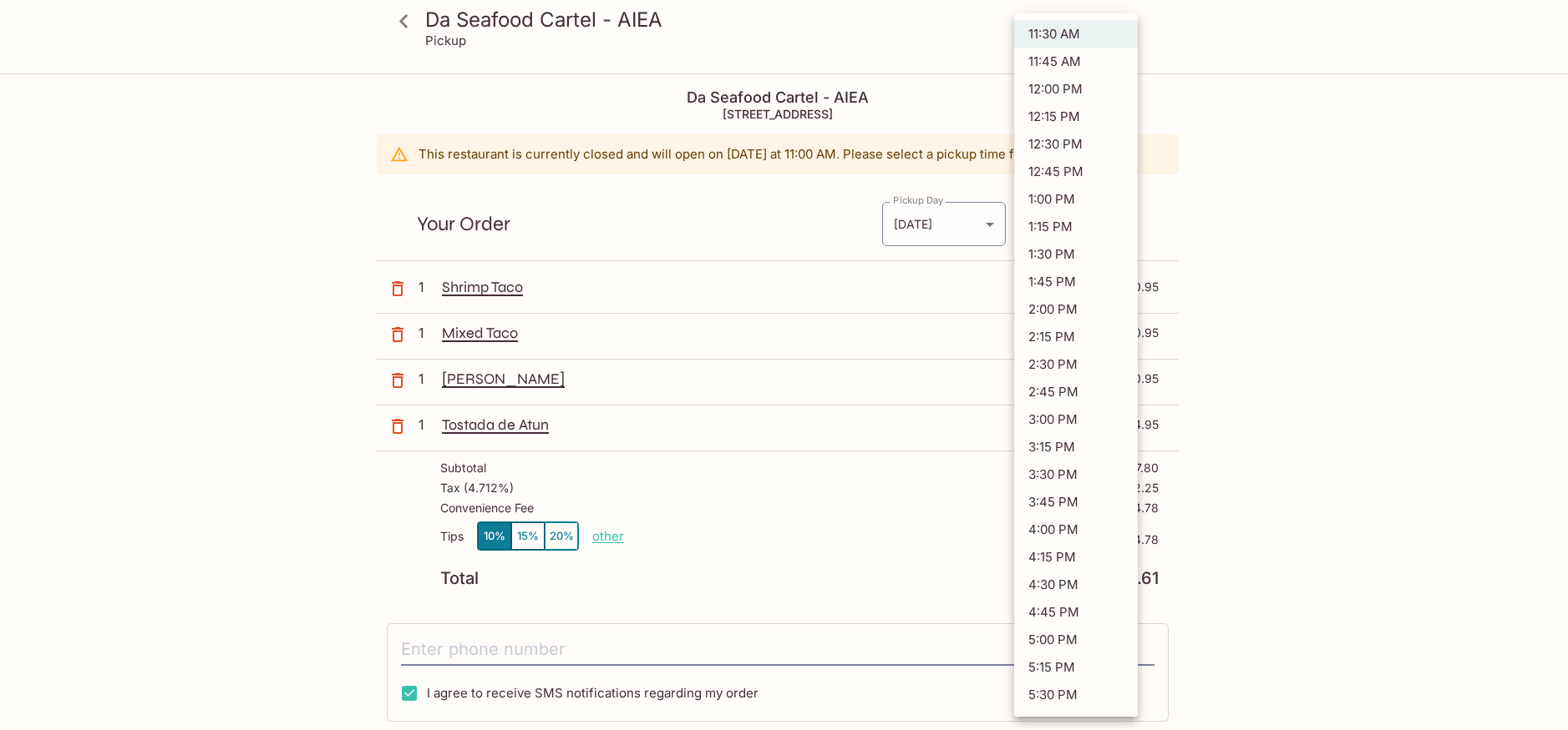
click at [1473, 229] on div at bounding box center [784, 365] width 1568 height 730
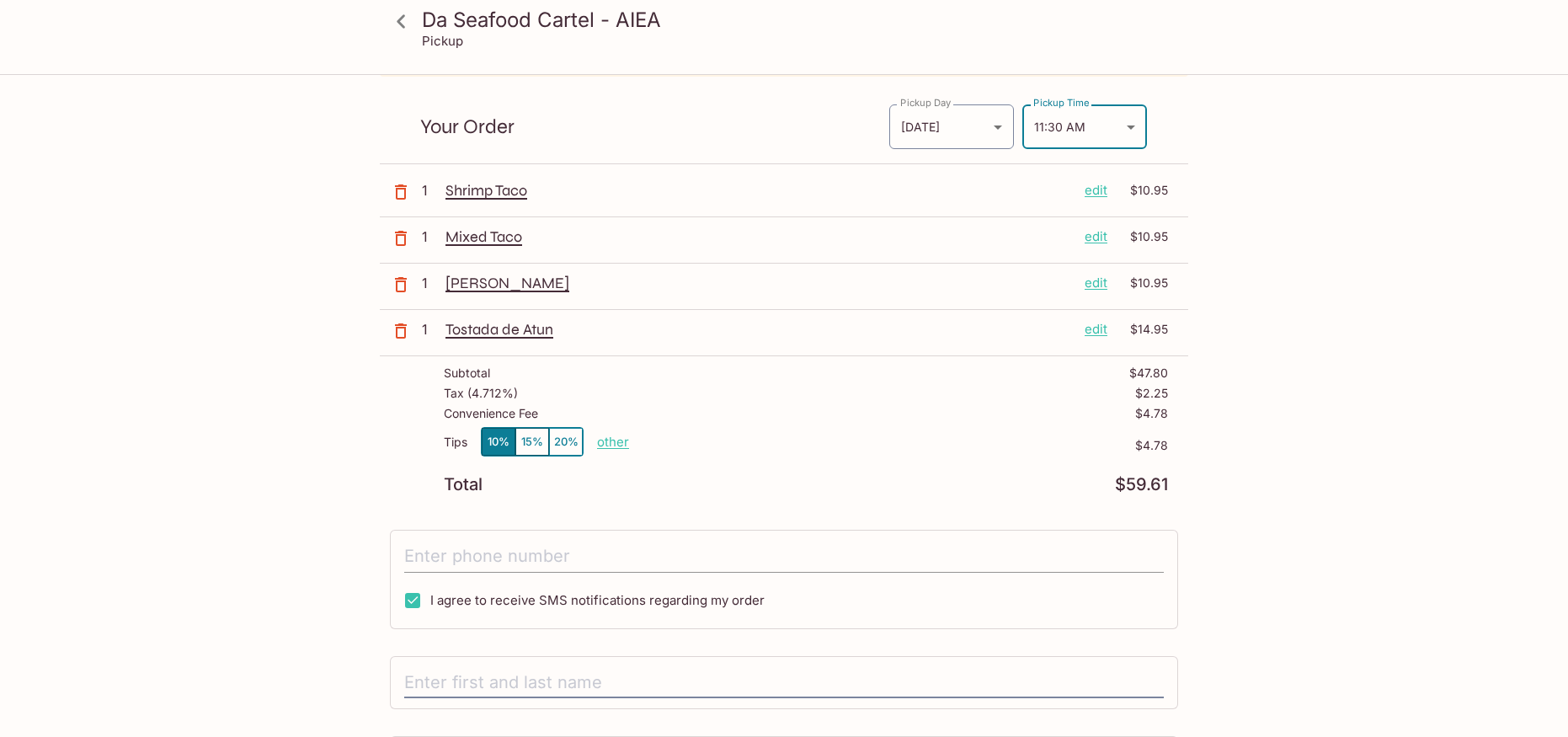
scroll to position [252, 0]
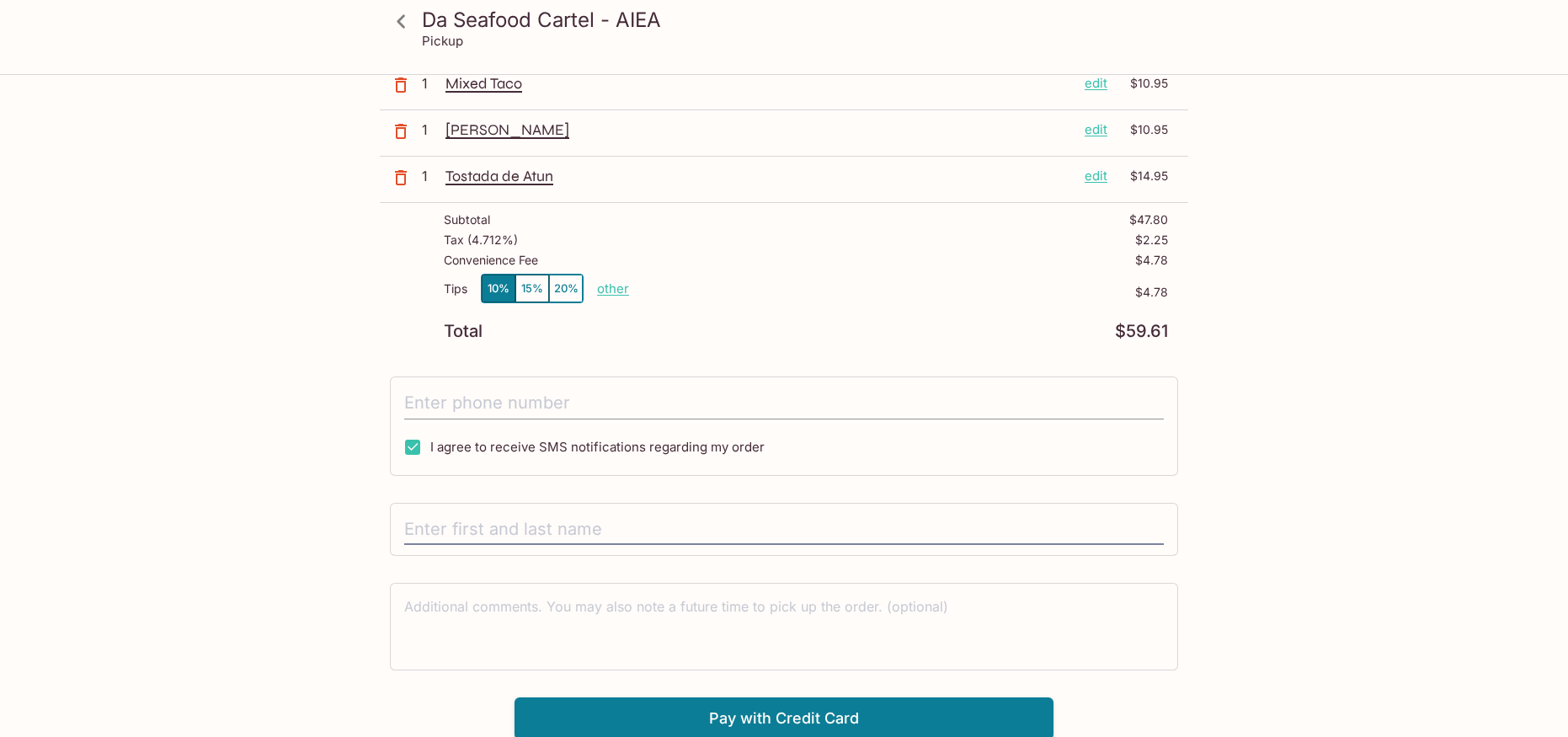
click at [636, 406] on input "tel" at bounding box center [784, 402] width 760 height 32
type input "[PHONE_NUMBER]"
click at [627, 529] on input "text" at bounding box center [784, 530] width 760 height 32
type input "[PERSON_NAME]"
click at [305, 519] on div "Da Seafood Cartel - AIEA Pickup Da Seafood Cartel - AIEA 98-[STREET_ADDRESS] Th…" at bounding box center [784, 281] width 1078 height 917
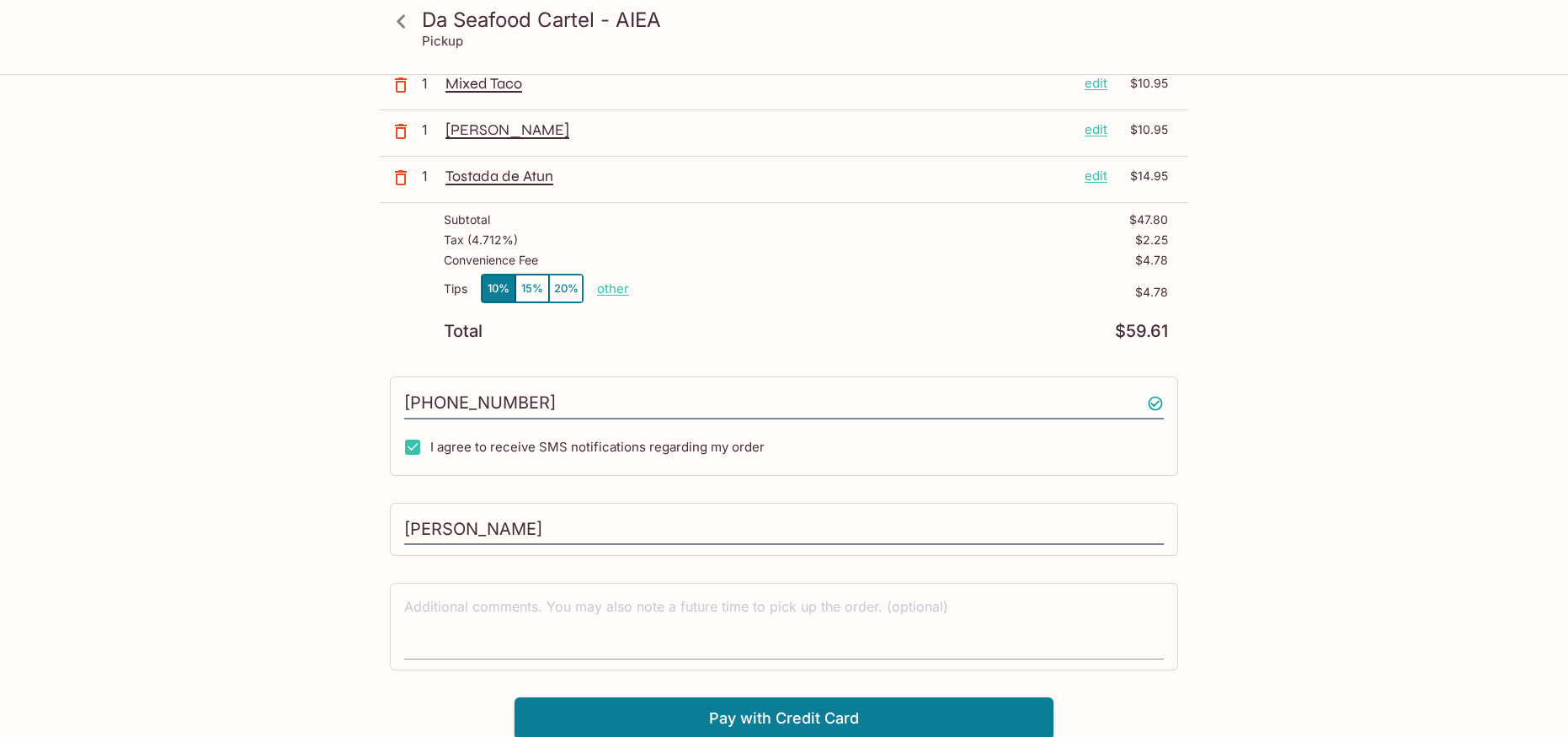
scroll to position [255, 0]
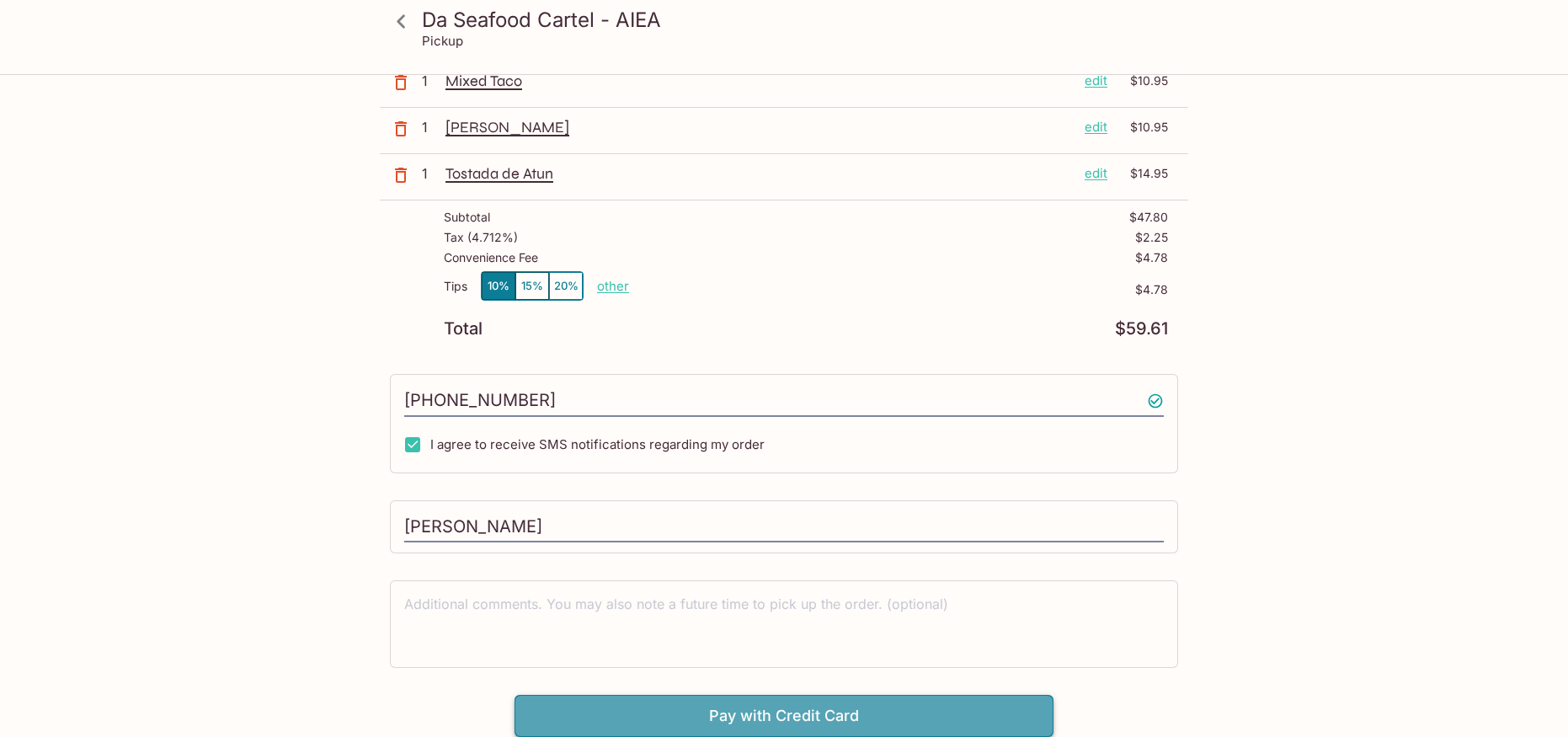
click at [877, 706] on button "Pay with Credit Card" at bounding box center [784, 716] width 539 height 42
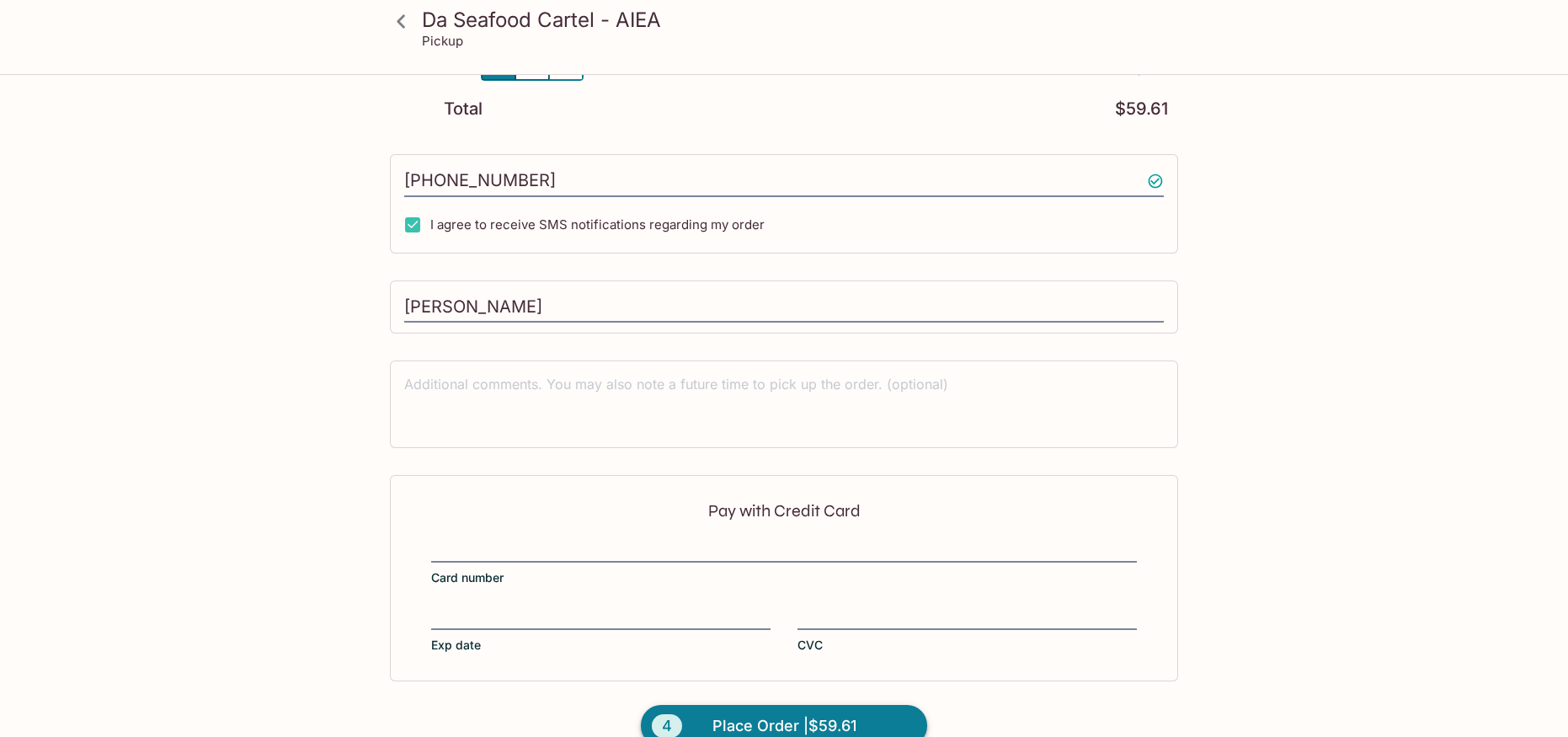
scroll to position [509, 0]
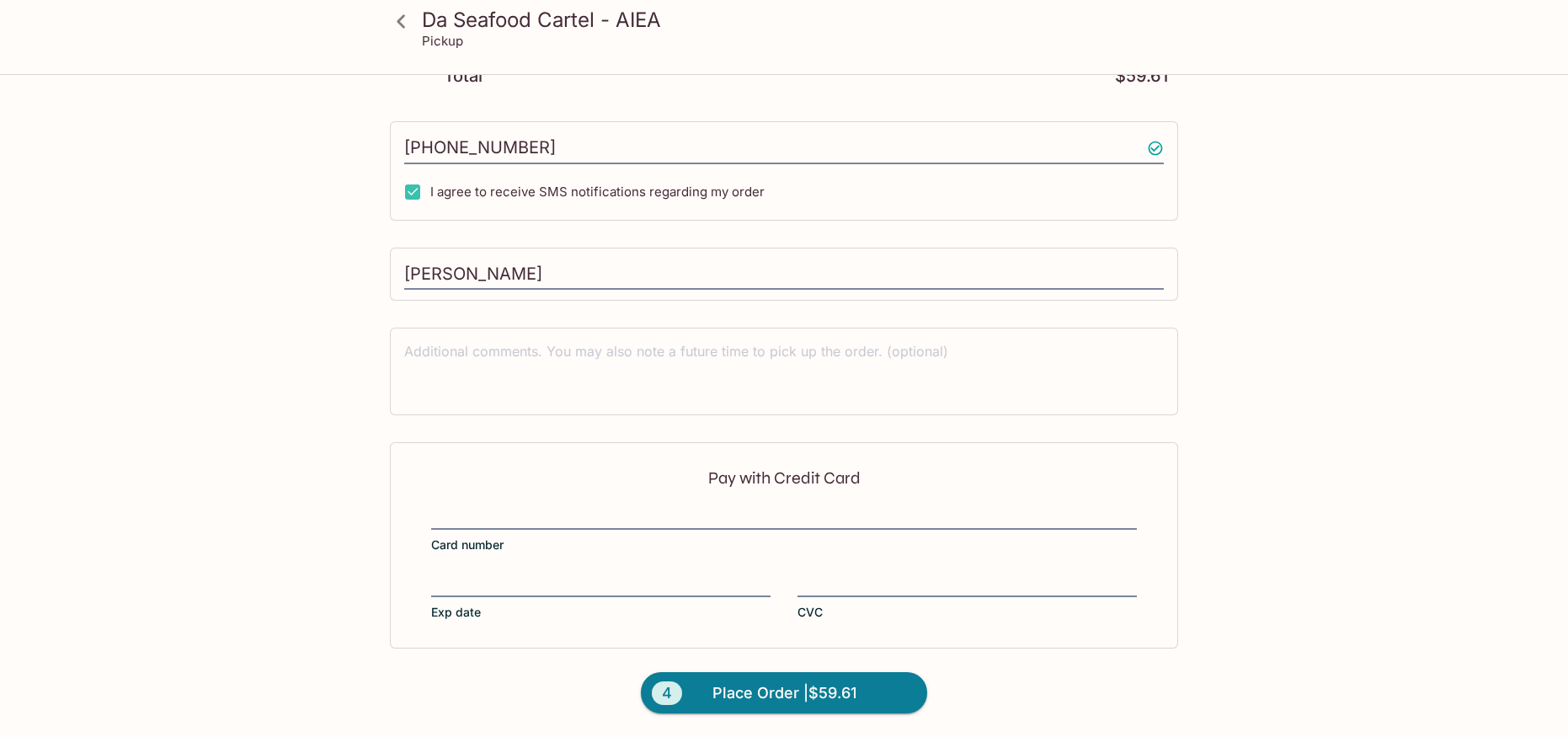
click at [622, 502] on div "Pay with Credit Card Card number Exp date CVC" at bounding box center [784, 545] width 788 height 206
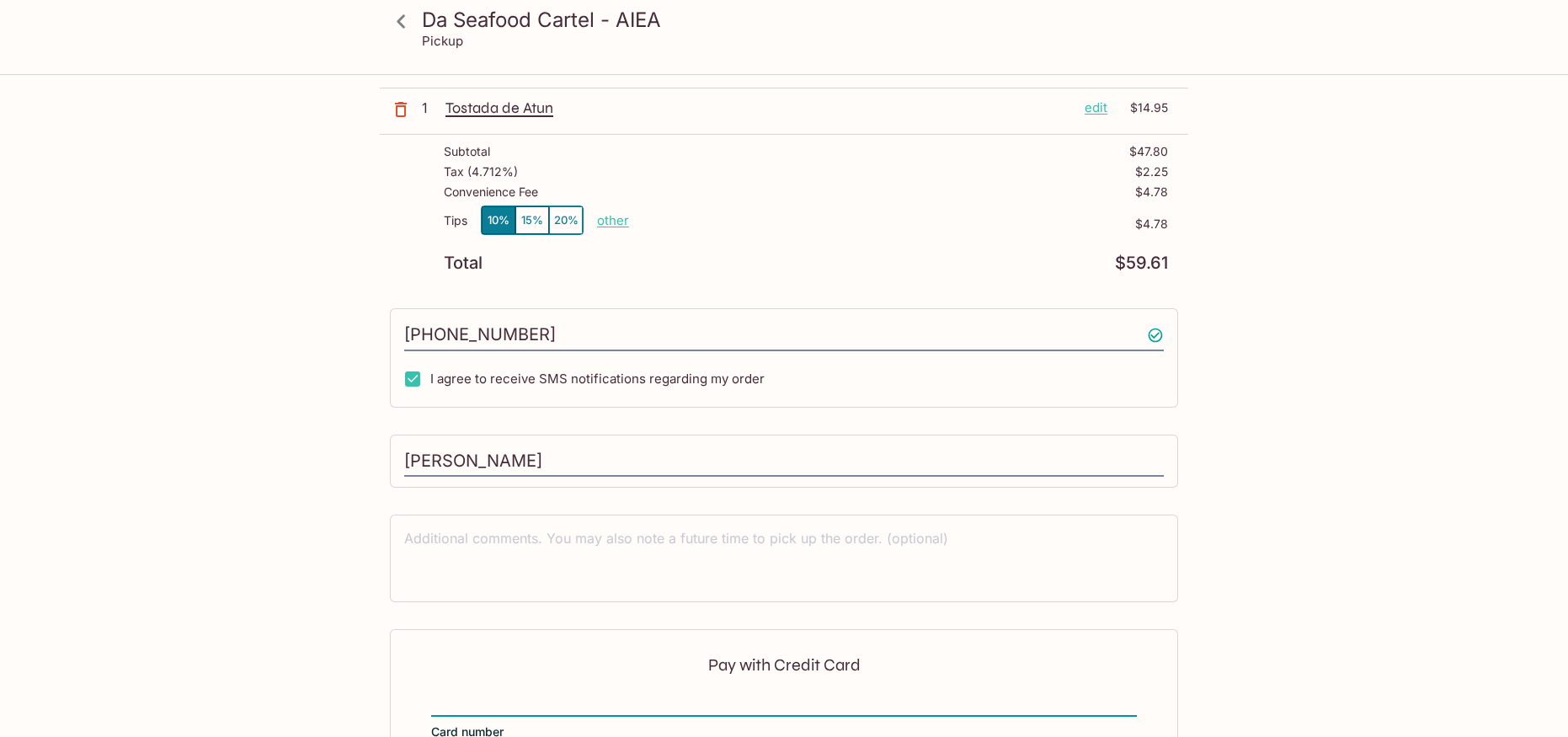
scroll to position [0, 0]
